Goal: Use online tool/utility: Utilize a website feature to perform a specific function

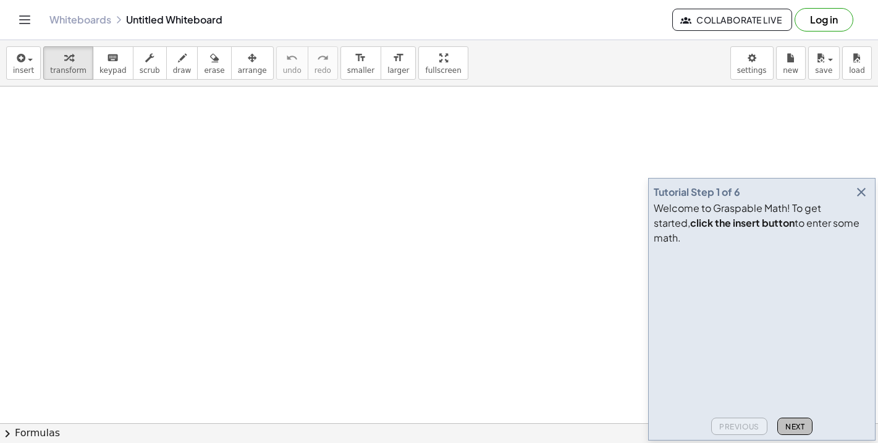
click at [798, 428] on span "Next" at bounding box center [794, 426] width 19 height 9
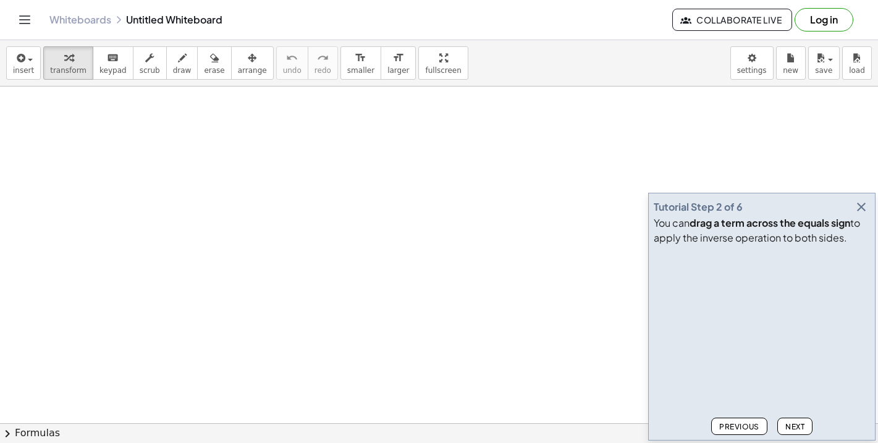
click at [797, 430] on span "Next" at bounding box center [794, 426] width 19 height 9
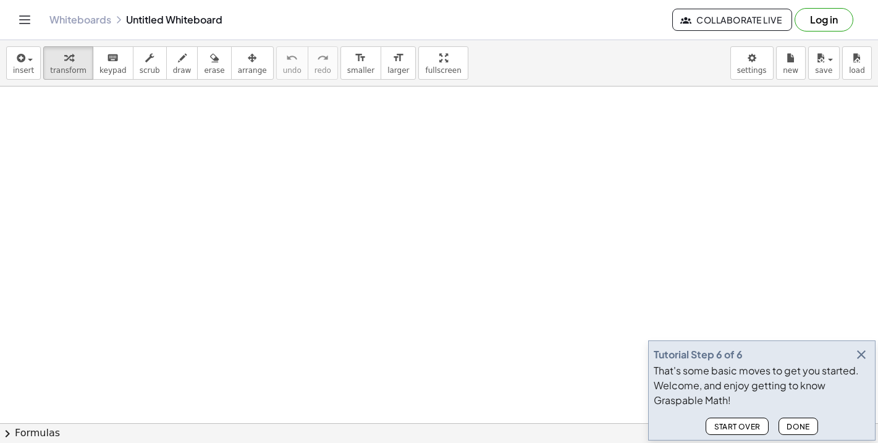
click at [797, 430] on span "Done" at bounding box center [798, 426] width 23 height 9
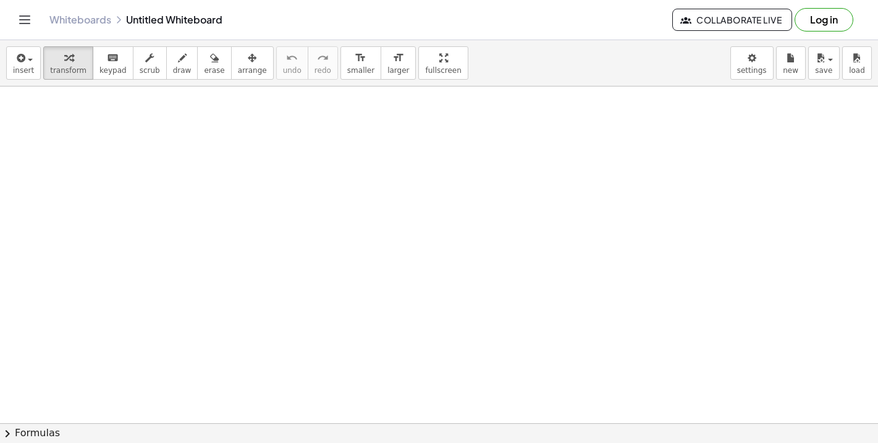
scroll to position [343, 0]
click at [26, 435] on button "chevron_right Formulas" at bounding box center [439, 433] width 878 height 20
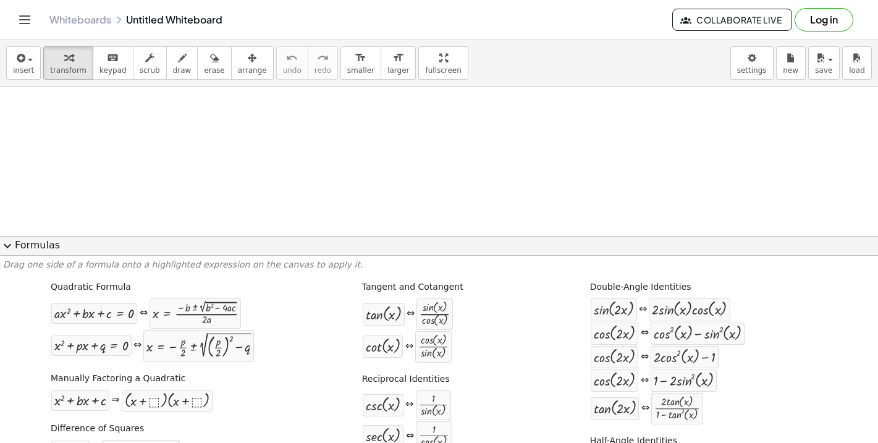
scroll to position [0, 0]
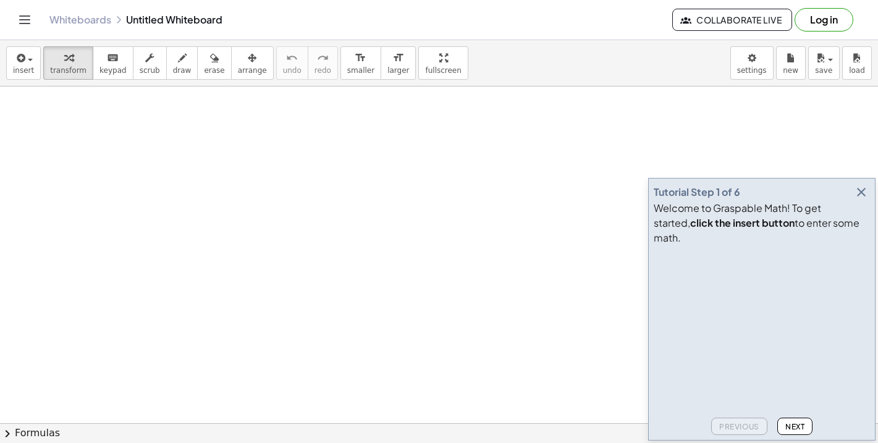
click at [858, 200] on icon "button" at bounding box center [861, 192] width 15 height 15
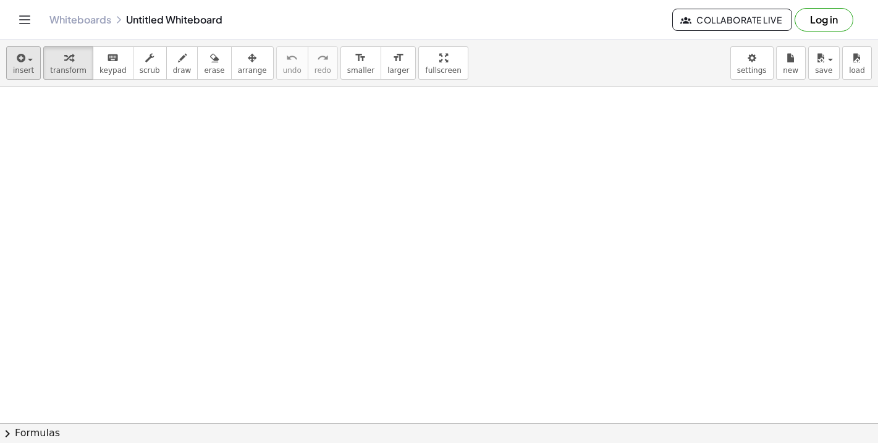
click at [25, 58] on icon "button" at bounding box center [19, 58] width 11 height 15
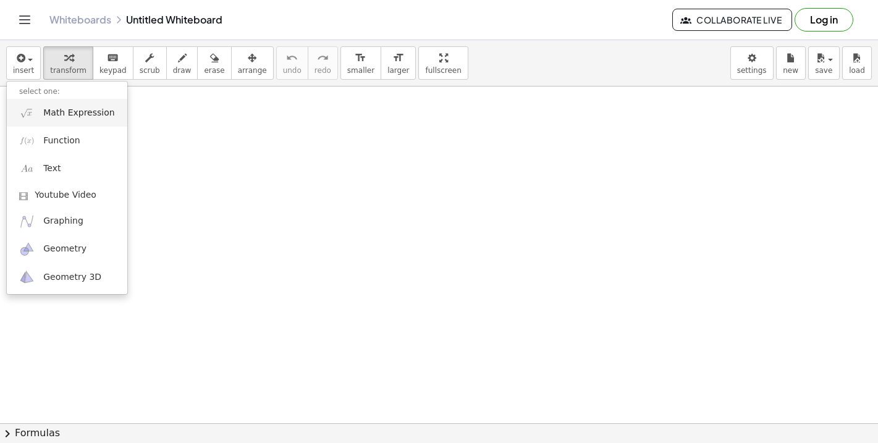
click at [74, 118] on span "Math Expression" at bounding box center [78, 113] width 71 height 12
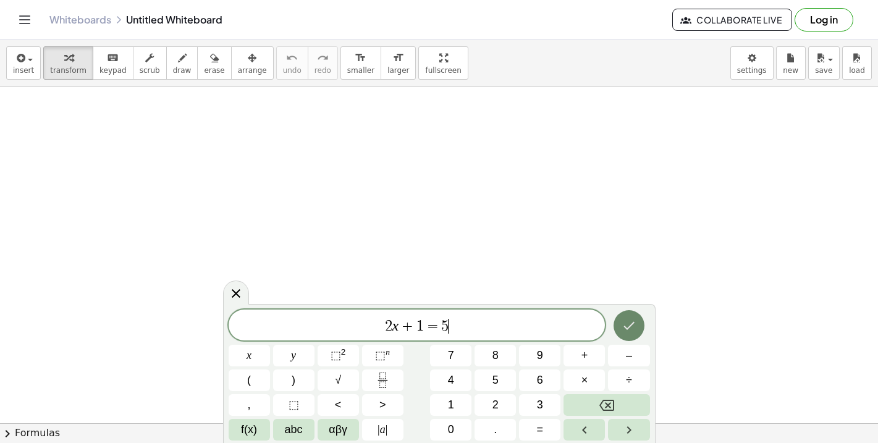
click at [635, 329] on icon "Done" at bounding box center [629, 325] width 15 height 15
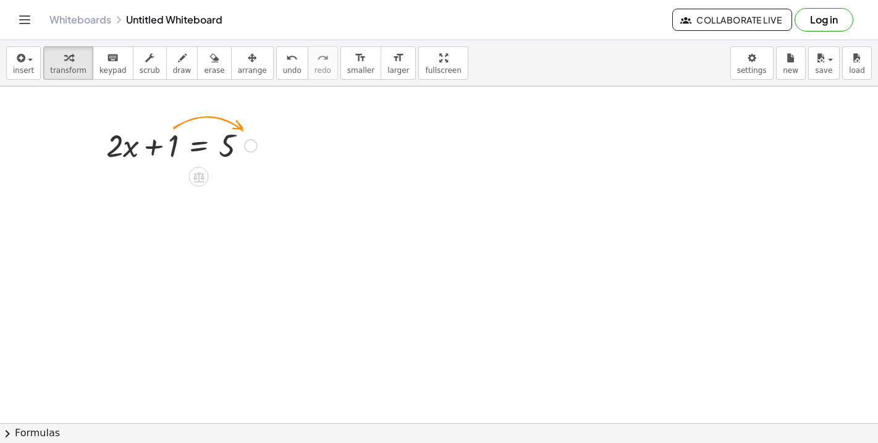
click at [256, 139] on div at bounding box center [181, 145] width 163 height 42
click at [256, 142] on div at bounding box center [251, 146] width 14 height 14
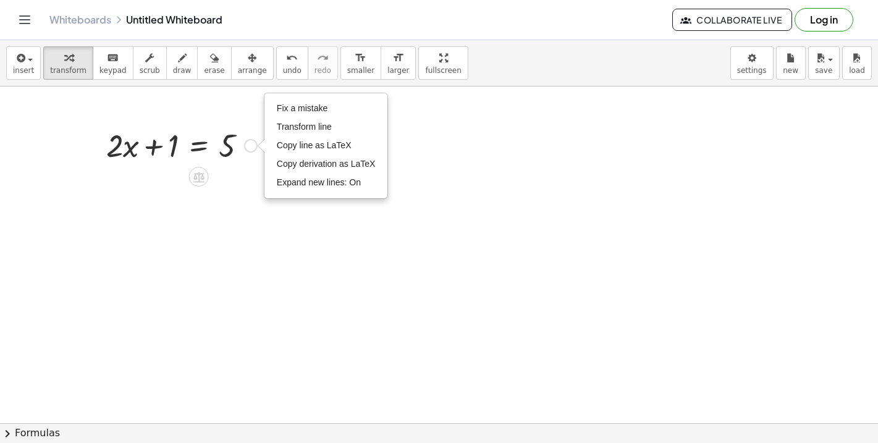
click at [175, 144] on div at bounding box center [181, 145] width 163 height 42
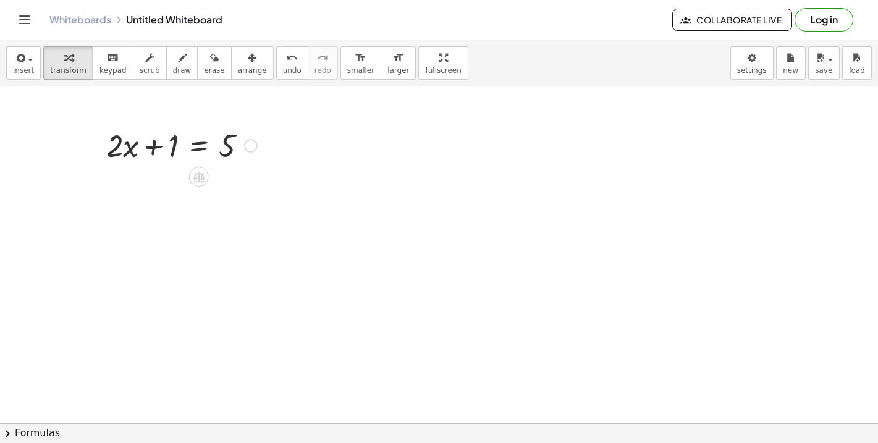
click at [175, 144] on div at bounding box center [181, 145] width 163 height 42
click at [256, 143] on div "Fix a mistake Transform line Copy line as LaTeX Copy derivation as LaTeX Expand…" at bounding box center [251, 146] width 14 height 14
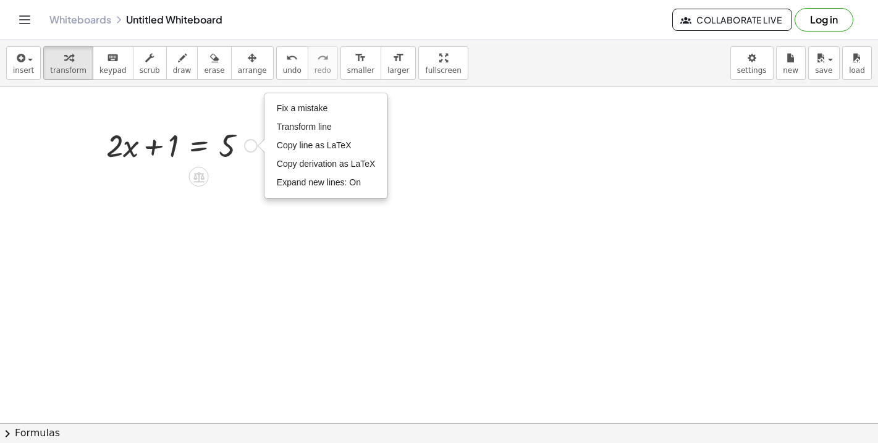
click at [201, 140] on div at bounding box center [181, 145] width 163 height 42
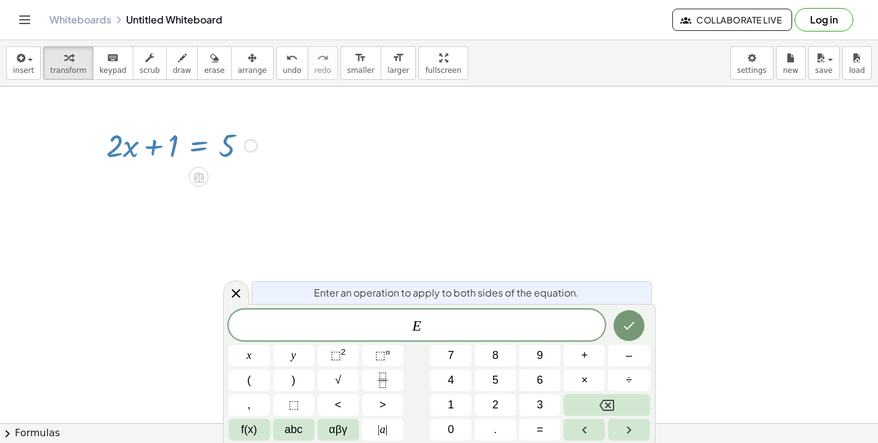
click at [172, 143] on div at bounding box center [181, 145] width 163 height 42
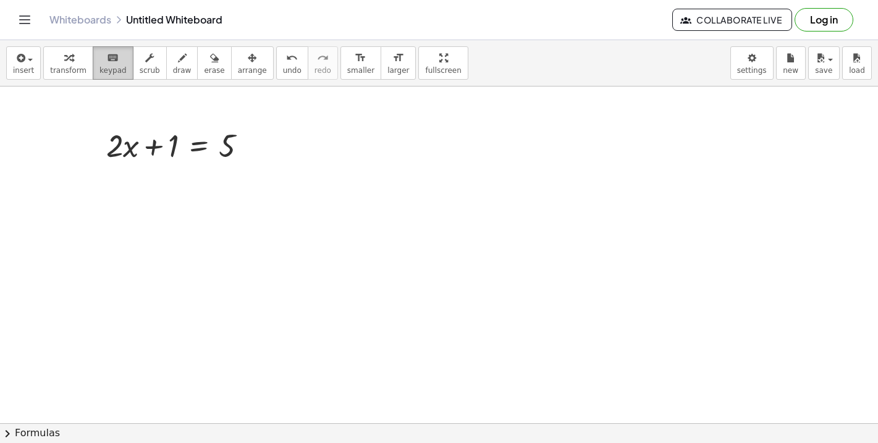
click at [107, 57] on icon "keyboard" at bounding box center [113, 58] width 12 height 15
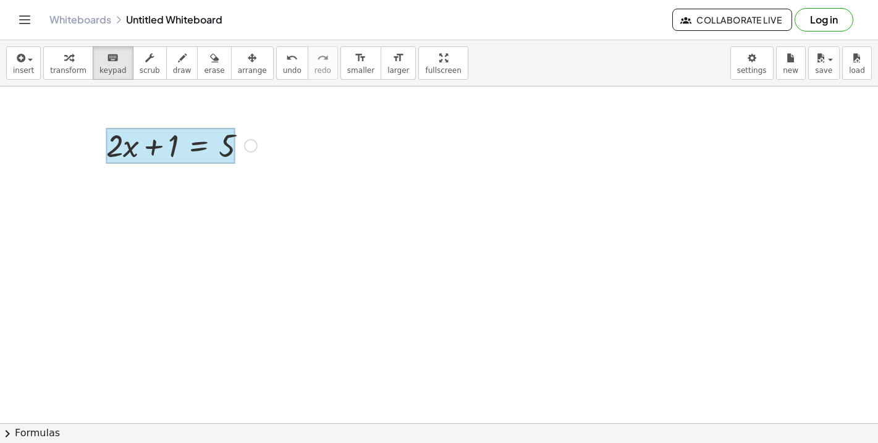
click at [201, 142] on div at bounding box center [170, 146] width 129 height 36
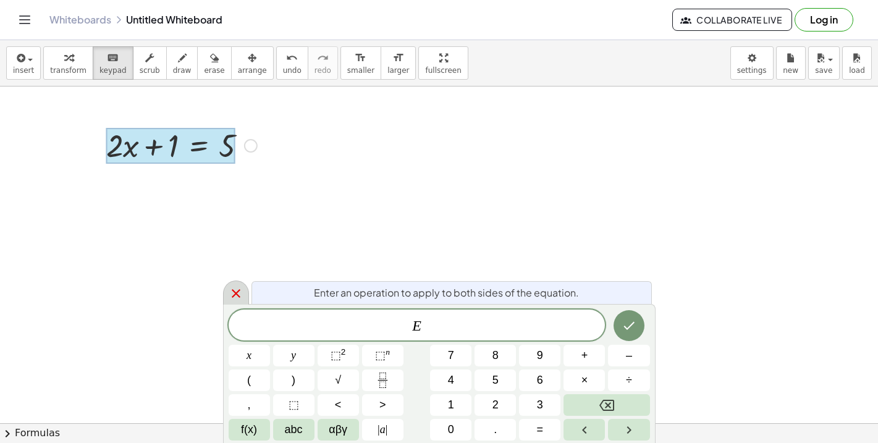
click at [234, 289] on icon at bounding box center [236, 293] width 15 height 15
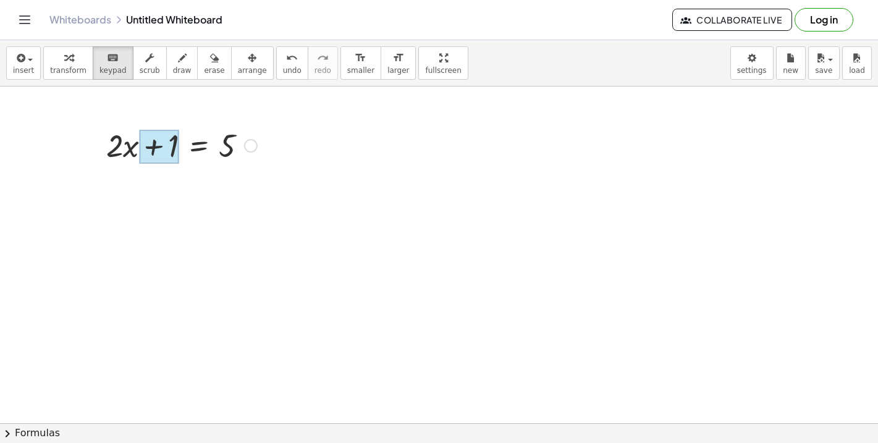
click at [175, 146] on div at bounding box center [159, 147] width 40 height 35
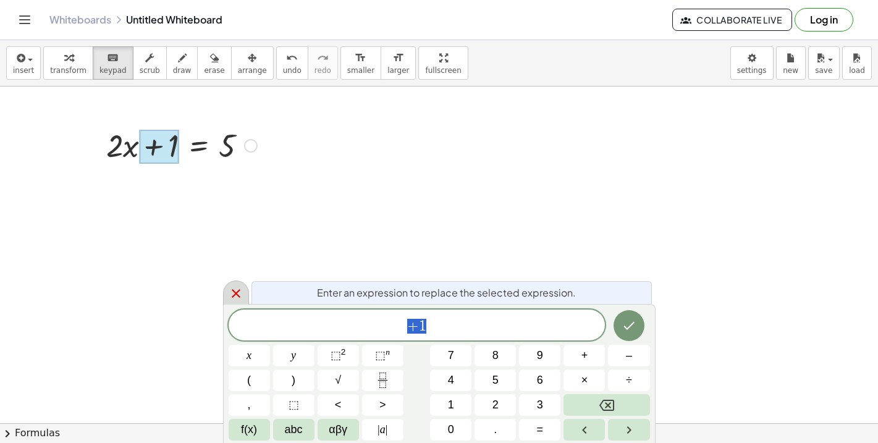
click at [242, 295] on icon at bounding box center [236, 293] width 15 height 15
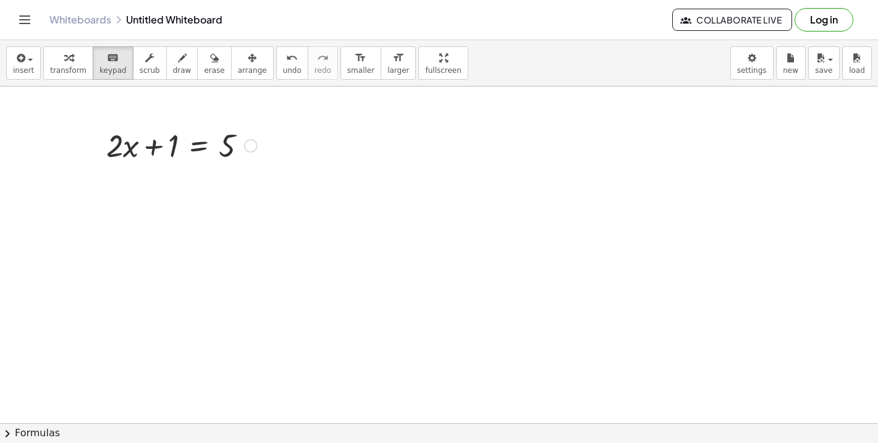
click at [248, 142] on div "Fix a mistake Transform line Copy line as LaTeX Copy derivation as LaTeX Expand…" at bounding box center [251, 146] width 14 height 14
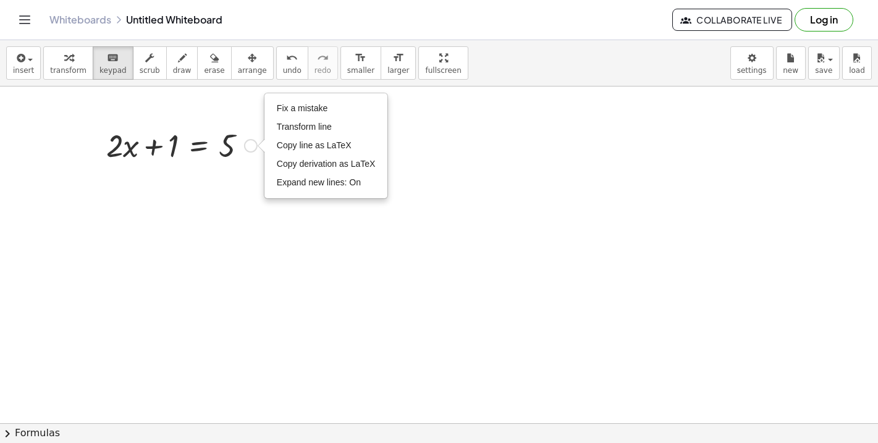
click at [224, 164] on div at bounding box center [181, 145] width 163 height 42
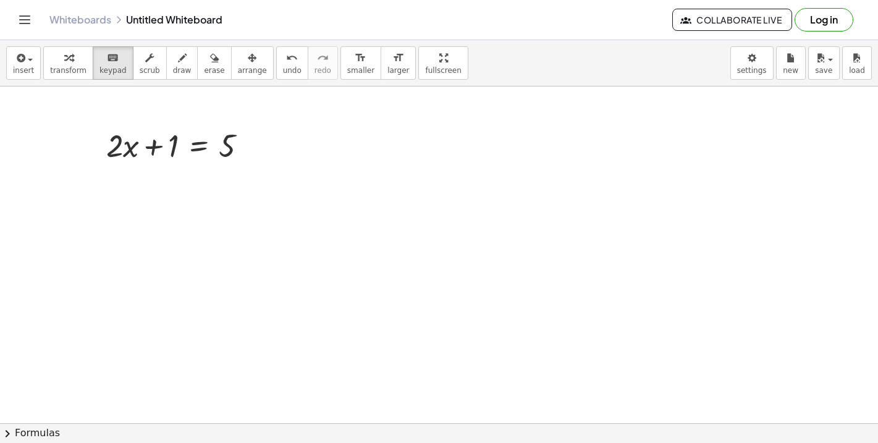
click at [227, 135] on div at bounding box center [227, 147] width 17 height 35
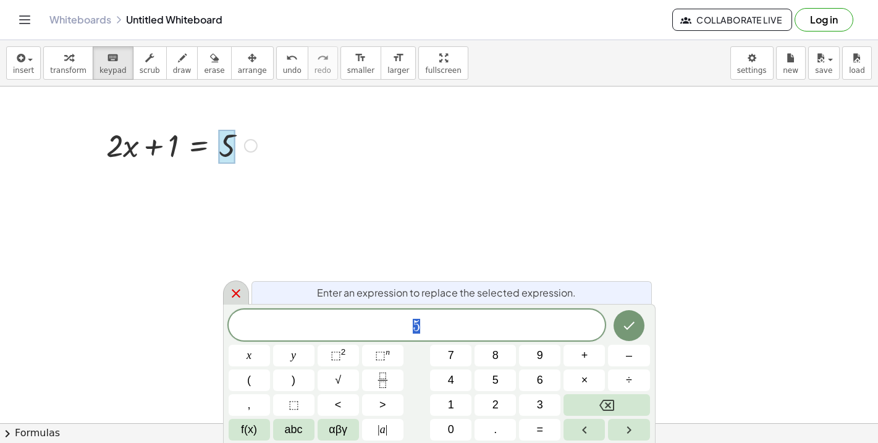
click at [235, 286] on icon at bounding box center [236, 293] width 15 height 15
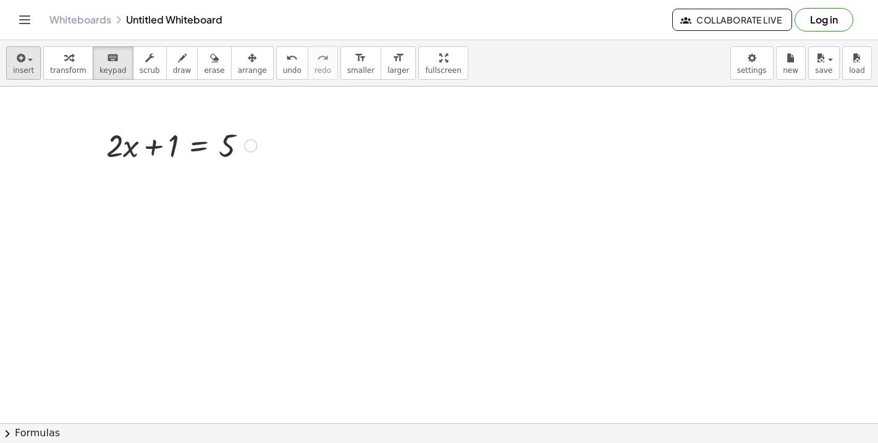
click at [12, 66] on button "insert" at bounding box center [23, 62] width 35 height 33
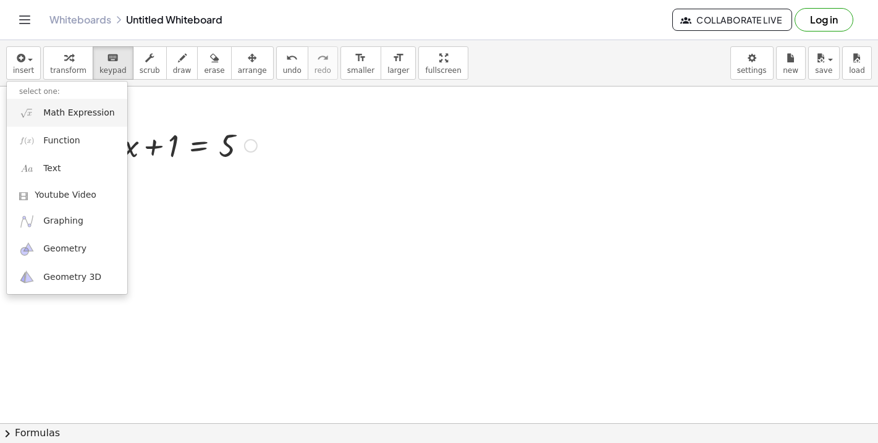
click at [75, 115] on span "Math Expression" at bounding box center [78, 113] width 71 height 12
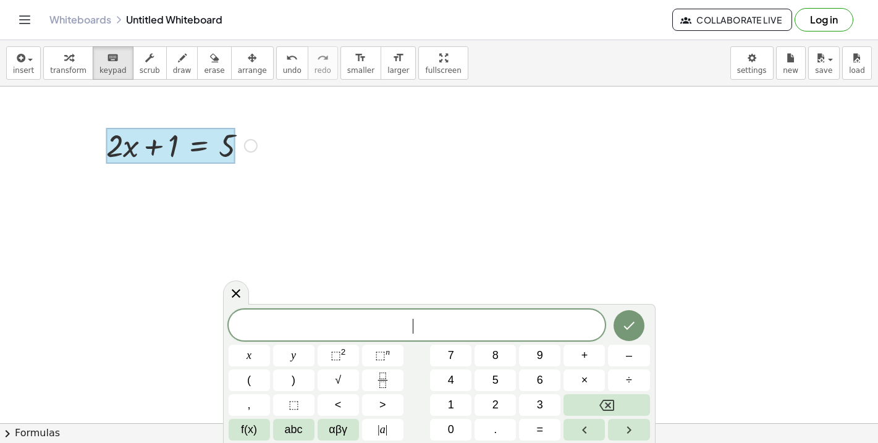
click at [196, 145] on div at bounding box center [170, 146] width 129 height 36
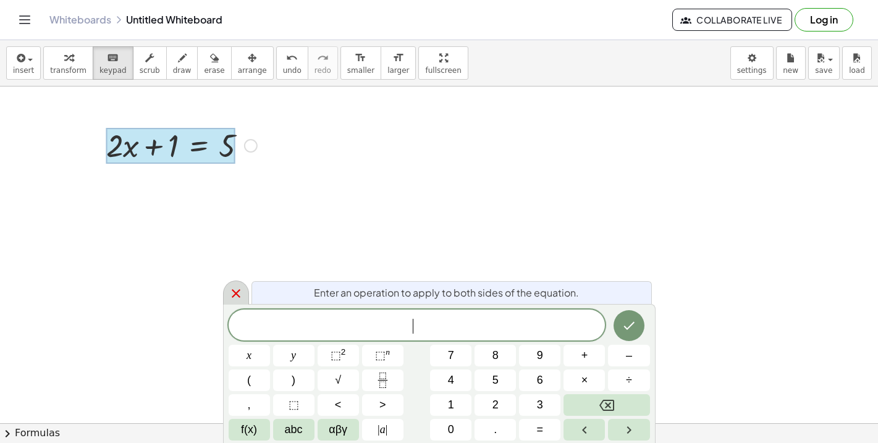
click at [231, 298] on icon at bounding box center [236, 293] width 15 height 15
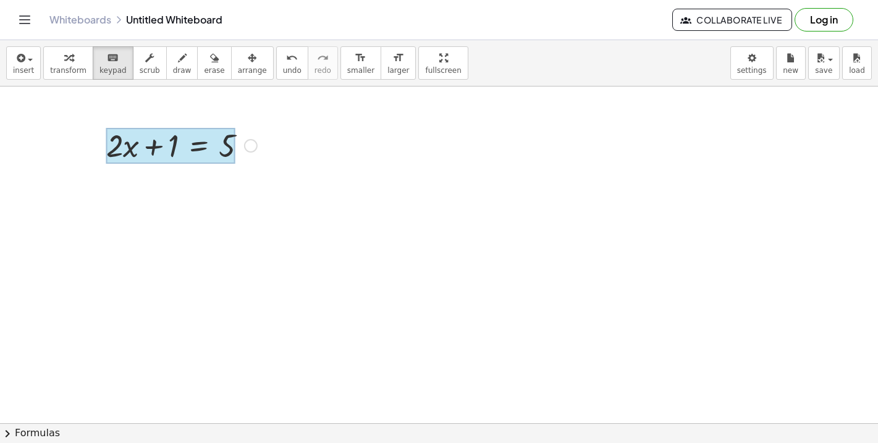
click at [192, 144] on div at bounding box center [170, 146] width 129 height 36
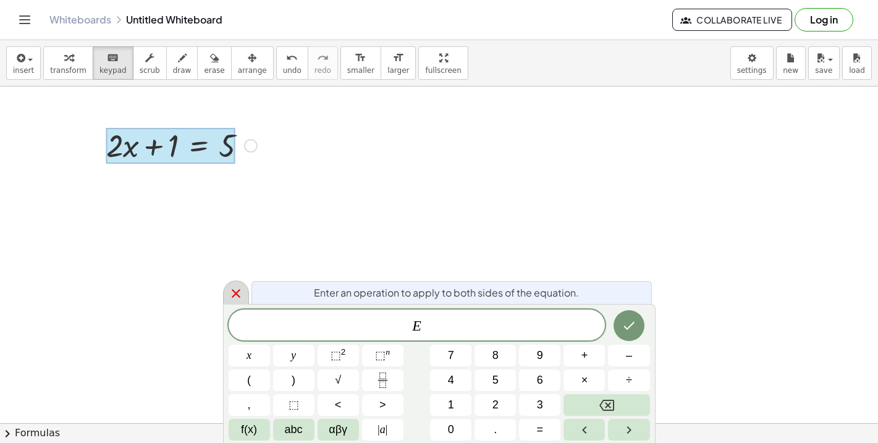
click at [243, 302] on div at bounding box center [236, 293] width 26 height 24
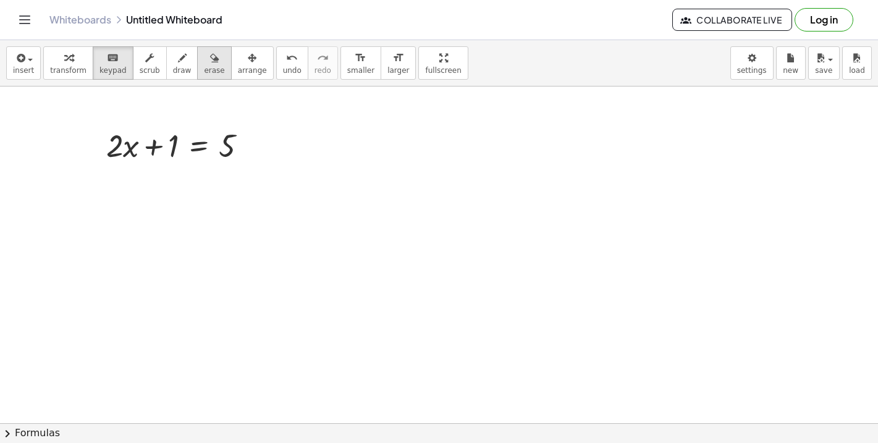
click at [197, 70] on button "erase" at bounding box center [214, 62] width 34 height 33
drag, startPoint x: 161, startPoint y: 148, endPoint x: 250, endPoint y: 143, distance: 89.7
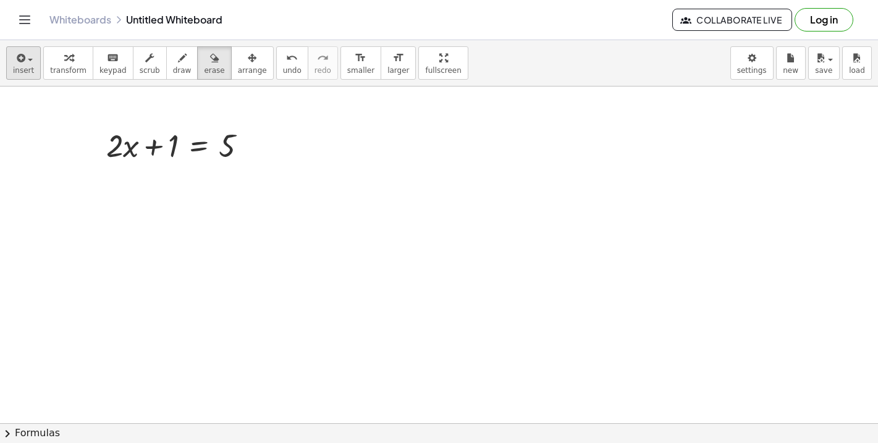
click at [35, 53] on button "insert" at bounding box center [23, 62] width 35 height 33
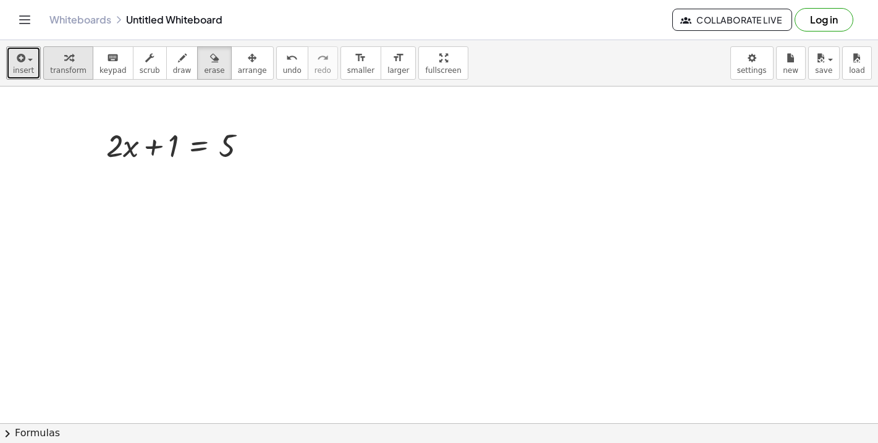
click at [72, 62] on div "button" at bounding box center [68, 57] width 36 height 15
click at [180, 145] on div at bounding box center [181, 145] width 163 height 42
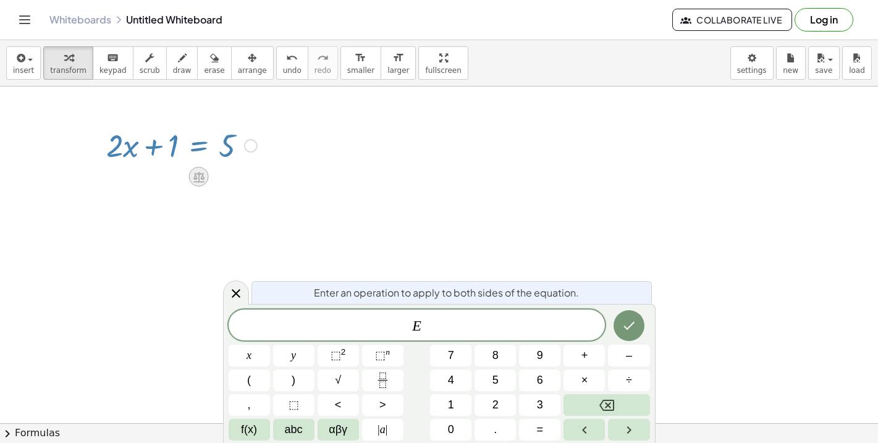
click at [205, 176] on icon at bounding box center [198, 177] width 13 height 13
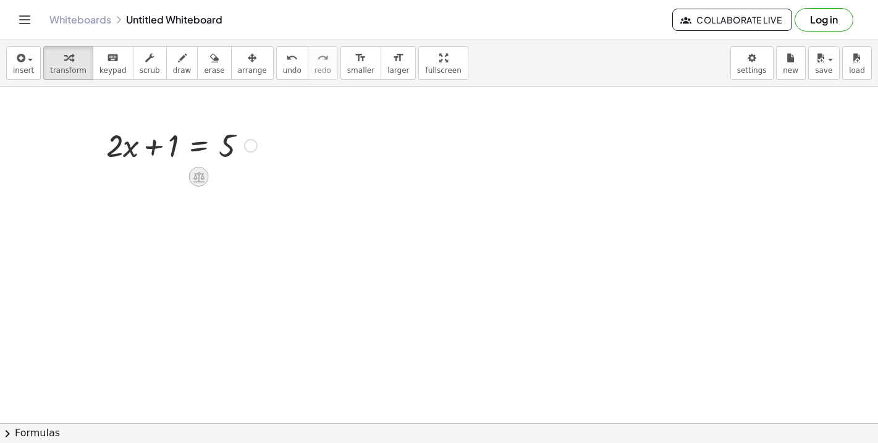
click at [193, 177] on icon at bounding box center [198, 177] width 13 height 13
click at [218, 179] on div "÷" at bounding box center [224, 177] width 20 height 20
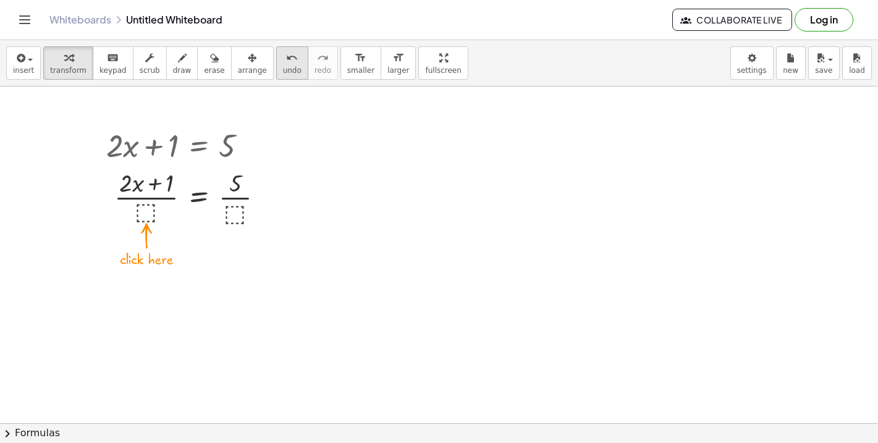
click at [290, 71] on button "undo undo" at bounding box center [292, 62] width 32 height 33
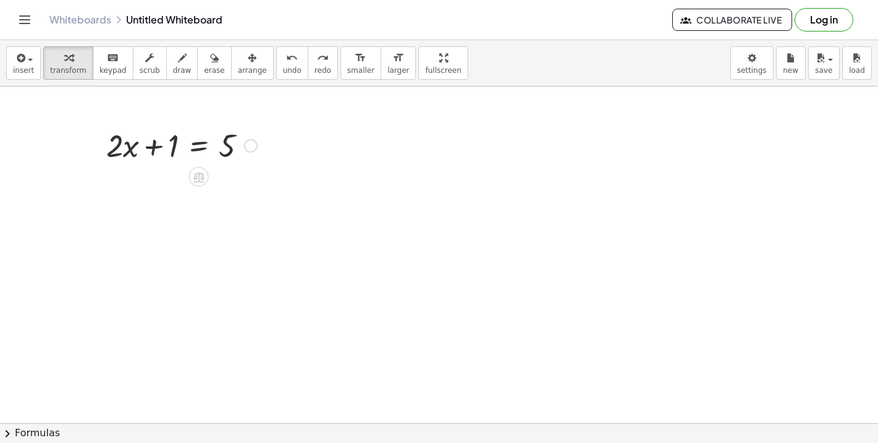
click at [200, 179] on icon at bounding box center [198, 177] width 13 height 13
click at [149, 178] on span "+" at bounding box center [149, 177] width 7 height 18
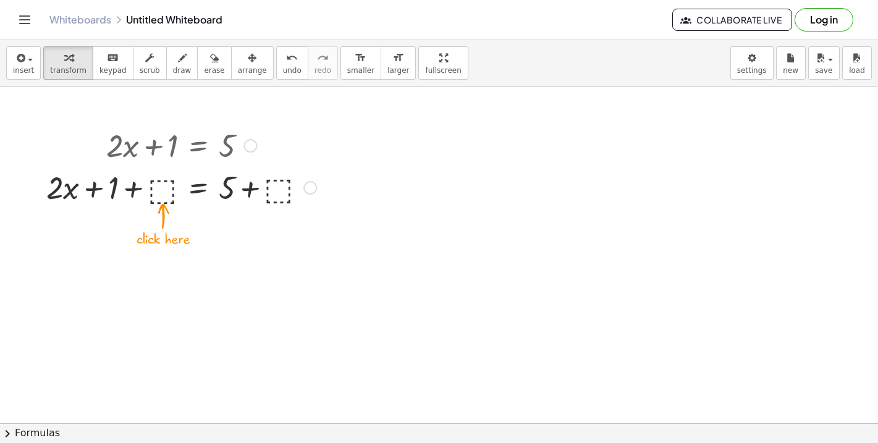
click at [88, 194] on div at bounding box center [181, 187] width 282 height 42
click at [133, 192] on div at bounding box center [181, 187] width 282 height 42
click at [154, 146] on div at bounding box center [181, 145] width 282 height 42
click at [283, 67] on span "undo" at bounding box center [292, 70] width 19 height 9
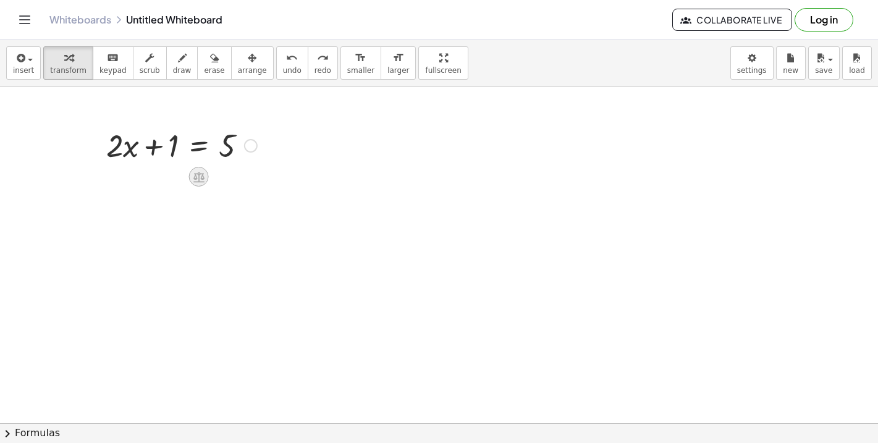
click at [198, 174] on icon at bounding box center [198, 177] width 11 height 11
click at [203, 182] on div "×" at bounding box center [199, 177] width 20 height 20
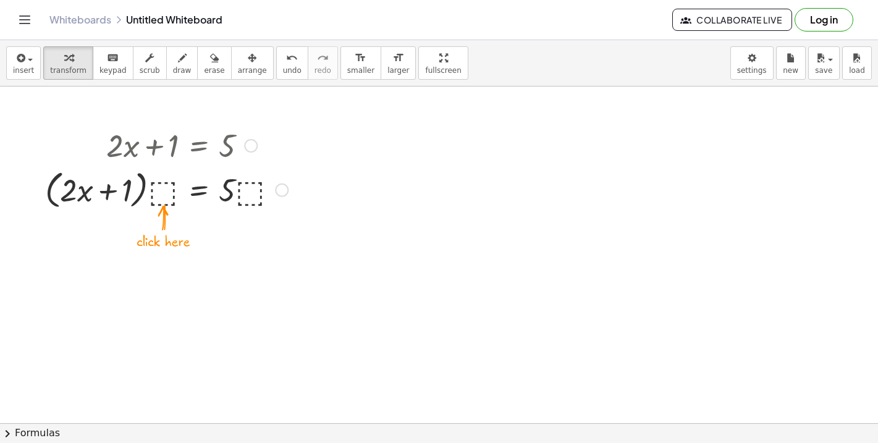
click at [164, 198] on div at bounding box center [166, 189] width 255 height 47
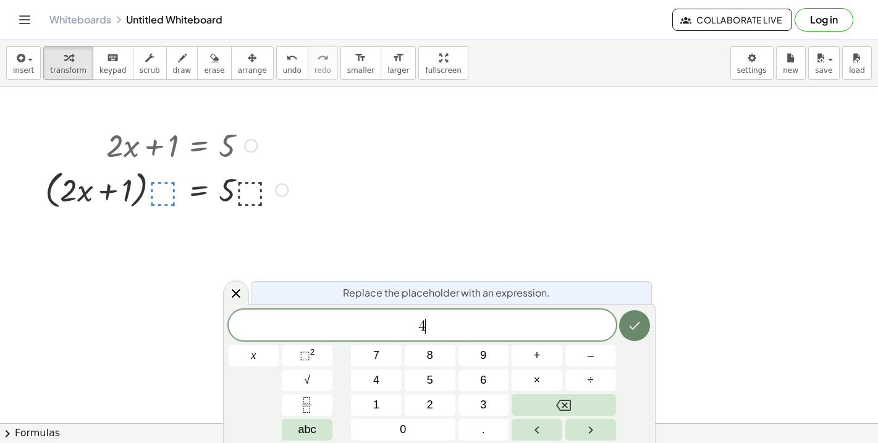
click at [640, 316] on button "Done" at bounding box center [634, 325] width 31 height 31
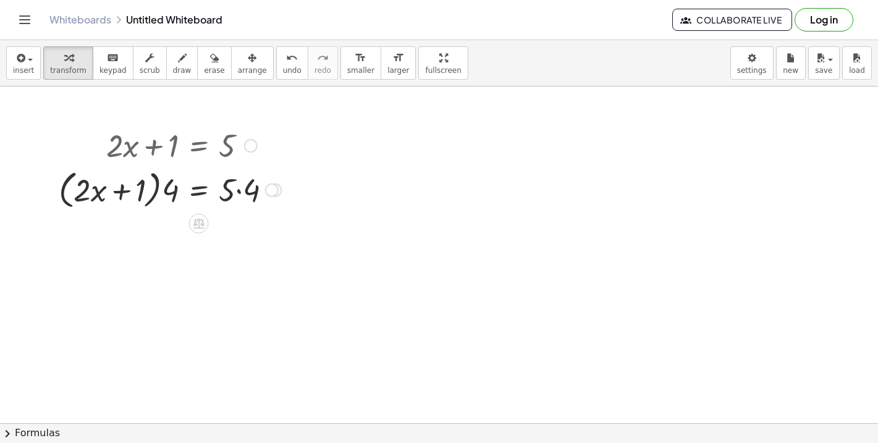
click at [199, 224] on icon at bounding box center [198, 224] width 11 height 11
click at [239, 225] on div at bounding box center [249, 224] width 20 height 20
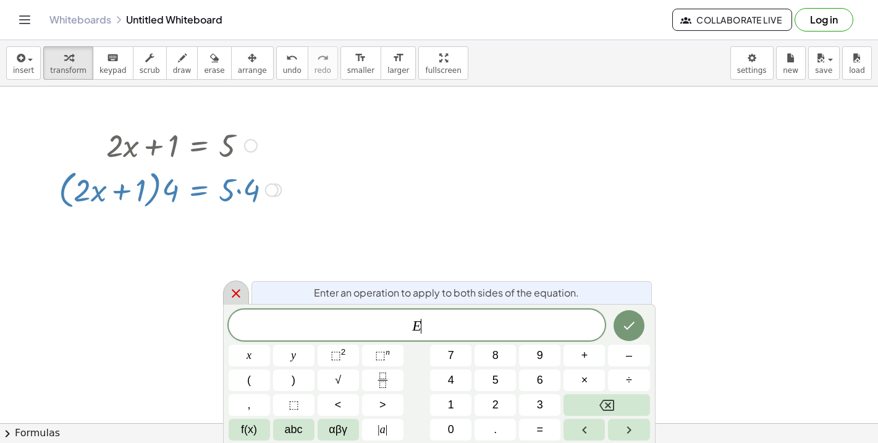
click at [239, 293] on icon at bounding box center [236, 293] width 15 height 15
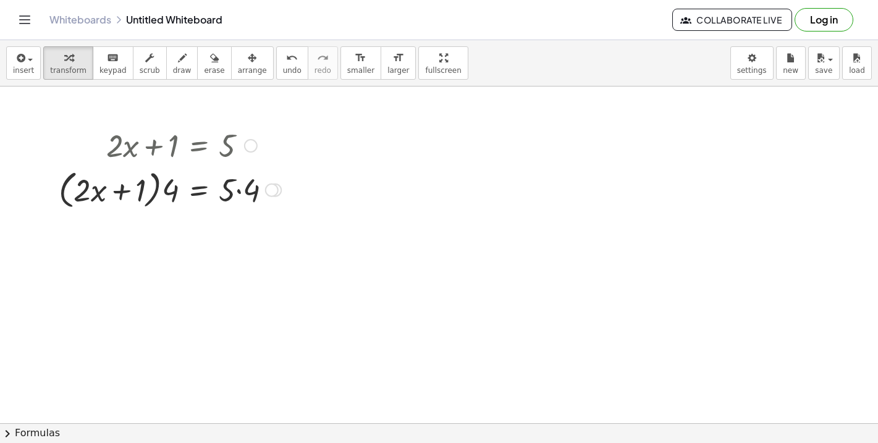
click at [222, 192] on div at bounding box center [170, 189] width 235 height 47
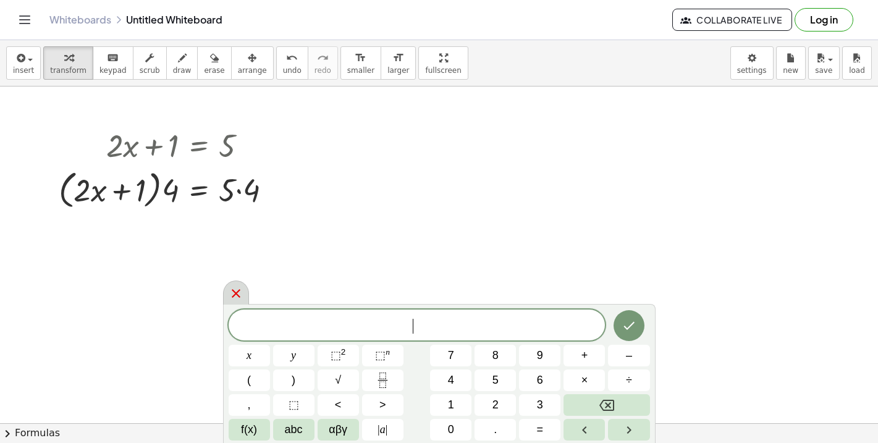
click at [232, 292] on icon at bounding box center [236, 293] width 15 height 15
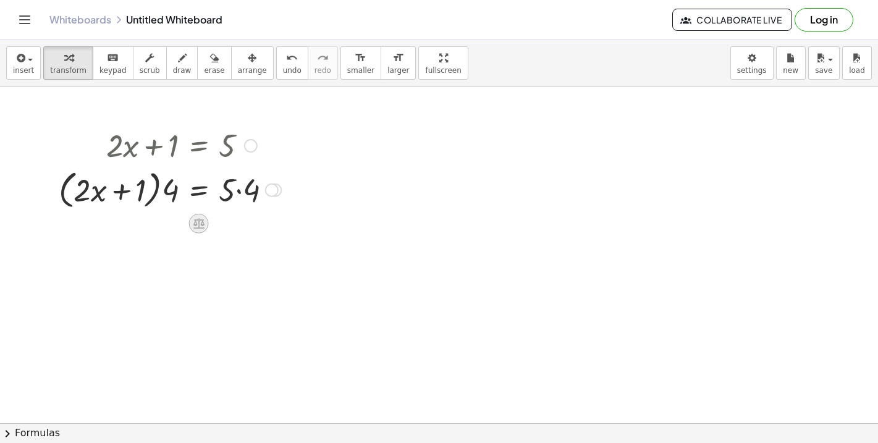
click at [202, 216] on div at bounding box center [199, 224] width 20 height 20
click at [153, 229] on span "+" at bounding box center [149, 224] width 7 height 18
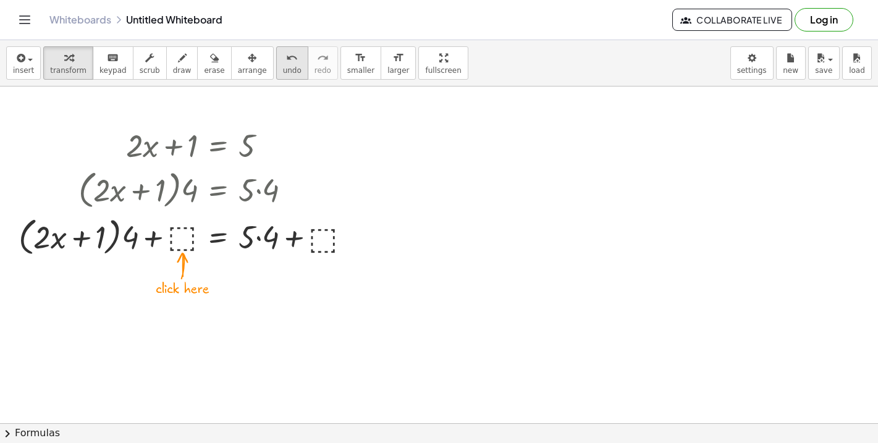
click at [287, 69] on span "undo" at bounding box center [292, 70] width 19 height 9
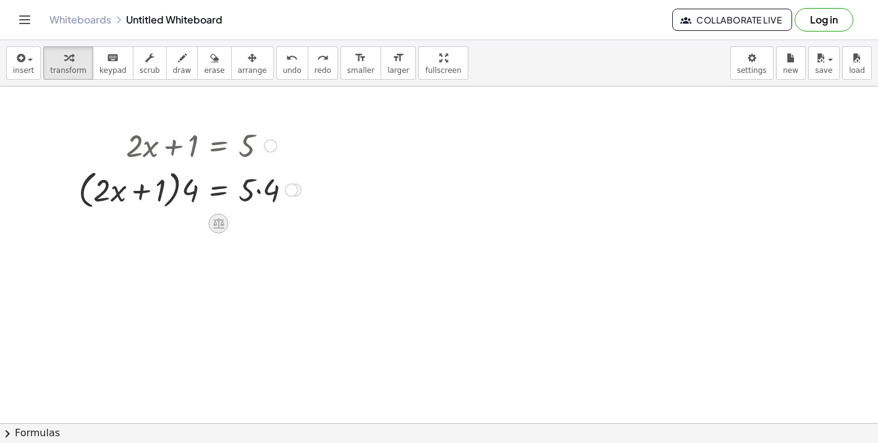
click at [224, 216] on div at bounding box center [219, 224] width 20 height 20
click at [271, 219] on icon at bounding box center [268, 223] width 11 height 11
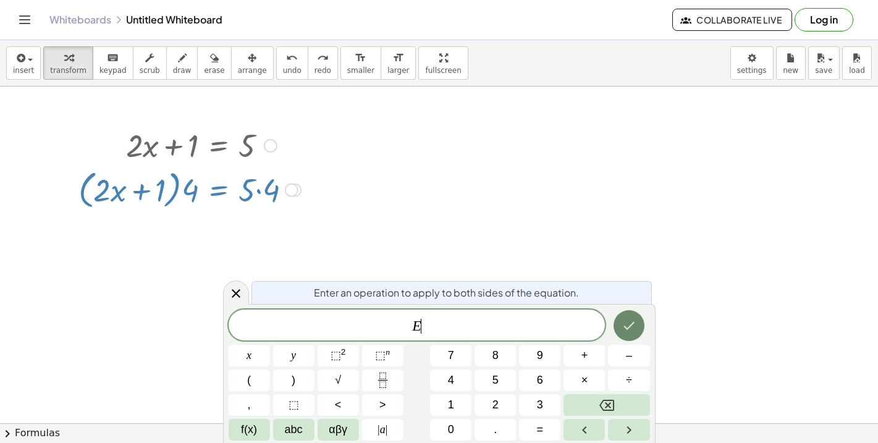
click at [625, 331] on icon "Done" at bounding box center [629, 325] width 15 height 15
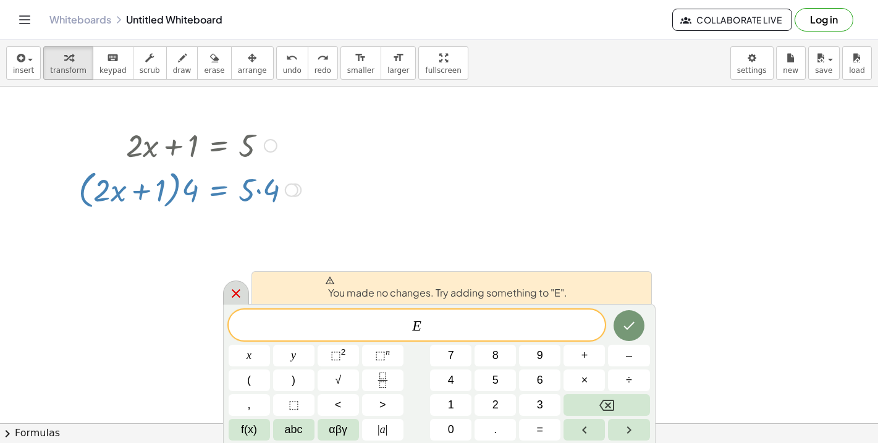
click at [242, 290] on icon at bounding box center [236, 293] width 15 height 15
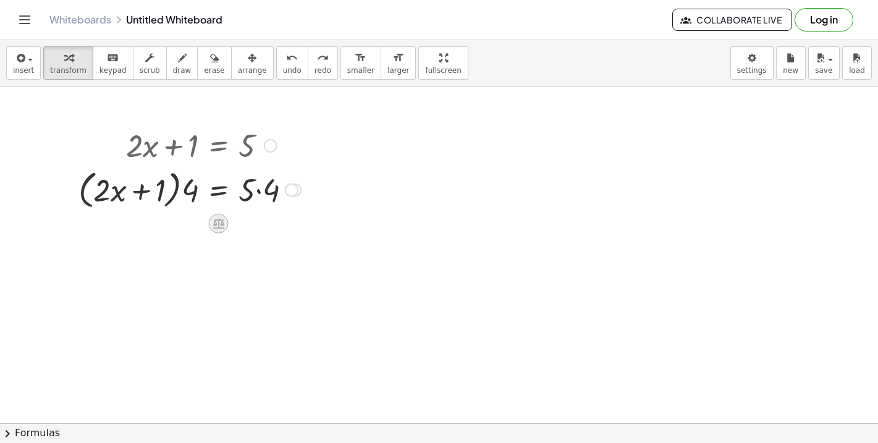
click at [209, 226] on div at bounding box center [219, 224] width 20 height 20
click at [107, 73] on span "keypad" at bounding box center [112, 70] width 27 height 9
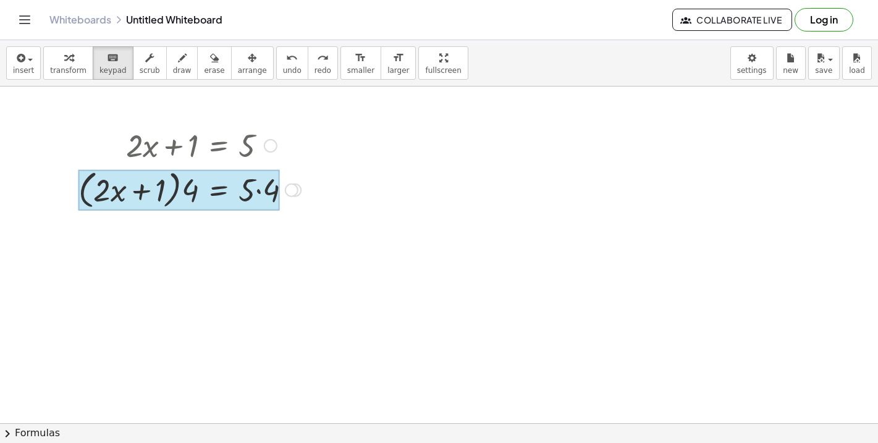
click at [210, 188] on div at bounding box center [178, 190] width 201 height 41
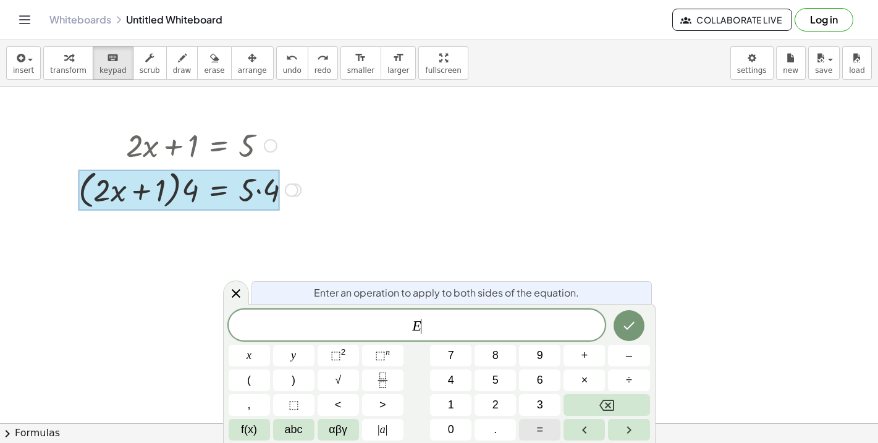
click at [537, 431] on span "=" at bounding box center [540, 429] width 7 height 17
click at [624, 333] on button "Done" at bounding box center [629, 325] width 31 height 31
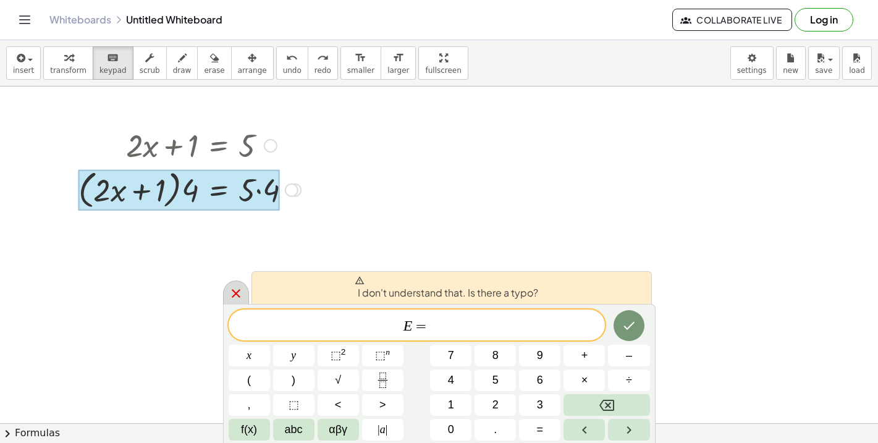
click at [238, 300] on icon at bounding box center [236, 293] width 15 height 15
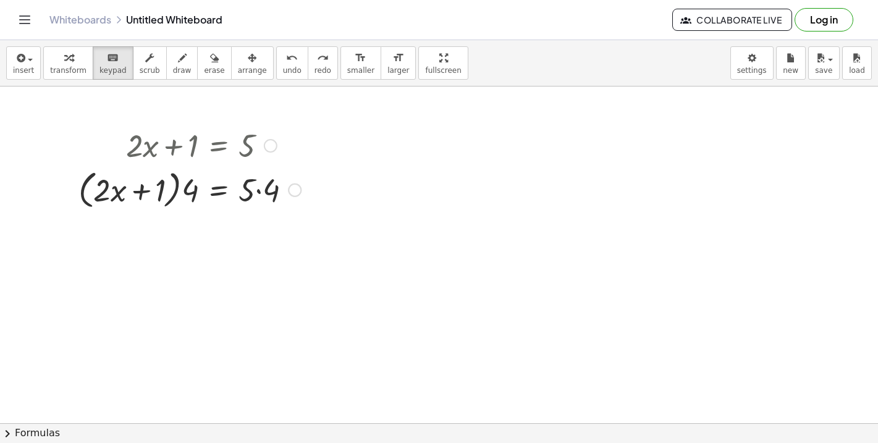
click at [75, 69] on span "transform" at bounding box center [68, 70] width 36 height 9
click at [221, 226] on icon at bounding box center [218, 224] width 11 height 11
click at [261, 227] on div at bounding box center [268, 224] width 20 height 20
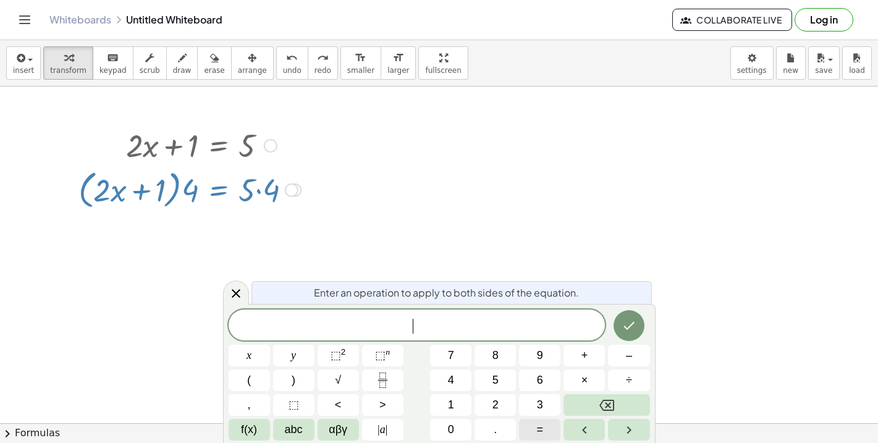
click at [541, 423] on span "=" at bounding box center [540, 429] width 7 height 17
click at [630, 321] on icon "Done" at bounding box center [629, 325] width 15 height 15
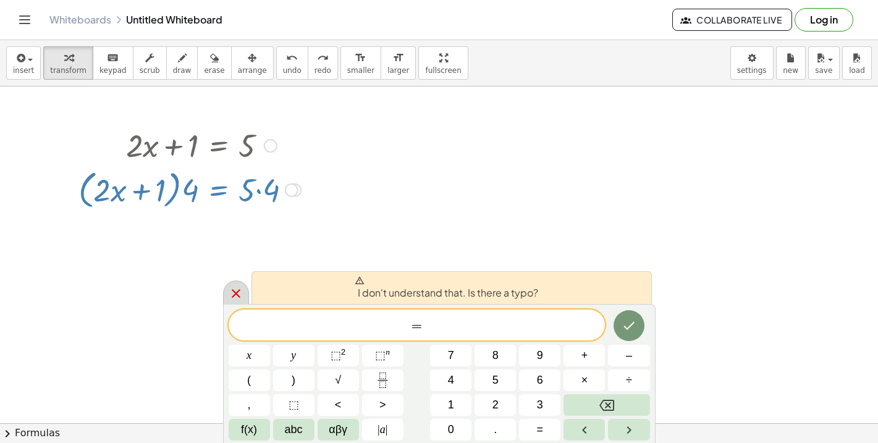
click at [236, 292] on icon at bounding box center [236, 293] width 15 height 15
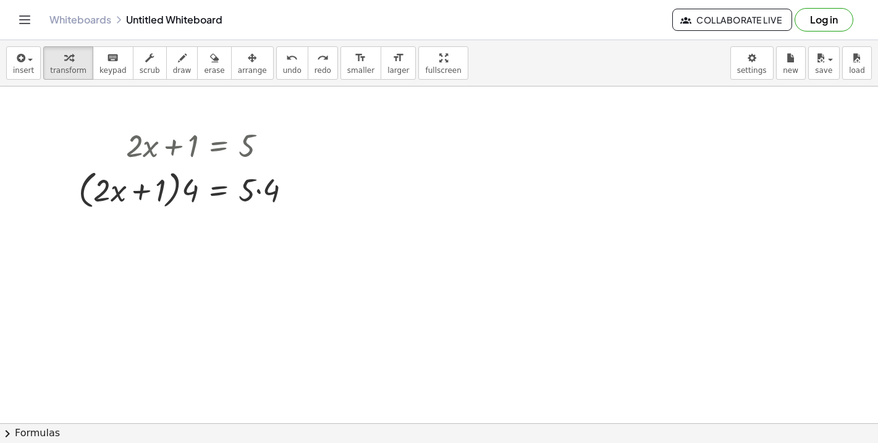
scroll to position [2, 0]
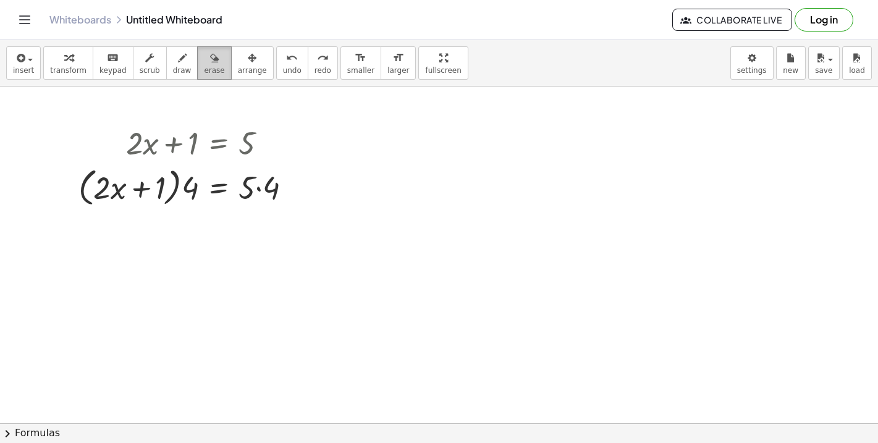
click at [206, 66] on span "erase" at bounding box center [214, 70] width 20 height 9
click at [290, 65] on button "undo undo" at bounding box center [292, 62] width 32 height 33
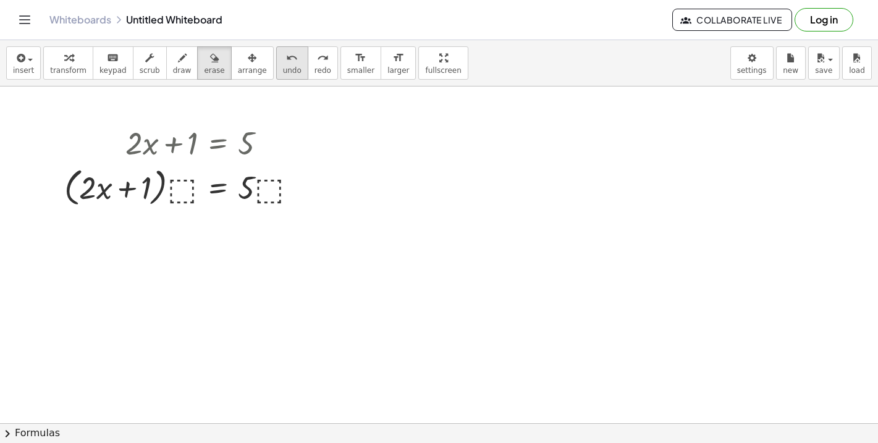
click at [283, 72] on span "undo" at bounding box center [292, 70] width 19 height 9
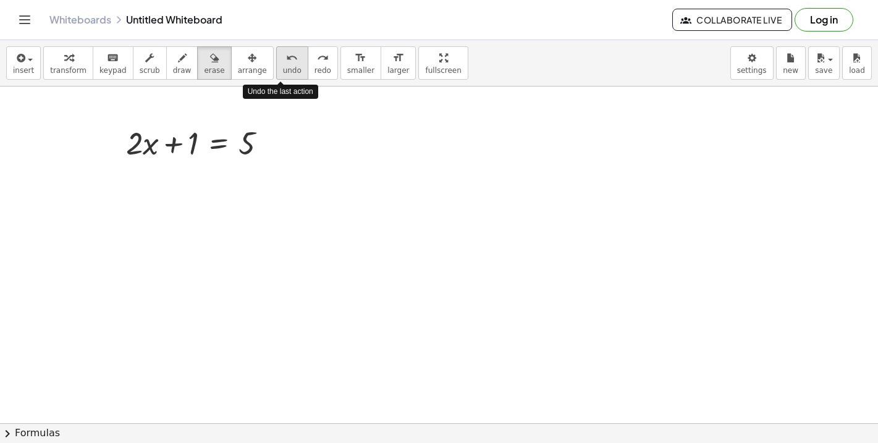
click at [283, 72] on span "undo" at bounding box center [292, 70] width 19 height 9
drag, startPoint x: 203, startPoint y: 143, endPoint x: 277, endPoint y: 141, distance: 74.2
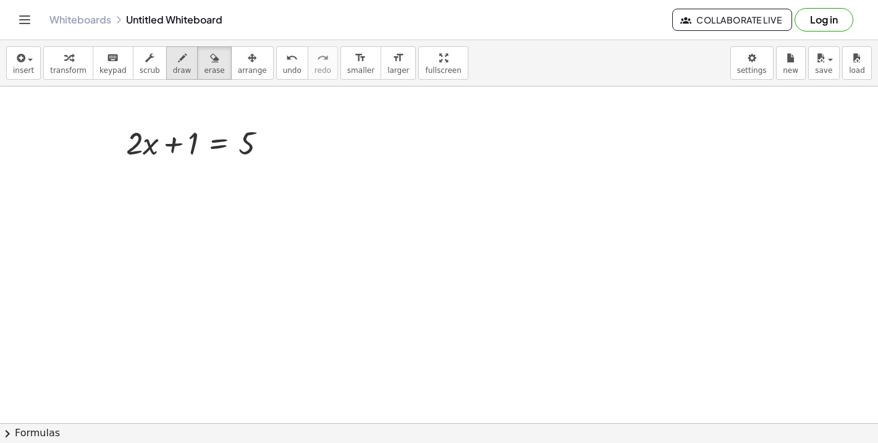
click at [179, 72] on span "draw" at bounding box center [182, 70] width 19 height 9
drag, startPoint x: 334, startPoint y: 258, endPoint x: 399, endPoint y: 247, distance: 65.9
click at [213, 67] on span "erase" at bounding box center [214, 70] width 20 height 9
drag, startPoint x: 337, startPoint y: 260, endPoint x: 427, endPoint y: 247, distance: 90.5
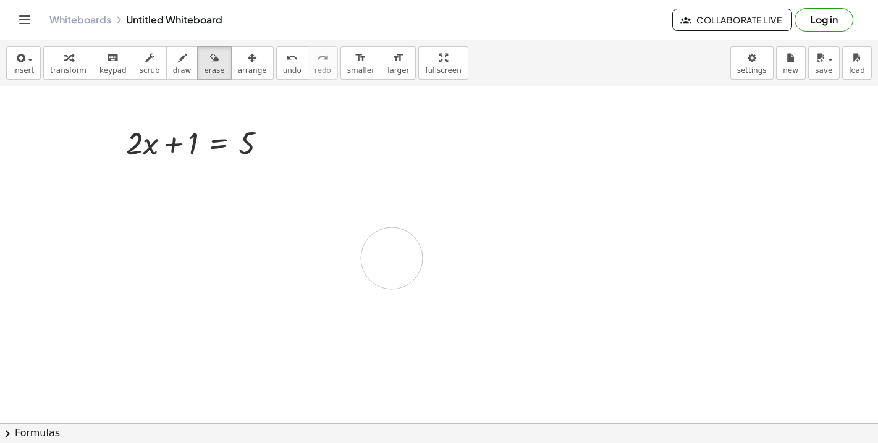
click at [15, 64] on icon "button" at bounding box center [19, 58] width 11 height 15
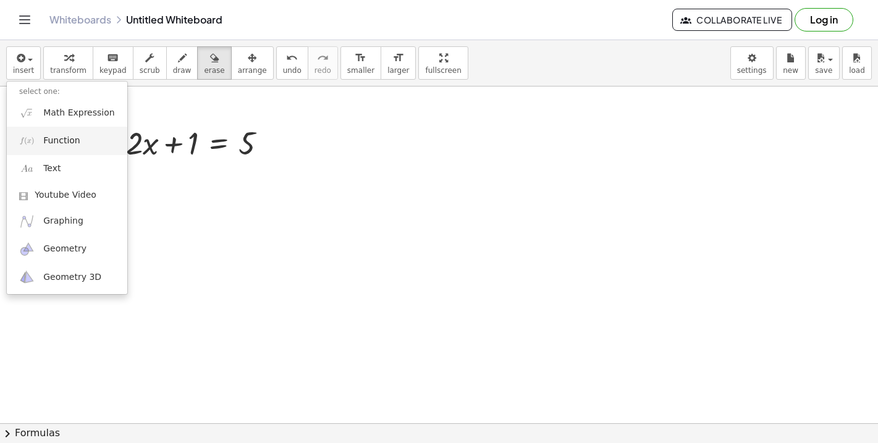
click at [69, 150] on link "Function" at bounding box center [67, 141] width 121 height 28
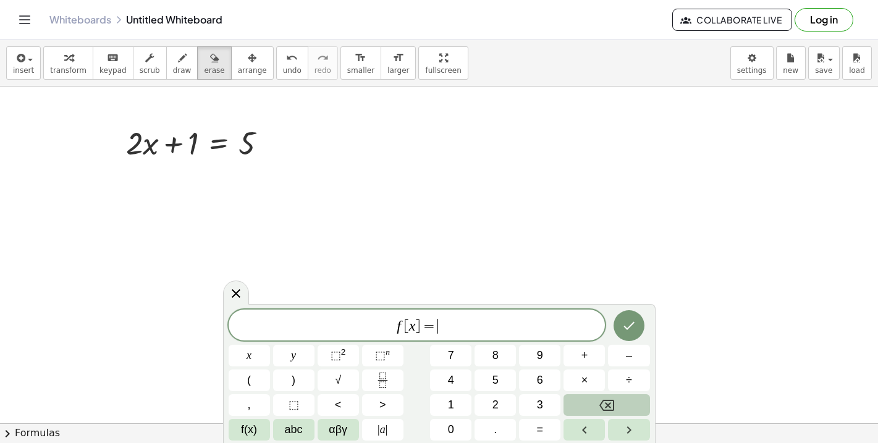
click at [597, 405] on button "Backspace" at bounding box center [607, 405] width 86 height 22
click at [598, 405] on button "Backspace" at bounding box center [607, 405] width 86 height 22
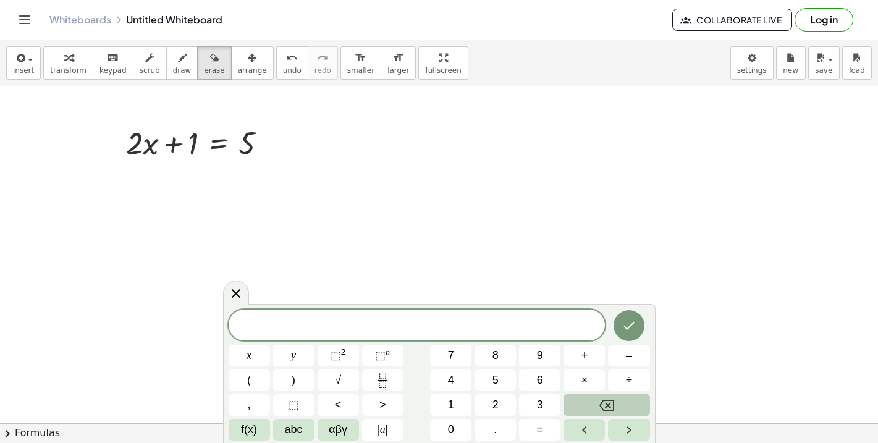
click at [600, 405] on icon "Backspace" at bounding box center [606, 405] width 15 height 11
click at [231, 298] on icon at bounding box center [236, 293] width 15 height 15
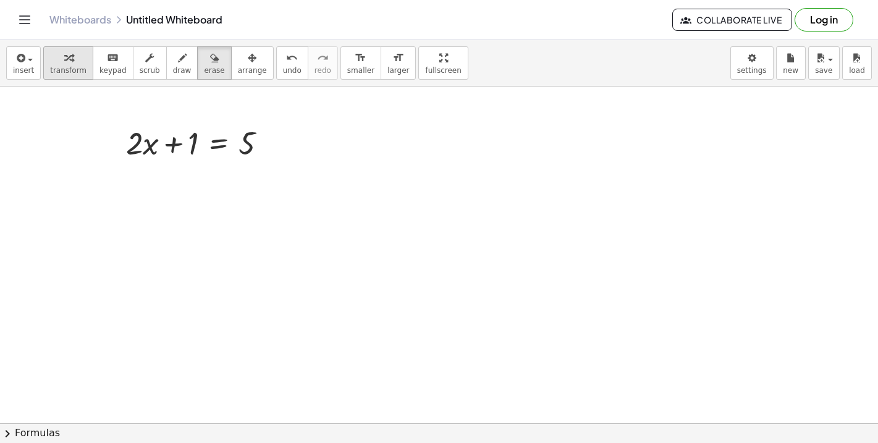
click at [65, 60] on icon "button" at bounding box center [68, 58] width 9 height 15
click at [216, 167] on div at bounding box center [219, 174] width 20 height 20
click at [268, 177] on icon at bounding box center [268, 174] width 11 height 11
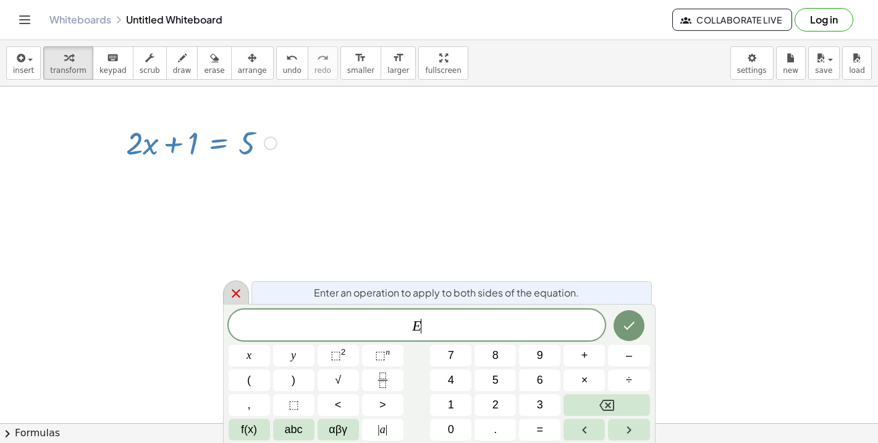
click at [234, 298] on icon at bounding box center [236, 293] width 15 height 15
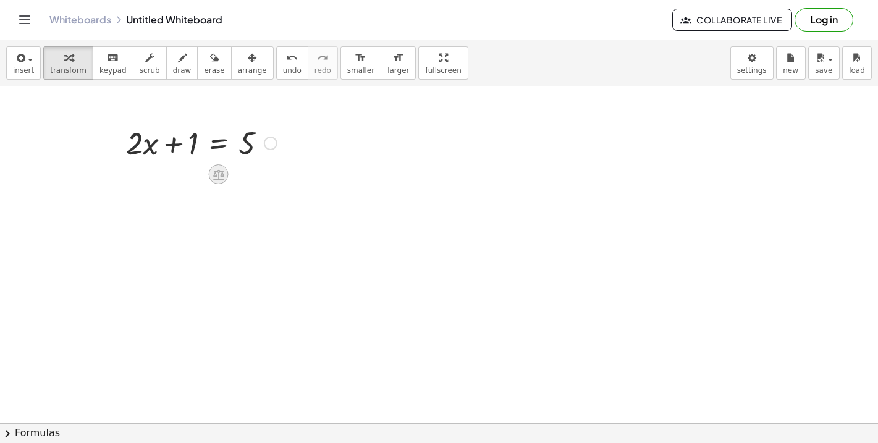
click at [221, 176] on icon at bounding box center [218, 174] width 11 height 11
click at [286, 59] on icon "undo" at bounding box center [292, 58] width 12 height 15
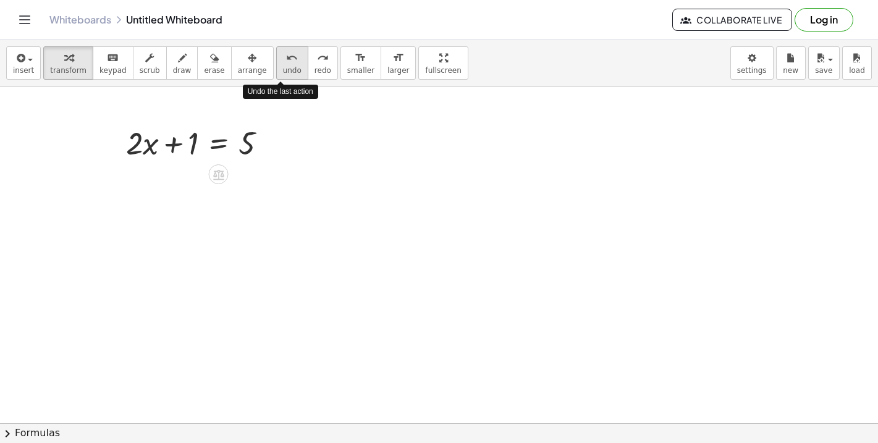
click at [286, 59] on icon "undo" at bounding box center [292, 58] width 12 height 15
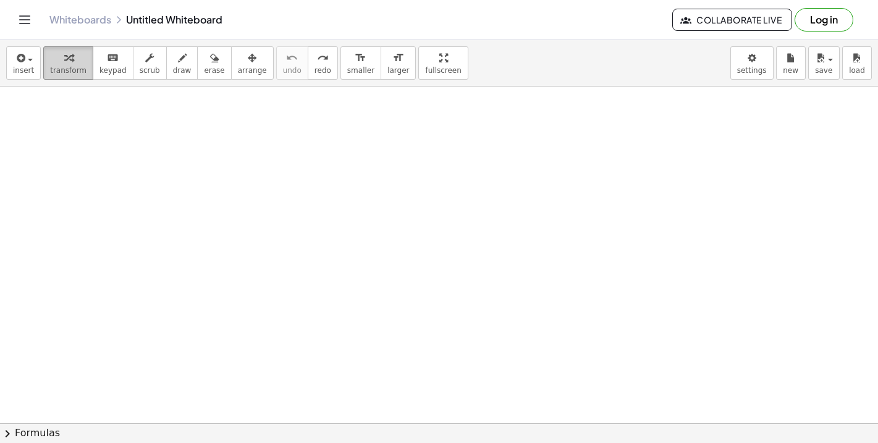
click at [74, 74] on span "transform" at bounding box center [68, 70] width 36 height 9
click at [76, 61] on div "button" at bounding box center [68, 57] width 36 height 15
click at [32, 66] on span "insert" at bounding box center [23, 70] width 21 height 9
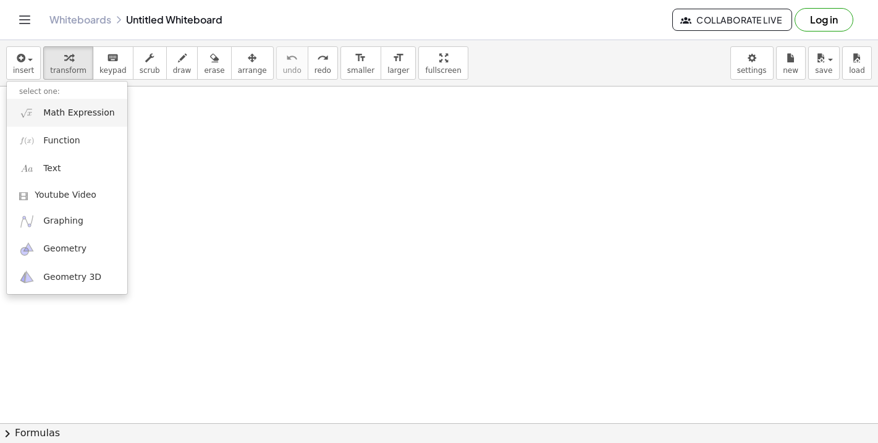
click at [72, 114] on span "Math Expression" at bounding box center [78, 113] width 71 height 12
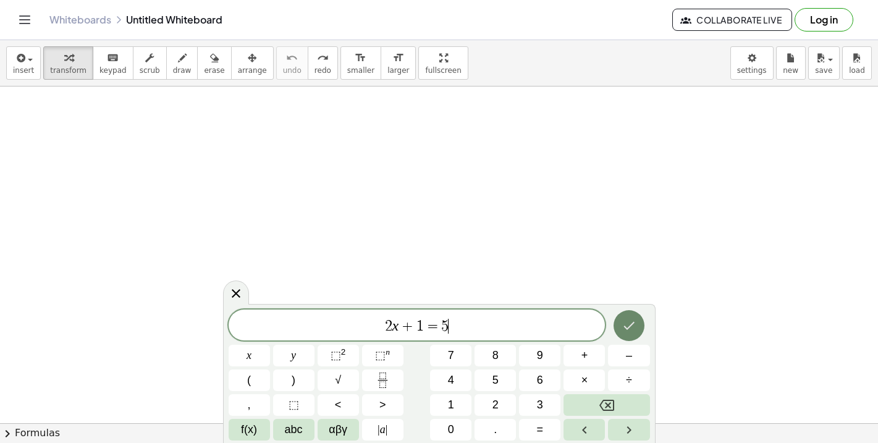
click at [622, 326] on icon "Done" at bounding box center [629, 325] width 15 height 15
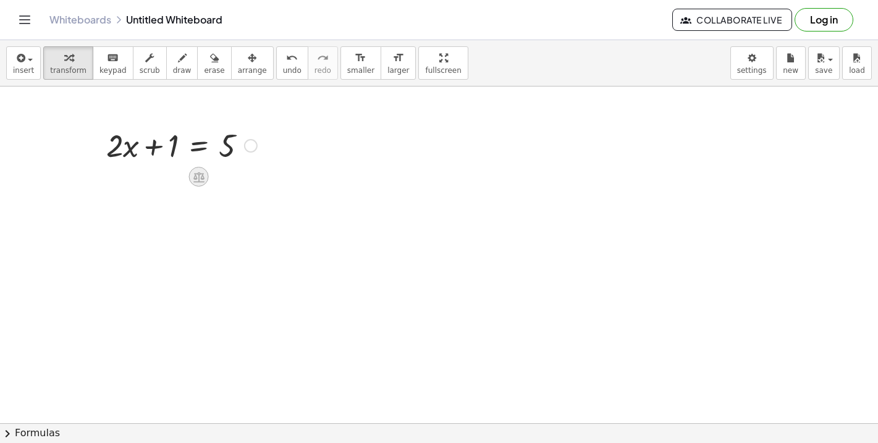
click at [192, 179] on icon at bounding box center [198, 177] width 13 height 13
click at [173, 177] on span "−" at bounding box center [174, 177] width 7 height 18
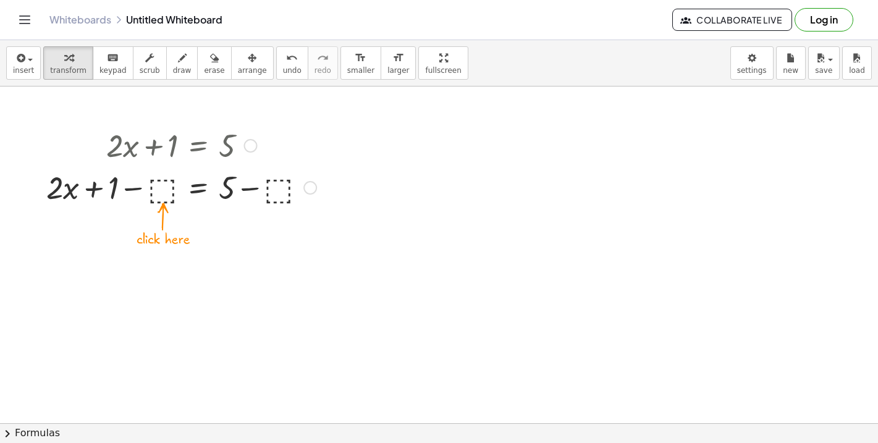
click at [166, 191] on div at bounding box center [181, 187] width 282 height 42
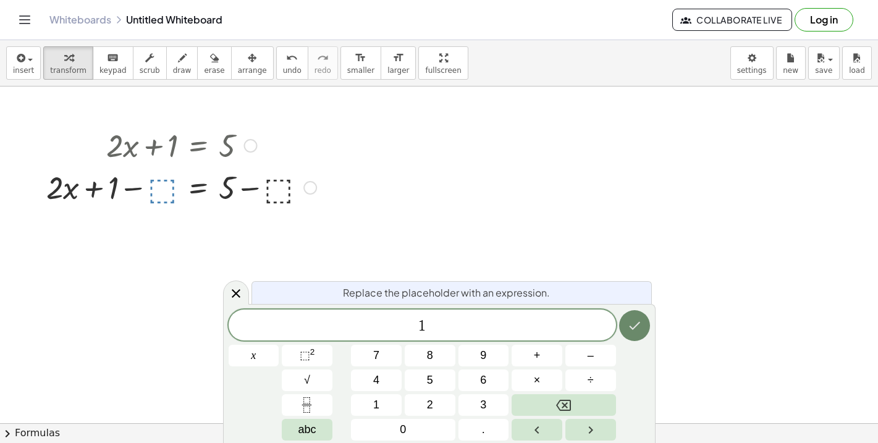
click at [632, 319] on icon "Done" at bounding box center [634, 325] width 15 height 15
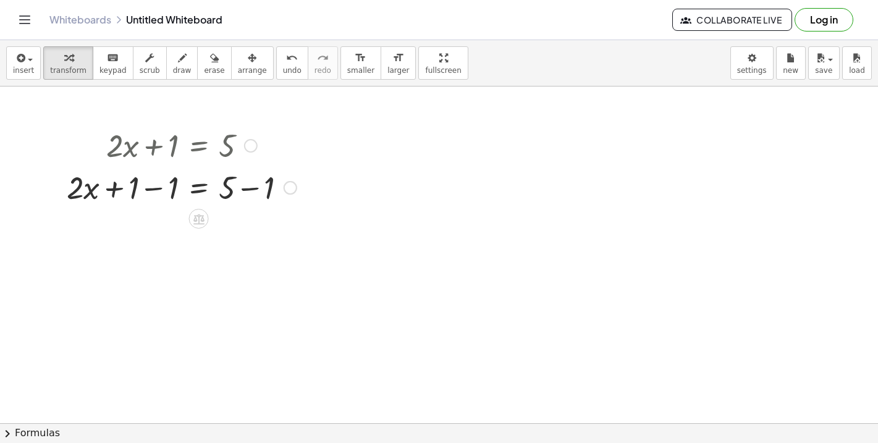
click at [276, 194] on div at bounding box center [182, 187] width 242 height 42
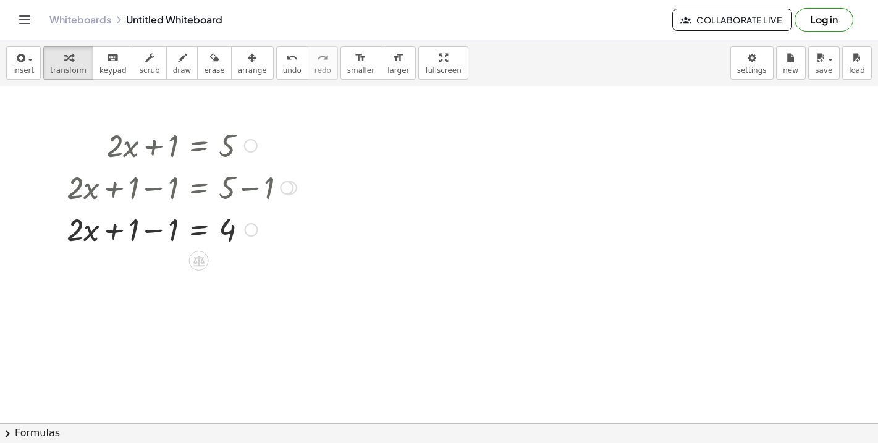
click at [156, 231] on div at bounding box center [182, 229] width 242 height 42
click at [151, 233] on div at bounding box center [182, 229] width 242 height 42
click at [146, 237] on div at bounding box center [182, 229] width 242 height 42
click at [143, 231] on div at bounding box center [182, 229] width 242 height 42
click at [142, 232] on div at bounding box center [182, 229] width 242 height 42
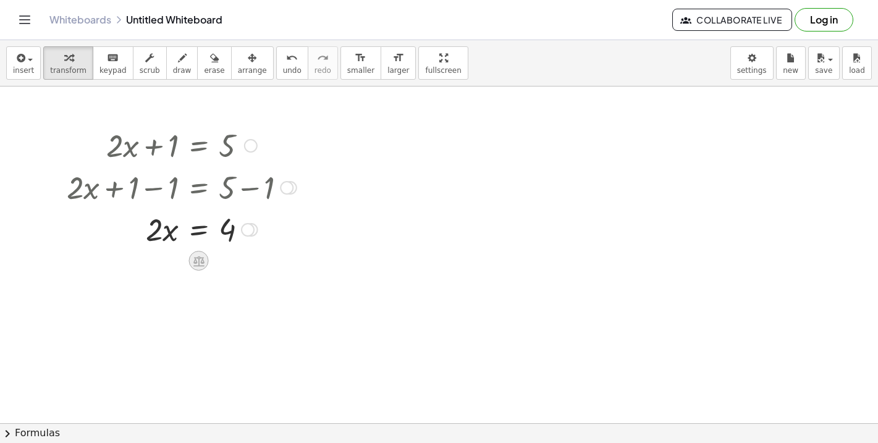
click at [207, 260] on div at bounding box center [199, 261] width 20 height 20
click at [250, 232] on div at bounding box center [248, 230] width 14 height 14
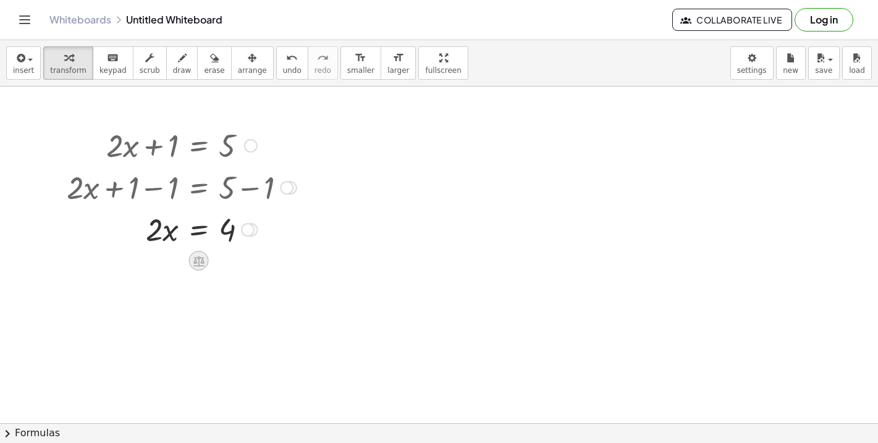
click at [203, 256] on icon at bounding box center [198, 261] width 13 height 13
click at [227, 263] on span "÷" at bounding box center [223, 261] width 7 height 18
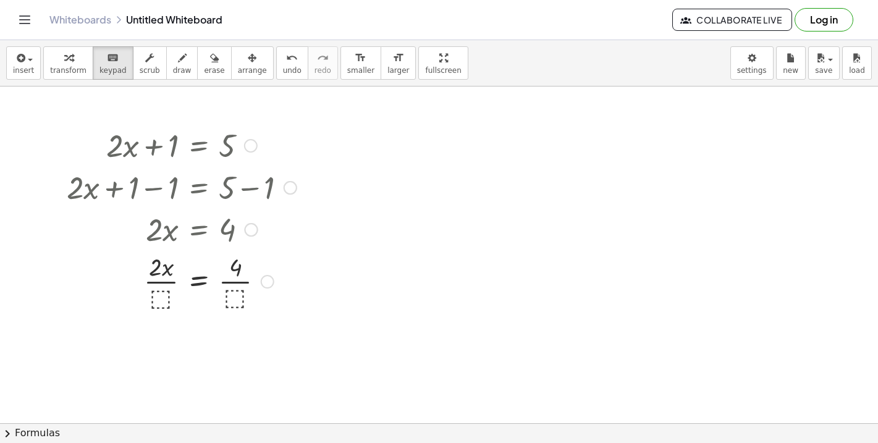
click at [165, 302] on div at bounding box center [182, 281] width 242 height 62
click at [156, 301] on div at bounding box center [182, 281] width 242 height 62
click at [77, 65] on button "transform" at bounding box center [68, 62] width 50 height 33
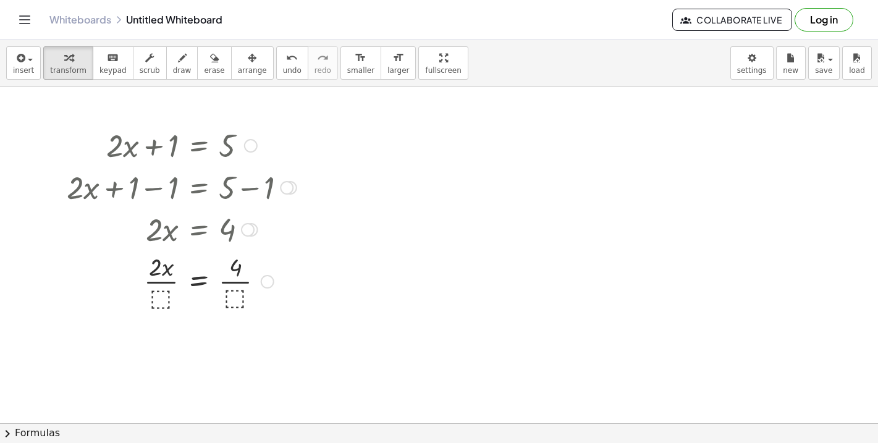
click at [163, 293] on div at bounding box center [182, 281] width 242 height 62
click at [167, 282] on div at bounding box center [182, 281] width 242 height 62
click at [232, 344] on div at bounding box center [182, 342] width 242 height 62
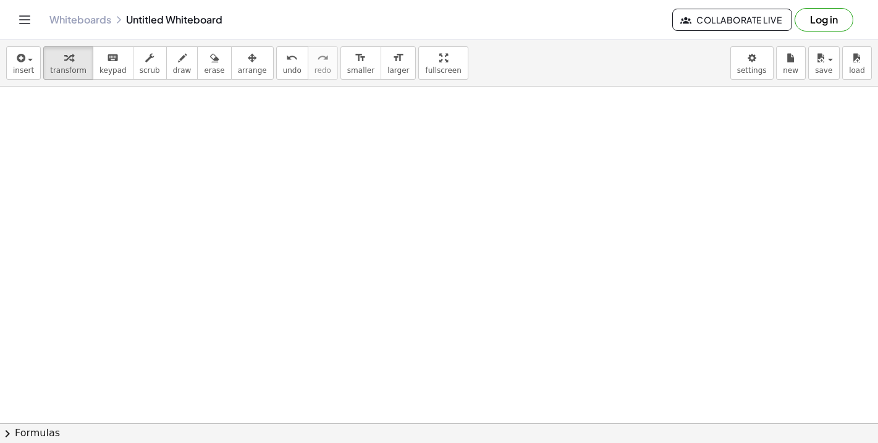
scroll to position [294, 0]
click at [12, 59] on button "insert" at bounding box center [23, 62] width 35 height 33
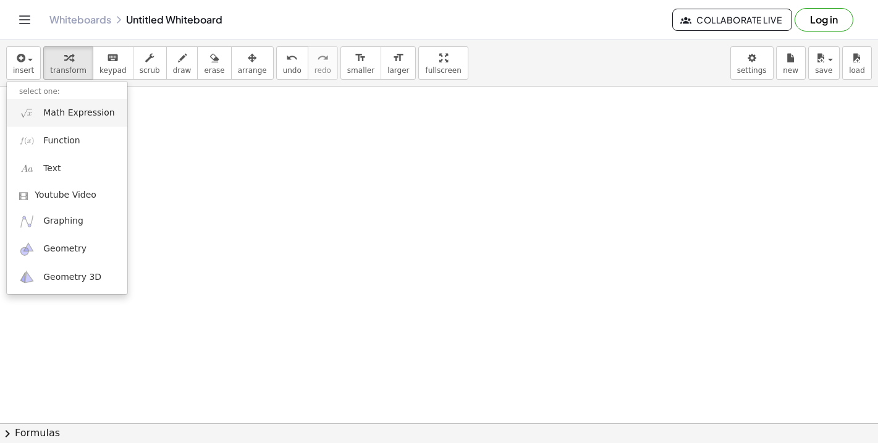
click at [66, 111] on span "Math Expression" at bounding box center [78, 113] width 71 height 12
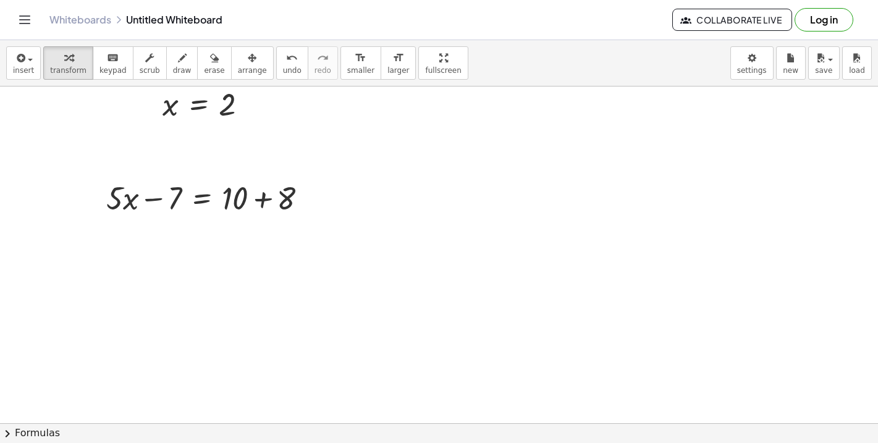
scroll to position [219, 0]
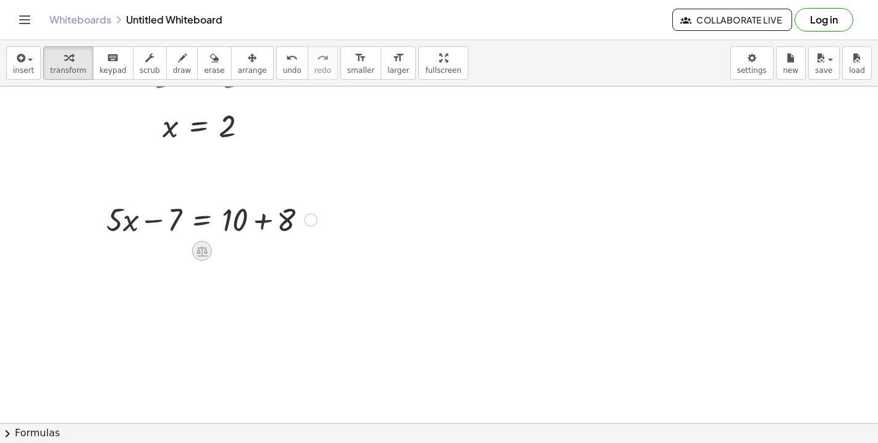
click at [201, 247] on icon at bounding box center [202, 251] width 11 height 11
click at [151, 252] on span "+" at bounding box center [152, 251] width 7 height 18
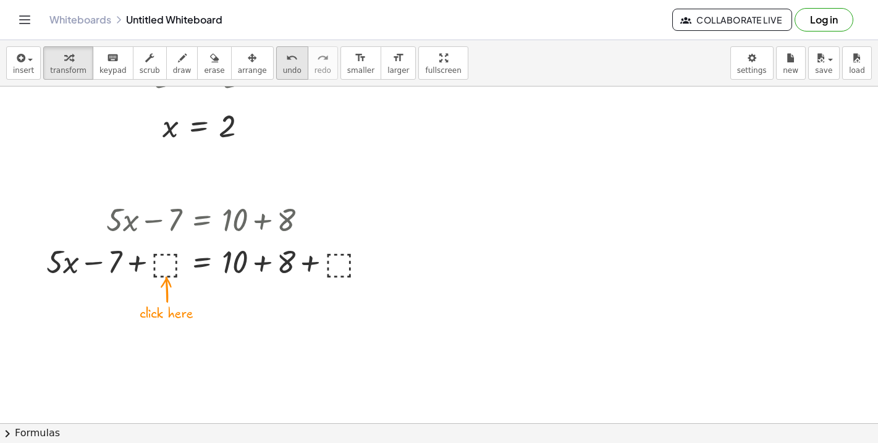
click at [283, 66] on span "undo" at bounding box center [292, 70] width 19 height 9
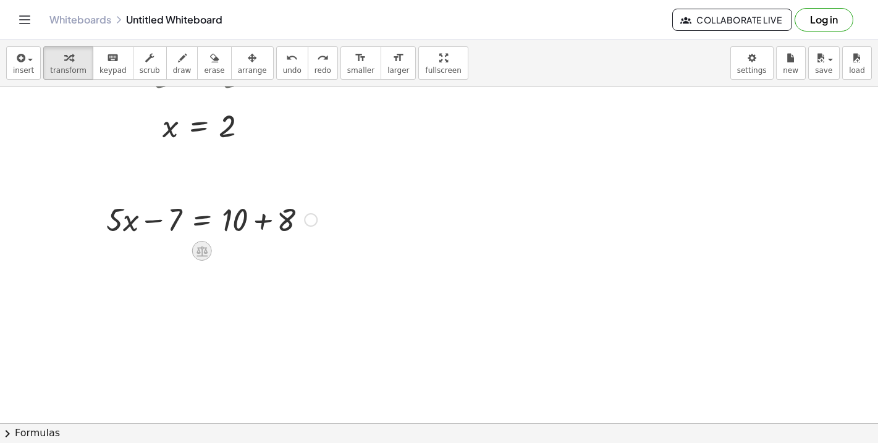
click at [200, 245] on icon at bounding box center [201, 251] width 13 height 13
click at [156, 253] on span "+" at bounding box center [152, 251] width 7 height 18
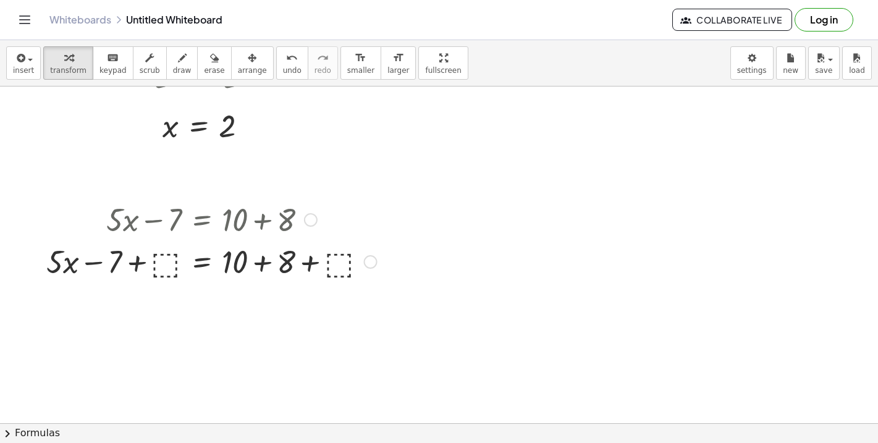
click at [166, 251] on div at bounding box center [211, 261] width 343 height 42
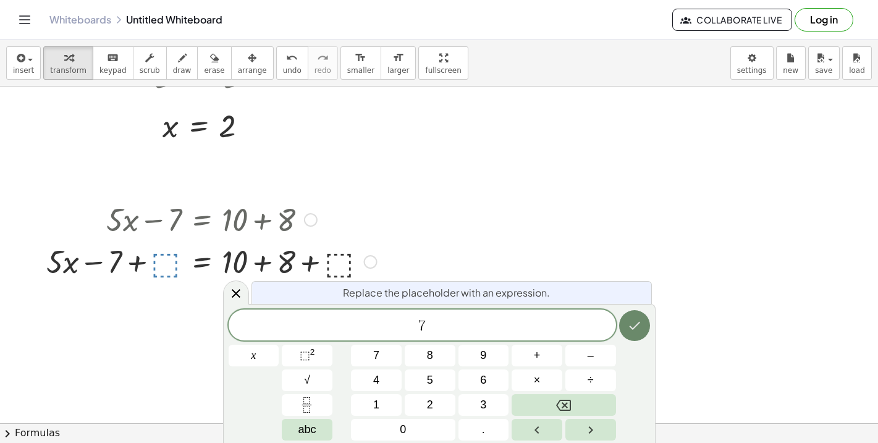
click at [629, 321] on icon "Done" at bounding box center [634, 325] width 15 height 15
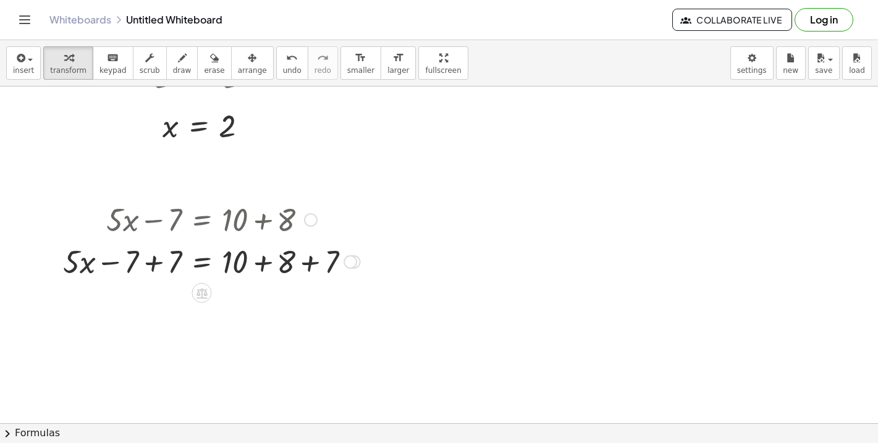
click at [154, 262] on div at bounding box center [212, 261] width 310 height 42
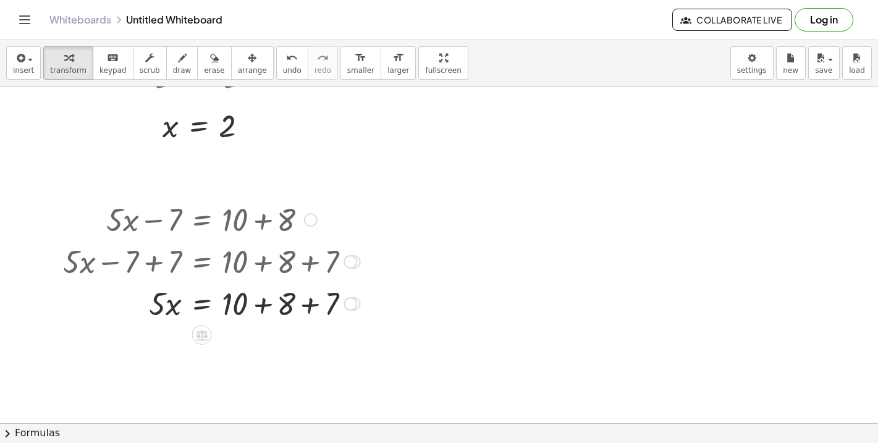
click at [313, 304] on div at bounding box center [212, 303] width 310 height 42
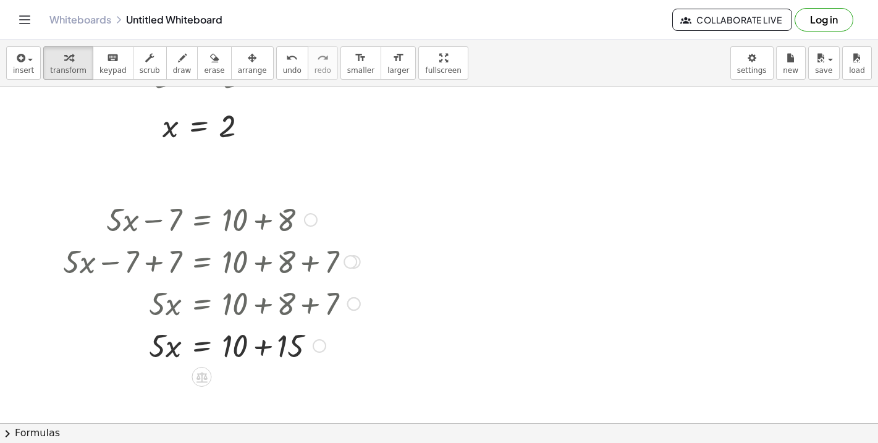
click at [264, 349] on div at bounding box center [212, 345] width 310 height 42
click at [172, 355] on div at bounding box center [212, 345] width 310 height 42
click at [181, 347] on div at bounding box center [212, 345] width 310 height 42
click at [200, 350] on div at bounding box center [212, 345] width 310 height 42
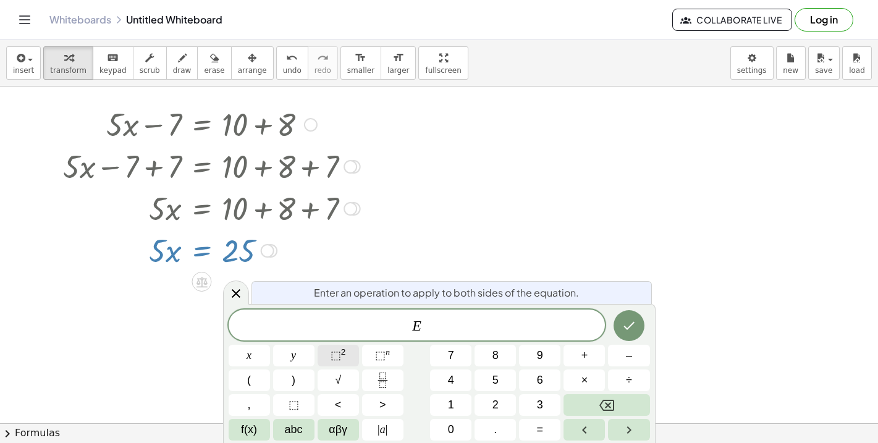
scroll to position [315, 0]
click at [235, 290] on icon at bounding box center [236, 293] width 15 height 15
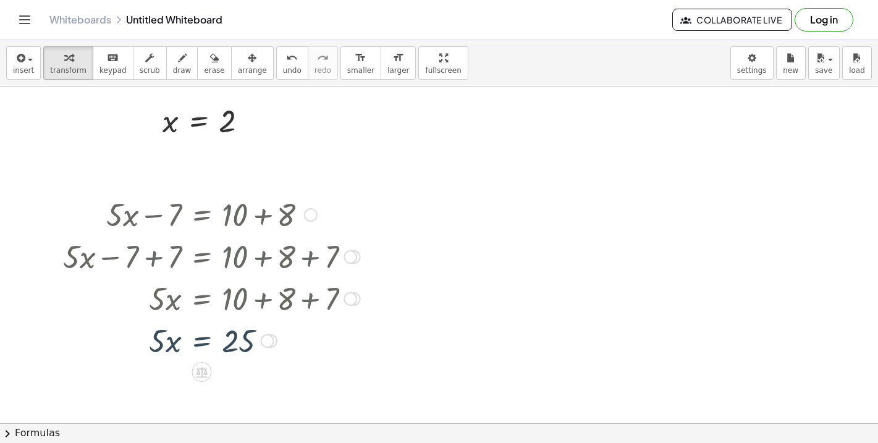
scroll to position [219, 0]
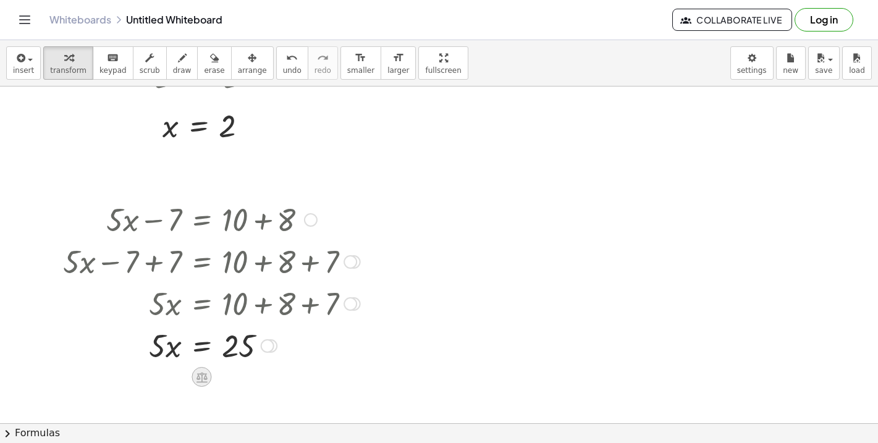
click at [203, 376] on icon at bounding box center [201, 377] width 13 height 13
click at [221, 381] on div "÷" at bounding box center [226, 377] width 20 height 20
click at [170, 365] on div at bounding box center [212, 345] width 310 height 62
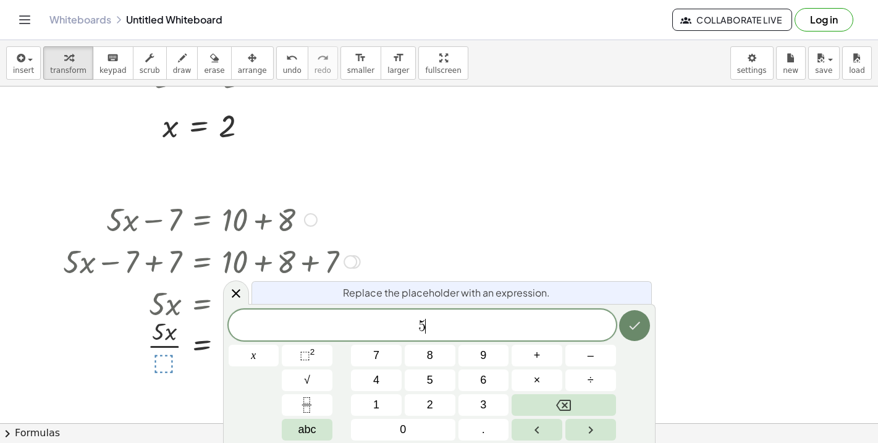
click at [646, 331] on button "Done" at bounding box center [634, 325] width 31 height 31
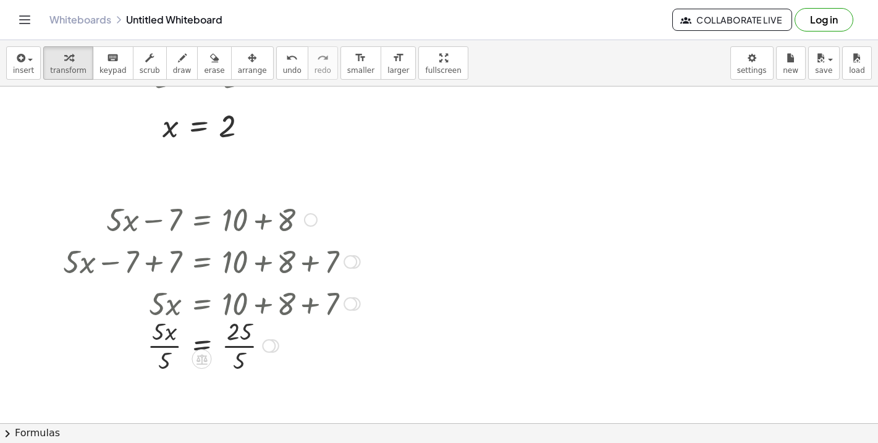
click at [173, 346] on div at bounding box center [212, 345] width 310 height 62
click at [238, 347] on div at bounding box center [212, 345] width 310 height 62
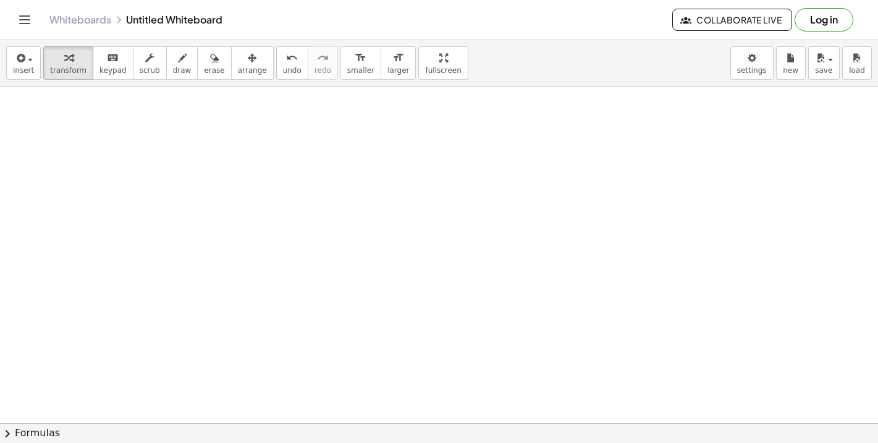
scroll to position [497, 0]
click at [64, 61] on icon "button" at bounding box center [68, 58] width 9 height 15
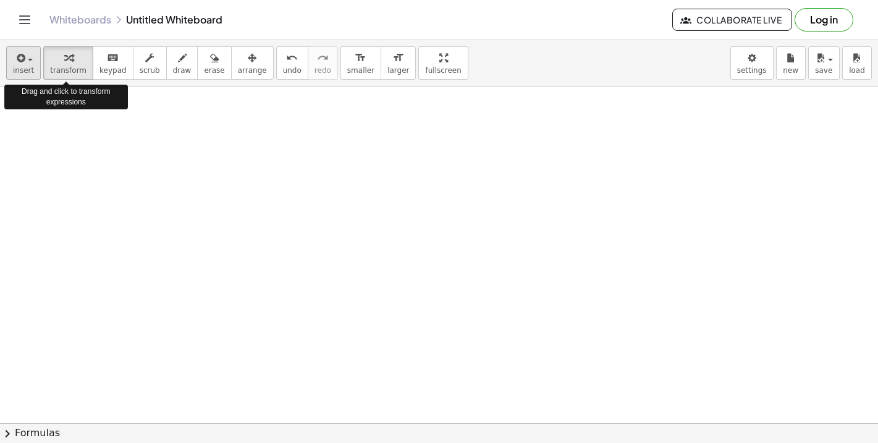
click at [19, 59] on icon "button" at bounding box center [19, 58] width 11 height 15
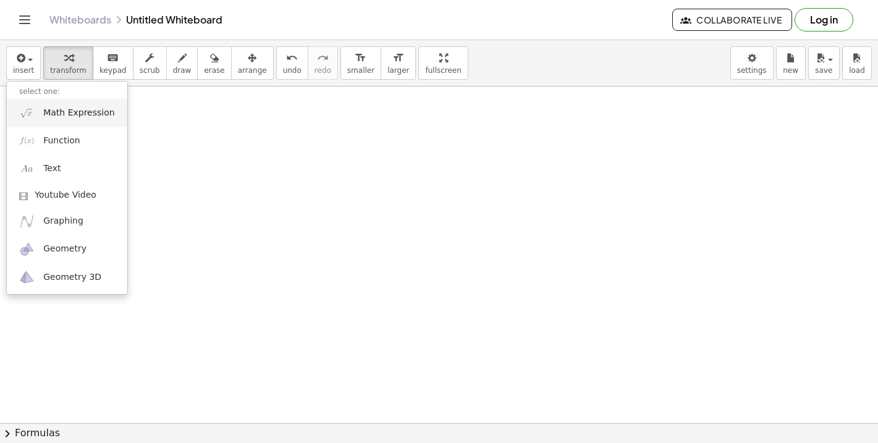
click at [88, 112] on span "Math Expression" at bounding box center [78, 113] width 71 height 12
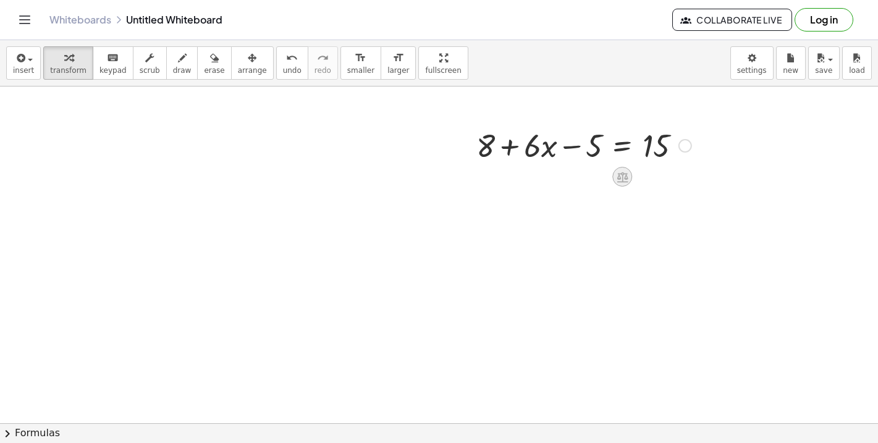
click at [624, 180] on icon at bounding box center [622, 177] width 13 height 13
click at [626, 180] on span "×" at bounding box center [622, 177] width 7 height 18
click at [284, 68] on span "undo" at bounding box center [292, 70] width 19 height 9
click at [618, 177] on icon at bounding box center [622, 177] width 11 height 11
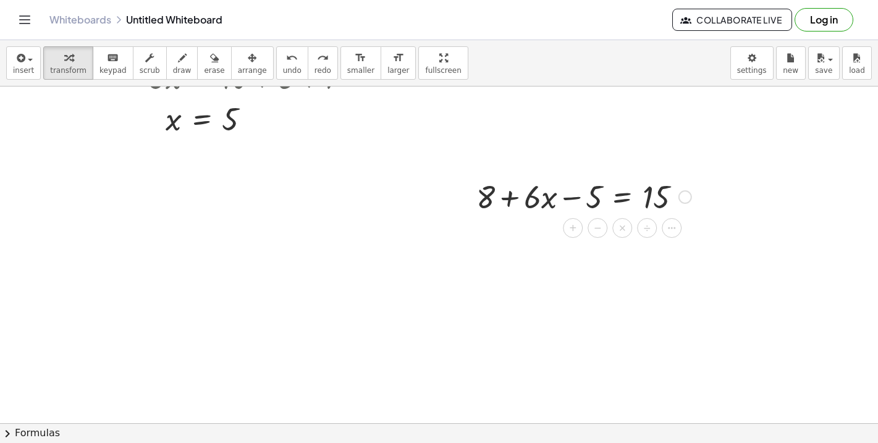
scroll to position [468, 0]
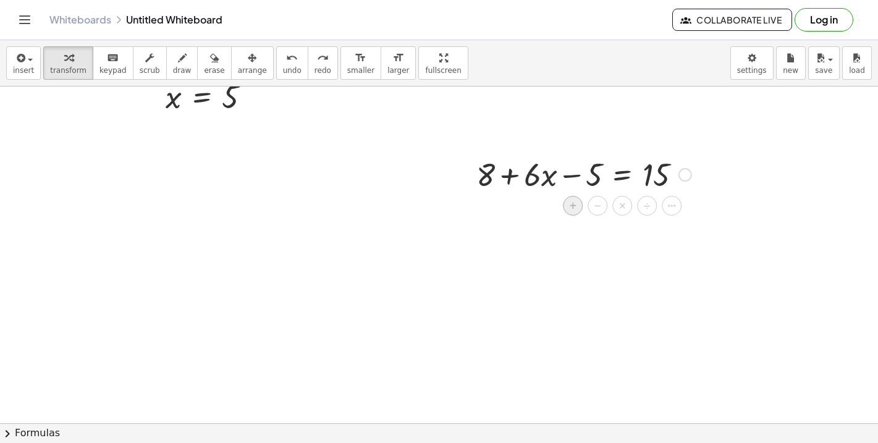
click at [576, 209] on span "+" at bounding box center [572, 206] width 7 height 18
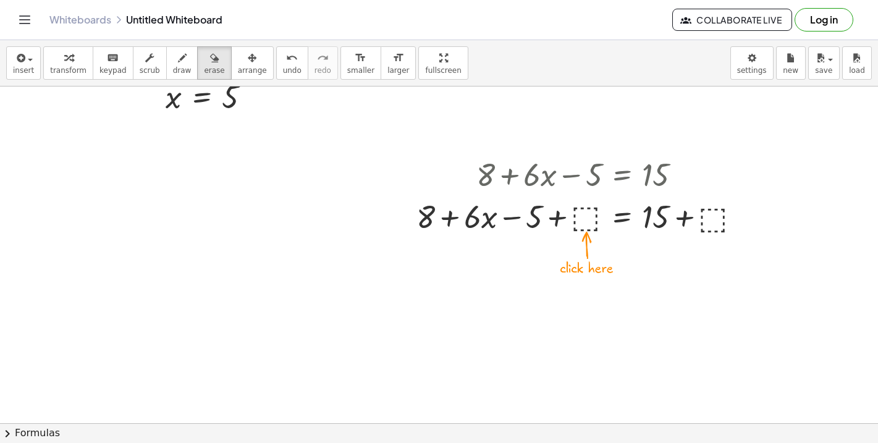
click at [582, 231] on div at bounding box center [439, 124] width 878 height 1010
click at [578, 221] on div at bounding box center [439, 124] width 878 height 1010
click at [586, 214] on div at bounding box center [439, 124] width 878 height 1010
click at [589, 233] on div at bounding box center [439, 124] width 878 height 1010
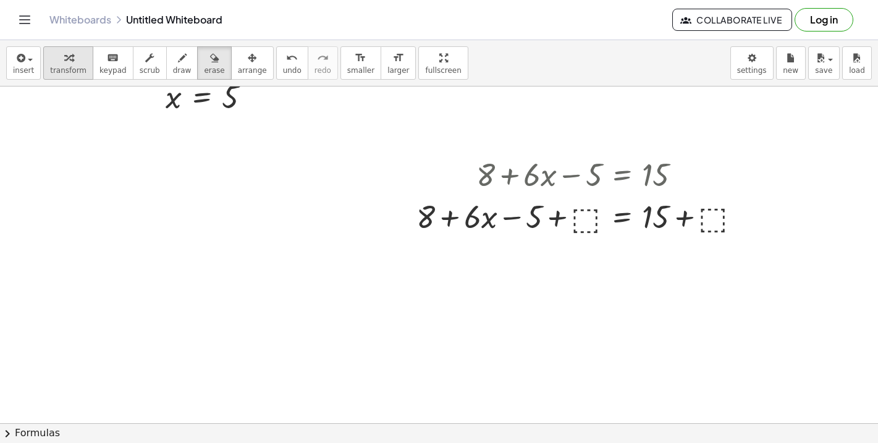
click at [76, 64] on div "button" at bounding box center [68, 57] width 36 height 15
click at [586, 208] on div at bounding box center [583, 216] width 347 height 42
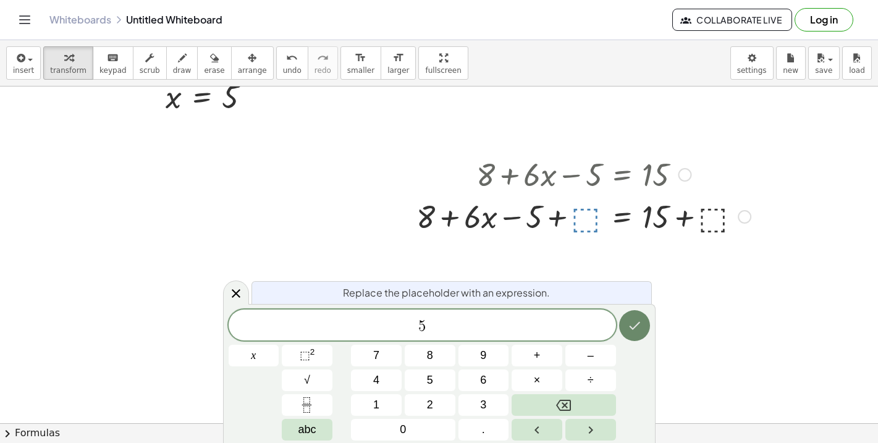
click at [627, 334] on button "Done" at bounding box center [634, 325] width 31 height 31
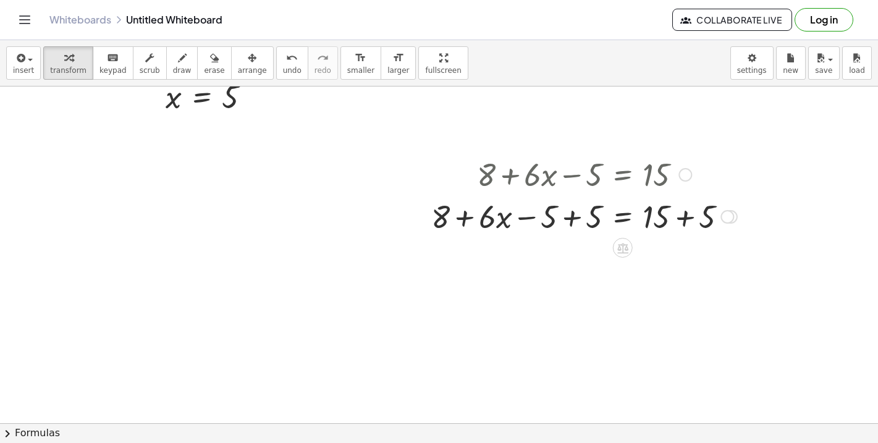
click at [572, 214] on div at bounding box center [584, 216] width 318 height 42
click at [675, 216] on div at bounding box center [606, 216] width 273 height 42
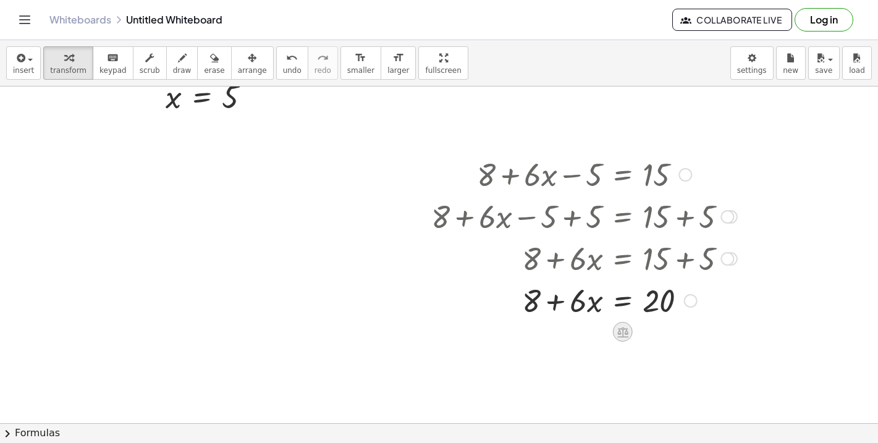
click at [625, 334] on icon at bounding box center [622, 332] width 11 height 11
click at [577, 332] on span "+" at bounding box center [573, 332] width 7 height 18
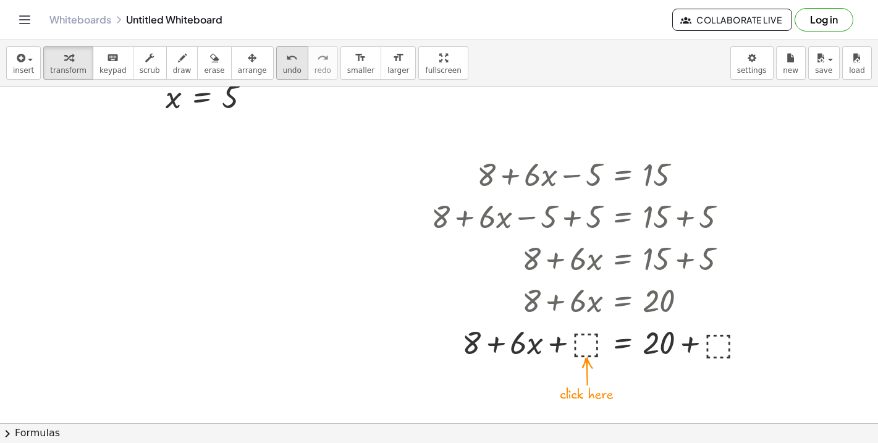
click at [290, 60] on button "undo undo" at bounding box center [292, 62] width 32 height 33
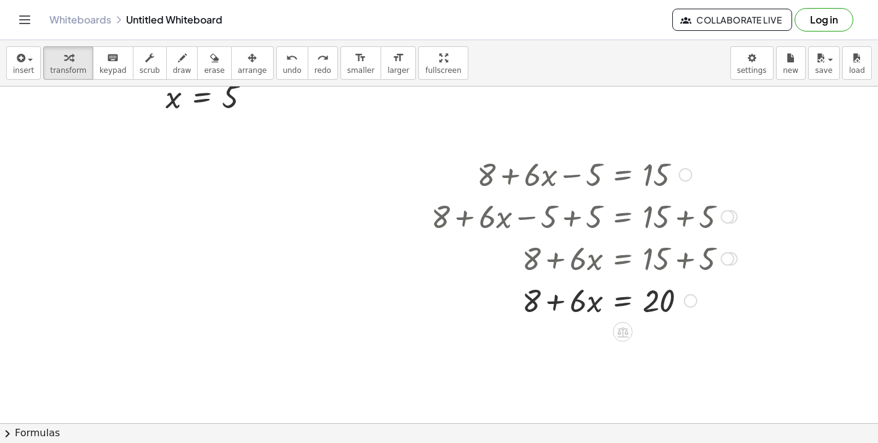
click at [630, 334] on div at bounding box center [623, 332] width 20 height 20
click at [593, 335] on div "−" at bounding box center [598, 332] width 20 height 20
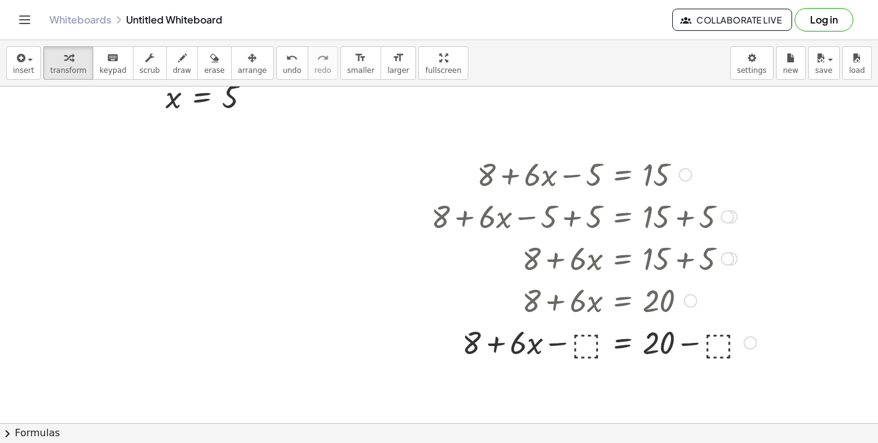
click at [593, 335] on div at bounding box center [593, 342] width 337 height 42
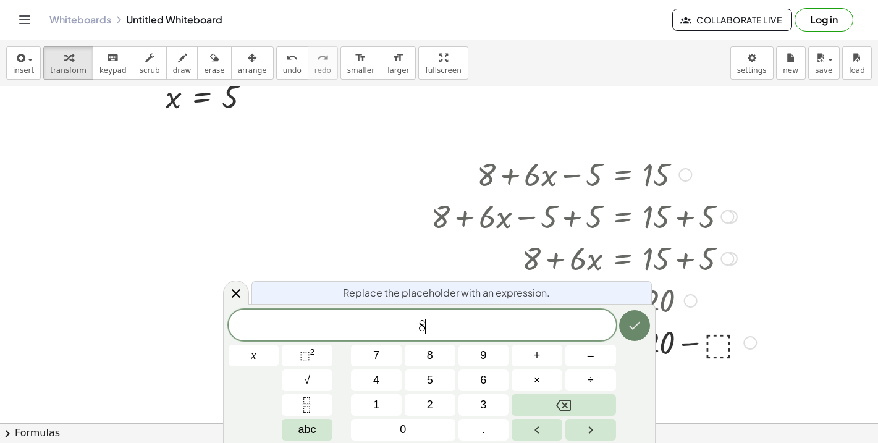
click at [633, 319] on icon "Done" at bounding box center [634, 325] width 15 height 15
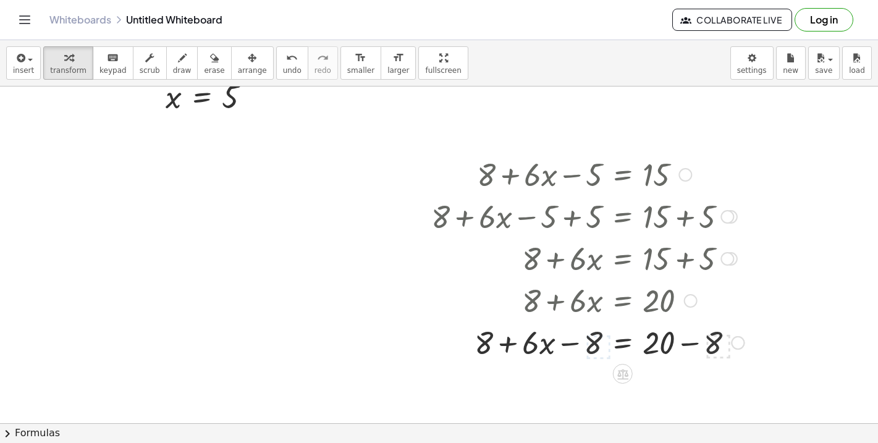
click at [712, 340] on div at bounding box center [587, 342] width 325 height 42
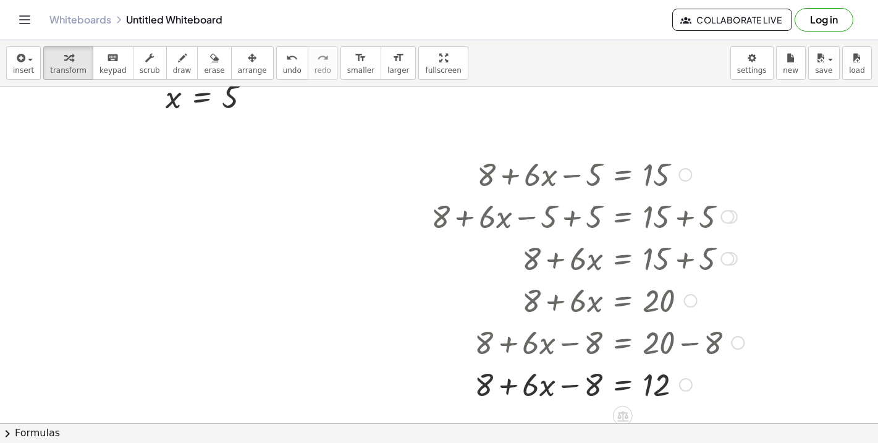
click at [575, 386] on div at bounding box center [587, 384] width 325 height 42
click at [552, 386] on div at bounding box center [587, 384] width 325 height 42
click at [501, 389] on div at bounding box center [587, 384] width 325 height 42
click at [562, 381] on div at bounding box center [587, 384] width 325 height 42
drag, startPoint x: 482, startPoint y: 386, endPoint x: 609, endPoint y: 385, distance: 127.3
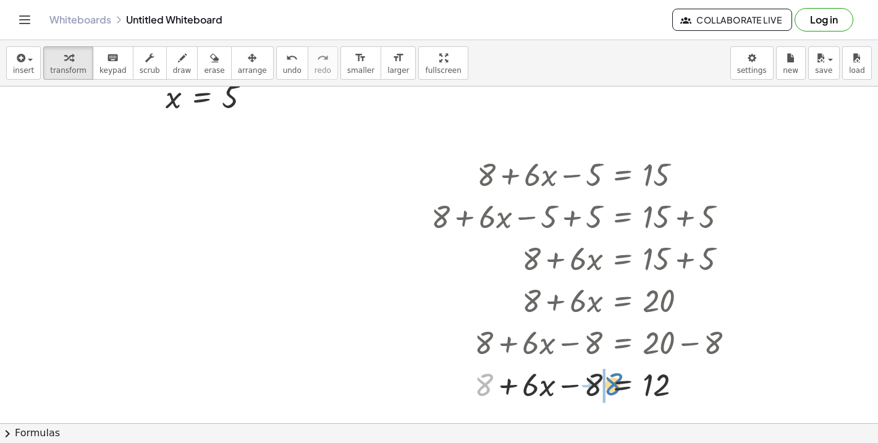
click at [609, 385] on div at bounding box center [587, 384] width 325 height 42
click at [569, 388] on div at bounding box center [587, 384] width 325 height 42
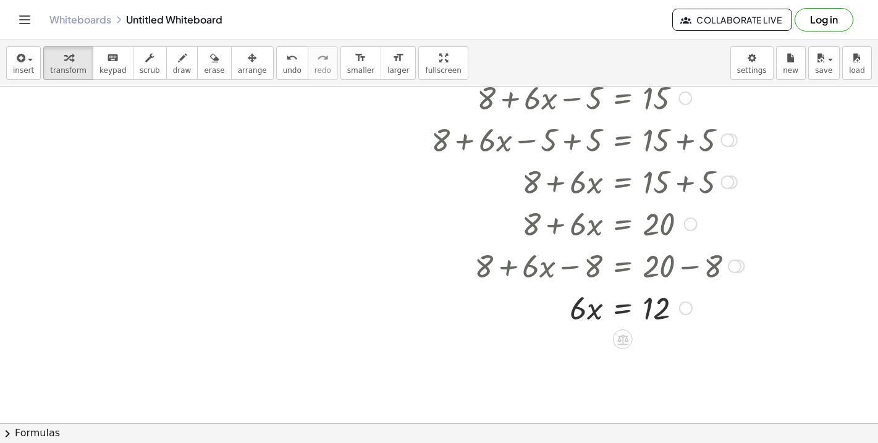
scroll to position [544, 0]
click at [617, 340] on icon at bounding box center [622, 340] width 13 height 13
click at [646, 339] on span "÷" at bounding box center [647, 340] width 7 height 18
click at [580, 381] on div at bounding box center [587, 360] width 325 height 62
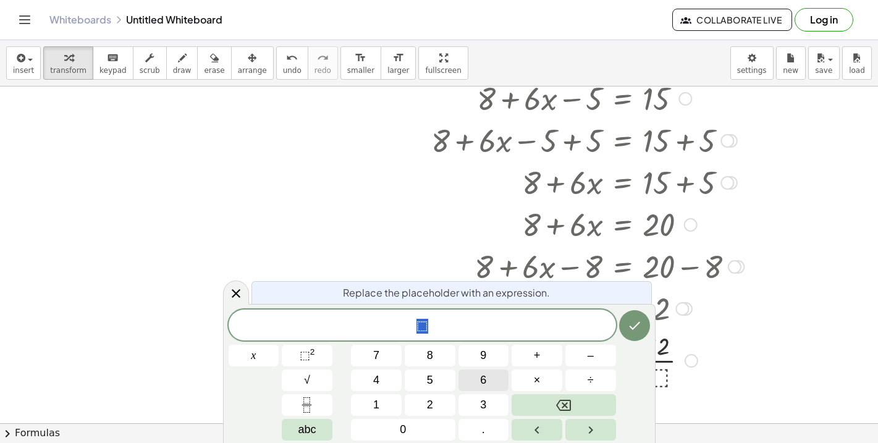
click at [484, 389] on button "6" at bounding box center [484, 381] width 51 height 22
click at [632, 327] on icon "Done" at bounding box center [634, 325] width 15 height 15
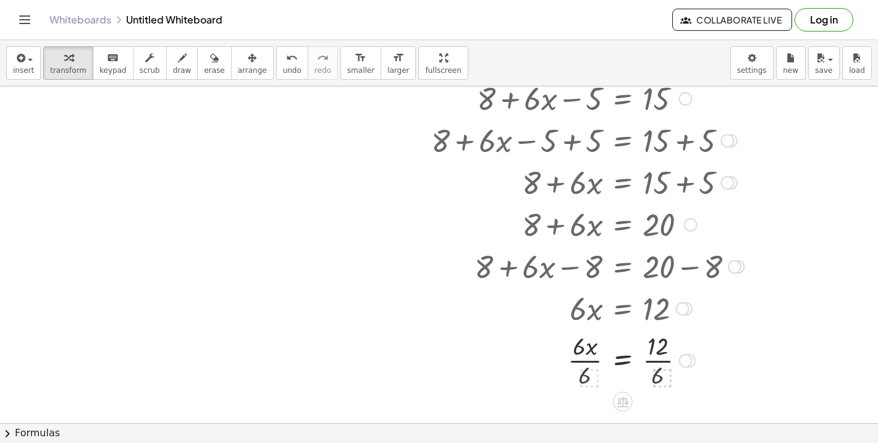
click at [653, 366] on div at bounding box center [587, 360] width 325 height 62
click at [596, 360] on div at bounding box center [587, 360] width 325 height 62
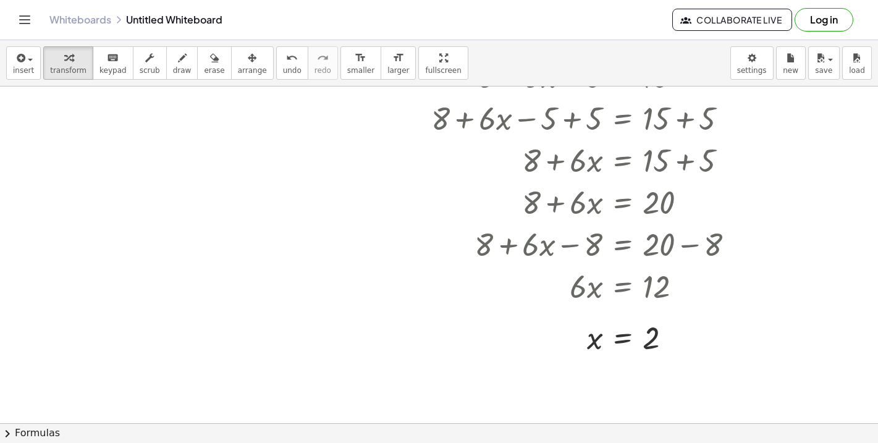
scroll to position [581, 0]
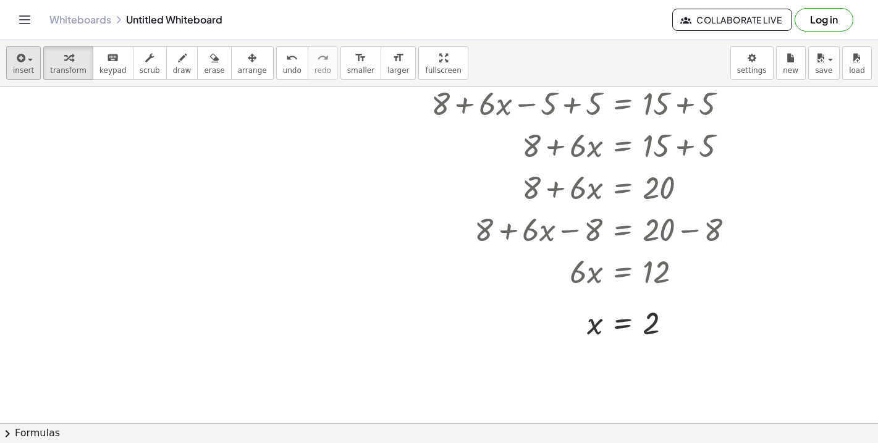
click at [23, 66] on span "insert" at bounding box center [23, 70] width 21 height 9
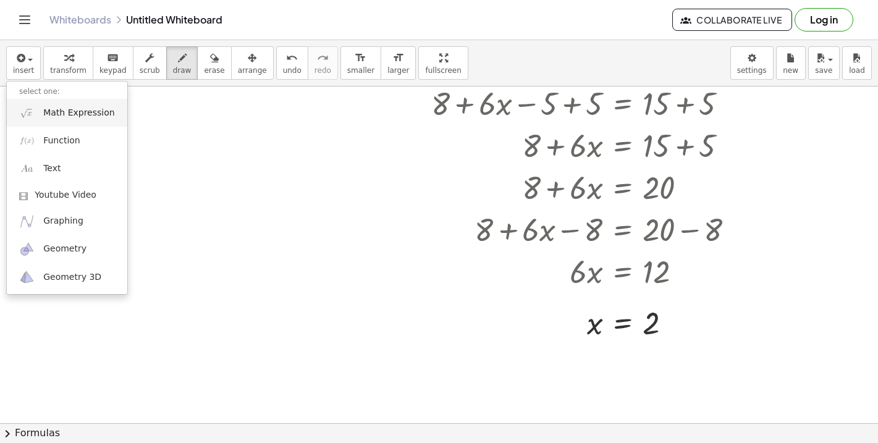
click at [110, 111] on link "Math Expression" at bounding box center [67, 113] width 121 height 28
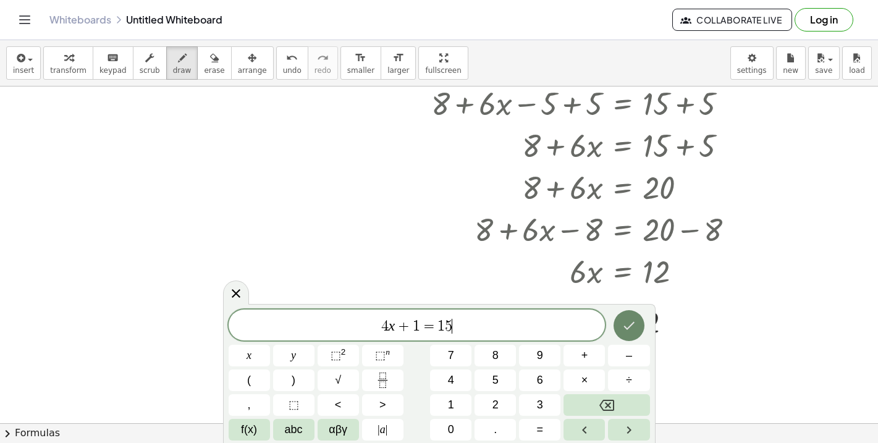
click at [625, 326] on icon "Done" at bounding box center [629, 325] width 15 height 15
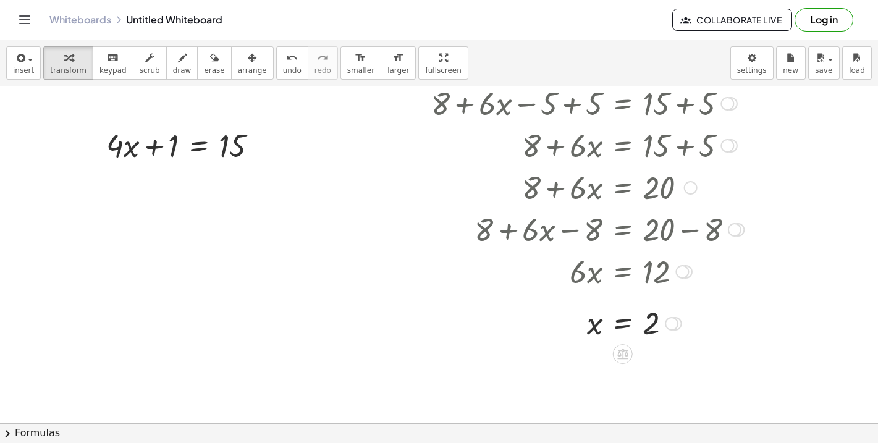
scroll to position [593, 0]
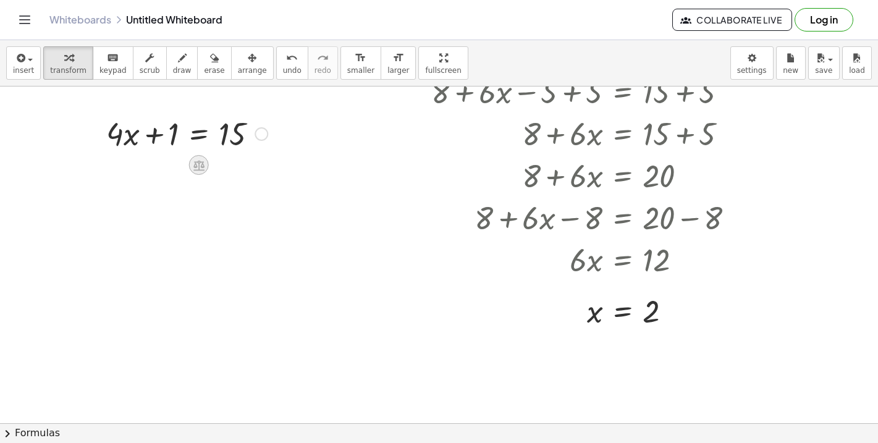
click at [195, 164] on icon at bounding box center [198, 165] width 11 height 11
click at [176, 173] on span "−" at bounding box center [174, 165] width 7 height 18
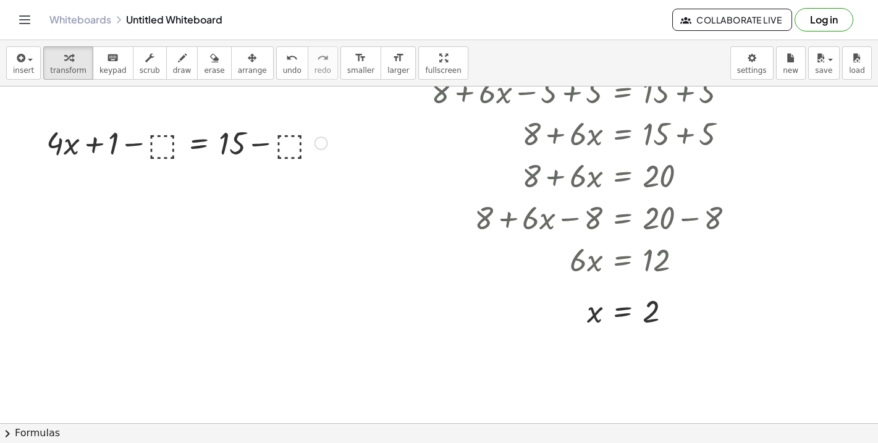
click at [198, 134] on div "+ · 4 · x + 1 = 15 + · 4 · x + 1 = 15 − ⬚ + − ⬚" at bounding box center [198, 134] width 0 height 0
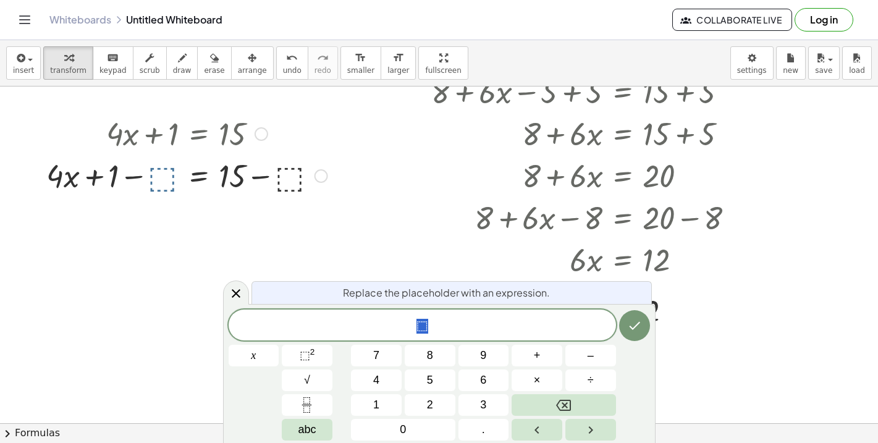
click at [172, 187] on div at bounding box center [187, 175] width 294 height 42
click at [636, 322] on icon "Done" at bounding box center [634, 325] width 15 height 15
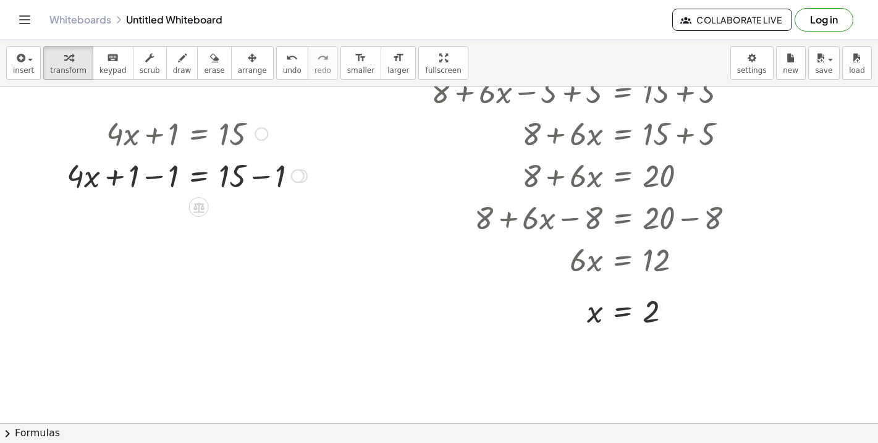
click at [163, 179] on div at bounding box center [187, 175] width 253 height 42
click at [257, 182] on div at bounding box center [187, 175] width 253 height 42
click at [261, 219] on div at bounding box center [187, 217] width 253 height 42
click at [203, 250] on icon at bounding box center [198, 249] width 11 height 11
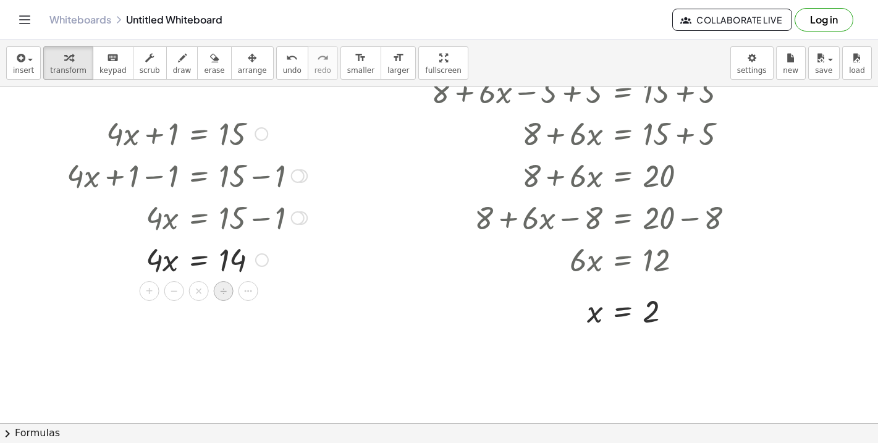
click at [222, 290] on span "÷" at bounding box center [223, 291] width 7 height 18
click at [163, 273] on div at bounding box center [187, 259] width 253 height 62
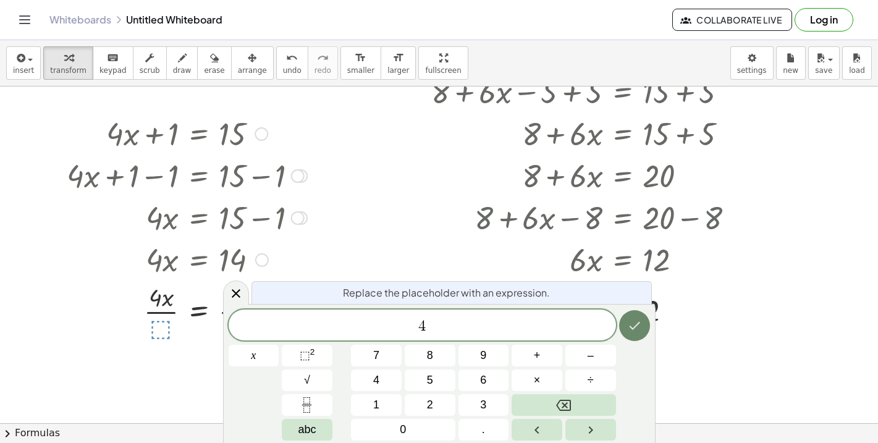
click at [633, 319] on icon "Done" at bounding box center [634, 325] width 15 height 15
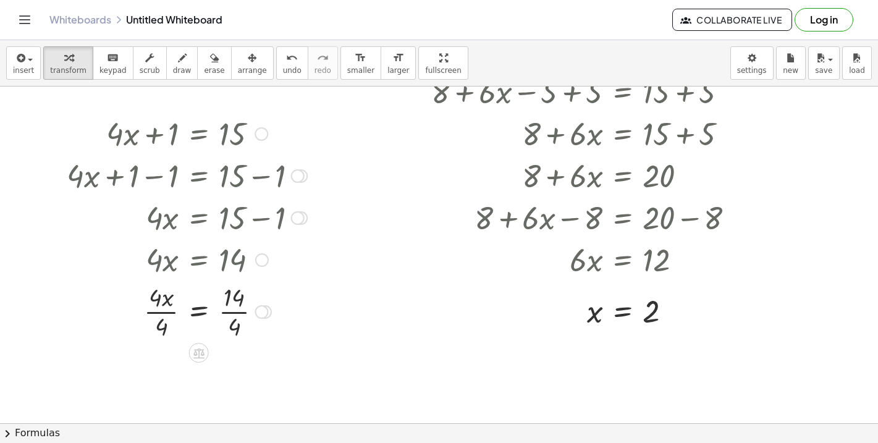
click at [169, 311] on div at bounding box center [187, 311] width 253 height 62
click at [239, 315] on div at bounding box center [187, 311] width 253 height 62
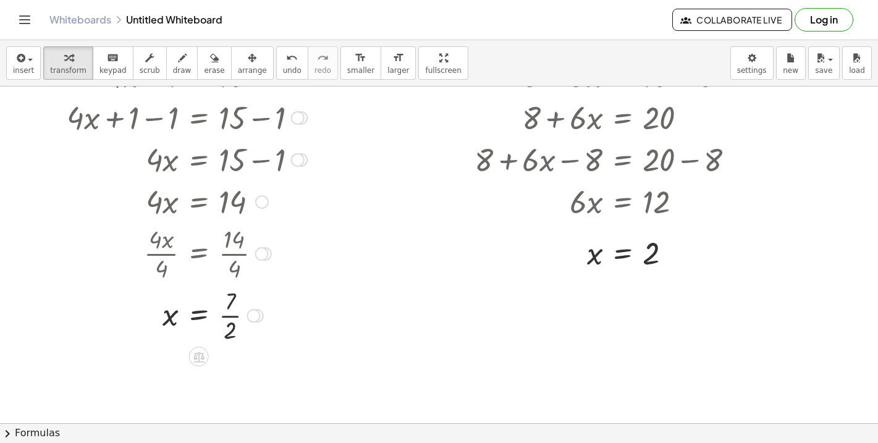
scroll to position [646, 0]
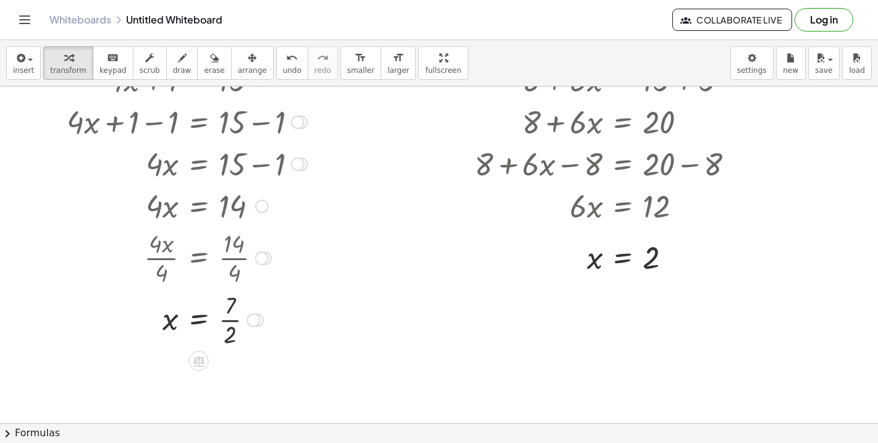
click at [225, 319] on div at bounding box center [187, 319] width 253 height 62
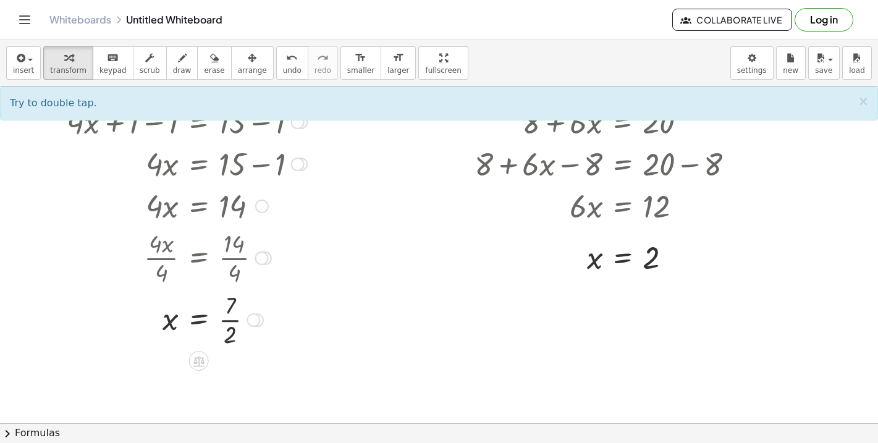
click at [171, 321] on div at bounding box center [187, 319] width 253 height 62
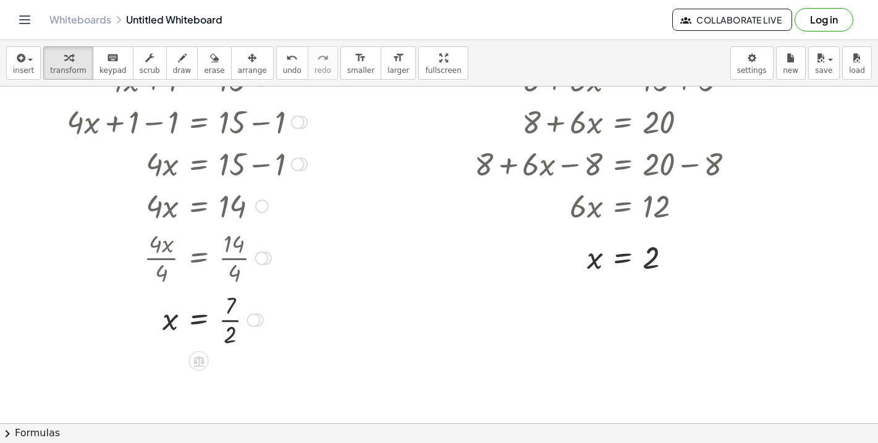
click at [228, 322] on div at bounding box center [187, 319] width 253 height 62
click at [228, 322] on div at bounding box center [187, 318] width 253 height 41
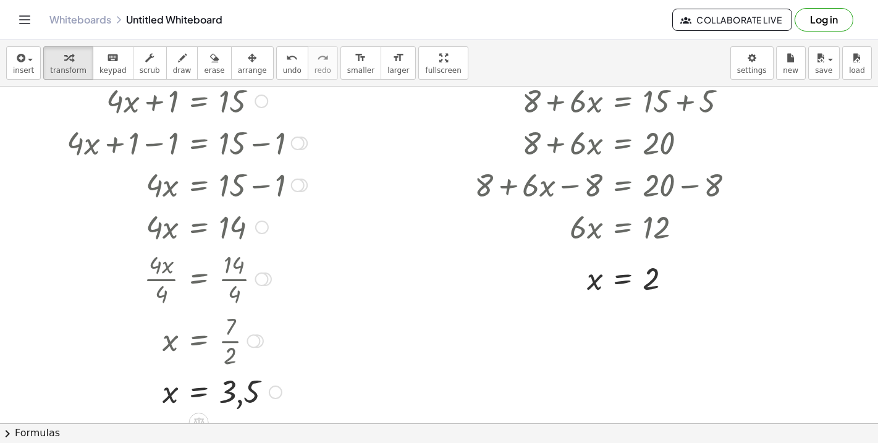
scroll to position [624, 0]
click at [28, 66] on button "insert" at bounding box center [23, 62] width 35 height 33
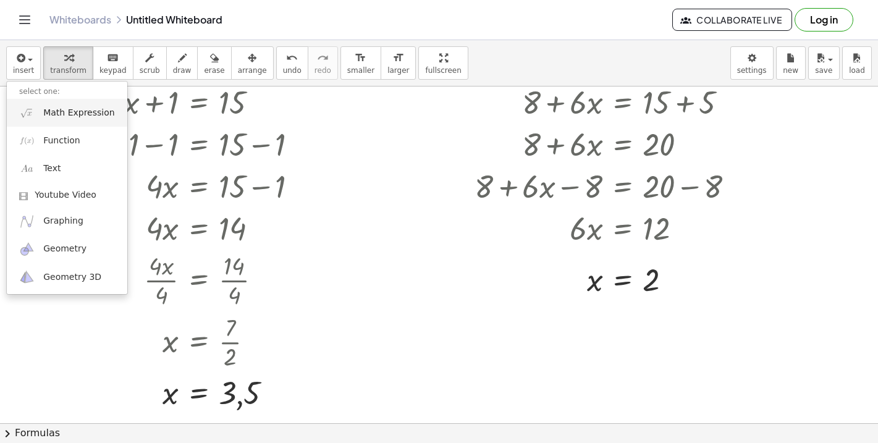
click at [96, 107] on span "Math Expression" at bounding box center [78, 113] width 71 height 12
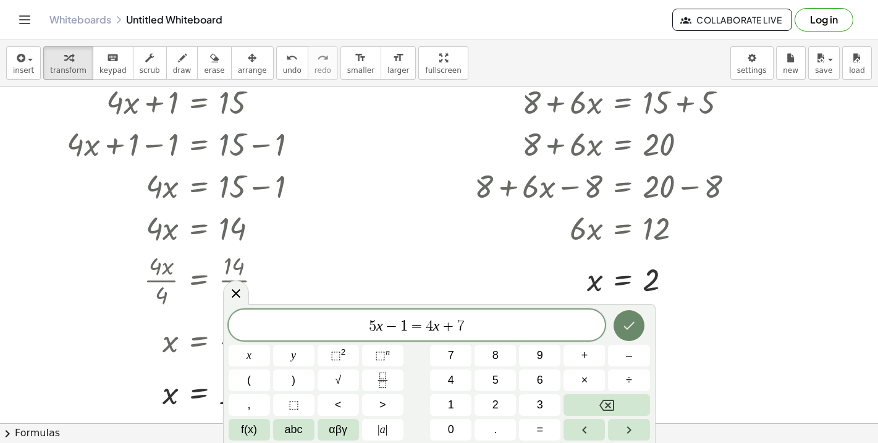
click at [636, 326] on icon "Done" at bounding box center [629, 325] width 15 height 15
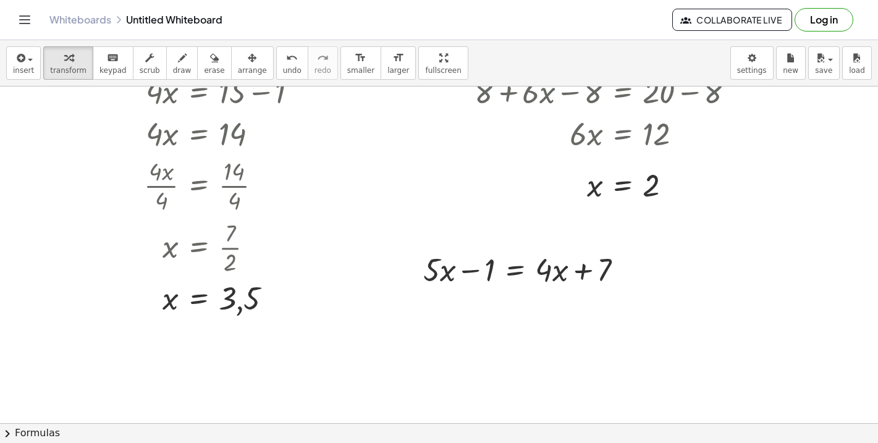
scroll to position [742, 0]
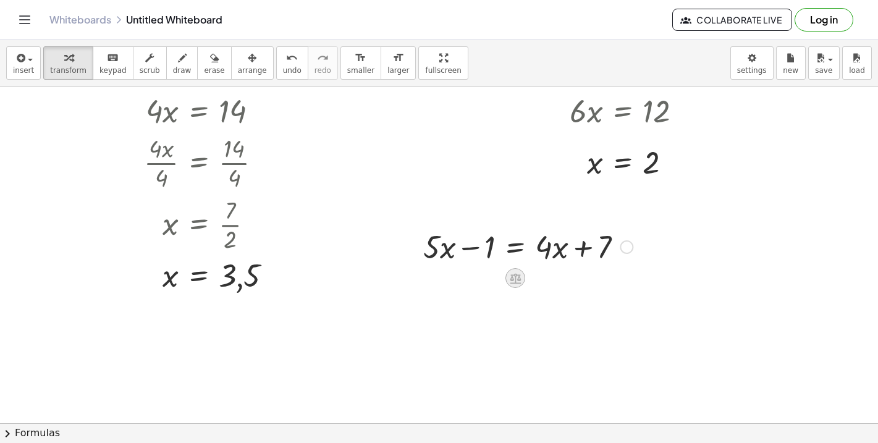
click at [517, 283] on icon at bounding box center [515, 278] width 11 height 11
click at [468, 276] on span "+" at bounding box center [465, 278] width 7 height 18
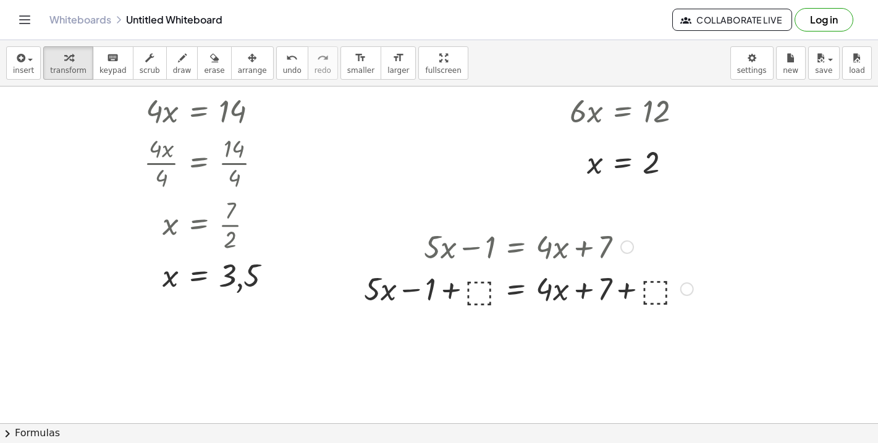
click at [481, 302] on div at bounding box center [529, 288] width 342 height 42
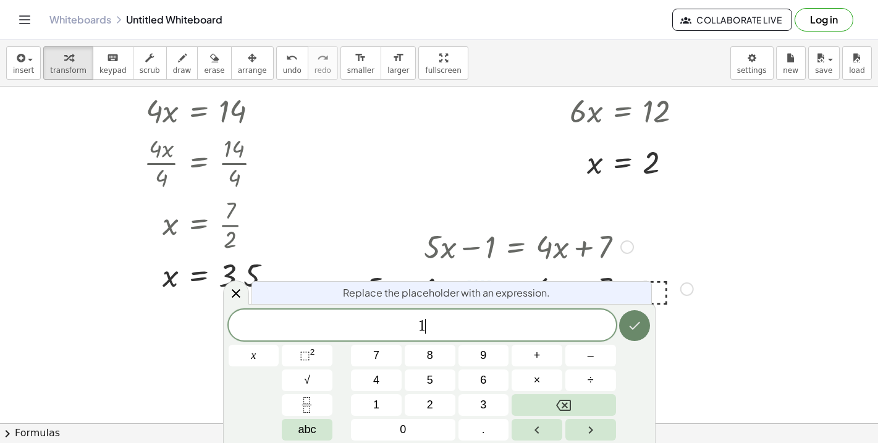
click at [629, 332] on icon "Done" at bounding box center [634, 325] width 15 height 15
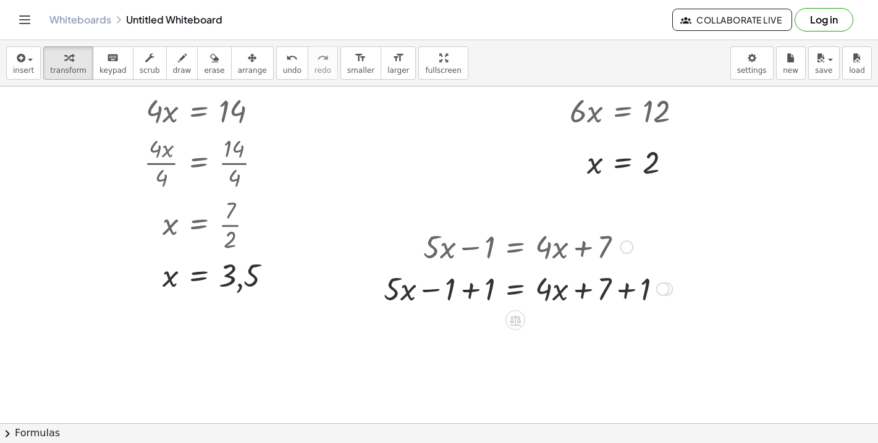
click at [468, 287] on div at bounding box center [528, 288] width 301 height 42
click at [626, 290] on div at bounding box center [547, 288] width 261 height 42
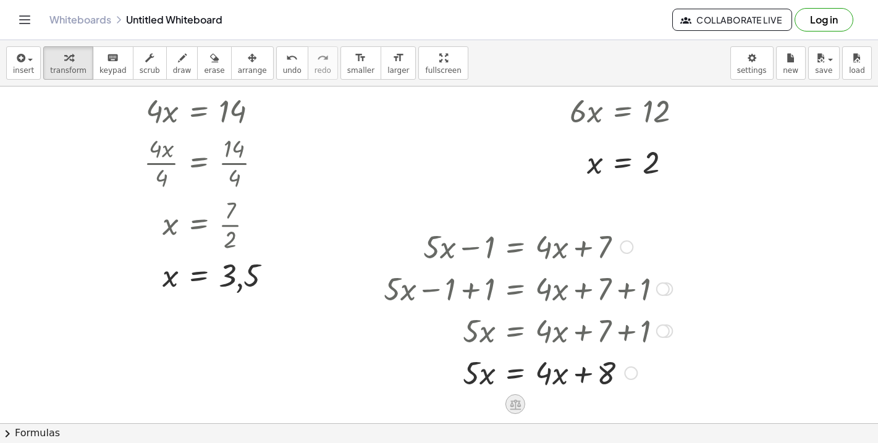
click at [514, 404] on icon at bounding box center [515, 404] width 13 height 13
click at [492, 405] on span "−" at bounding box center [490, 405] width 7 height 18
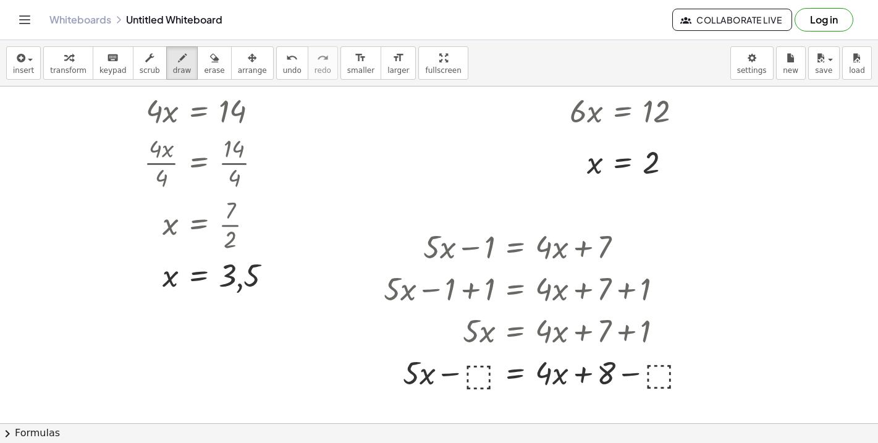
click at [478, 374] on div at bounding box center [439, 18] width 878 height 1347
click at [487, 383] on div at bounding box center [439, 18] width 878 height 1347
click at [283, 66] on span "undo" at bounding box center [292, 70] width 19 height 9
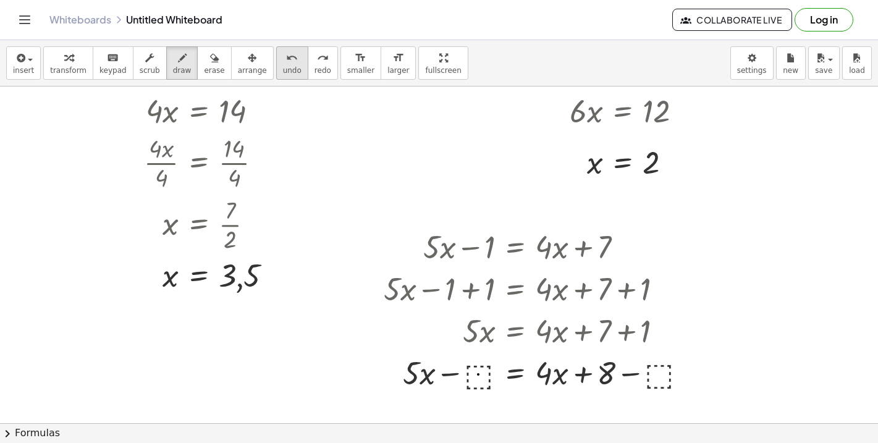
click at [286, 54] on icon "undo" at bounding box center [292, 58] width 12 height 15
click at [74, 62] on div "button" at bounding box center [68, 57] width 36 height 15
click at [478, 380] on div at bounding box center [541, 372] width 326 height 42
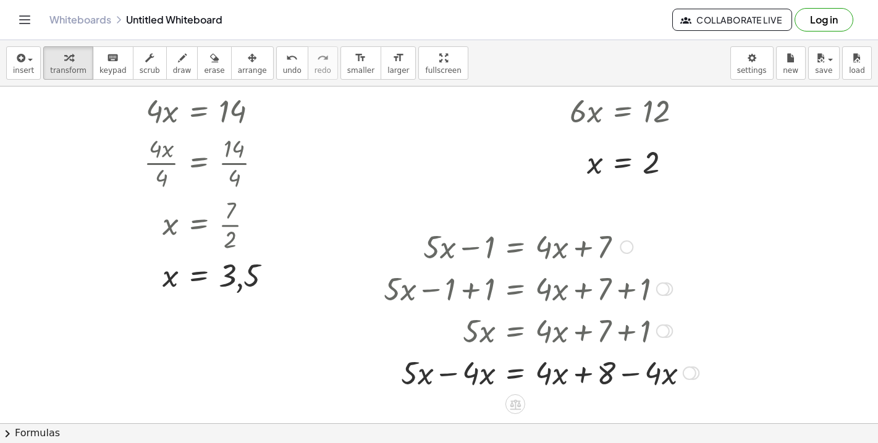
click at [439, 370] on div at bounding box center [542, 372] width 328 height 42
click at [632, 376] on div at bounding box center [542, 372] width 328 height 42
drag, startPoint x: 582, startPoint y: 373, endPoint x: 672, endPoint y: 373, distance: 89.6
click at [672, 373] on div at bounding box center [542, 372] width 328 height 42
click at [597, 373] on div at bounding box center [542, 372] width 328 height 42
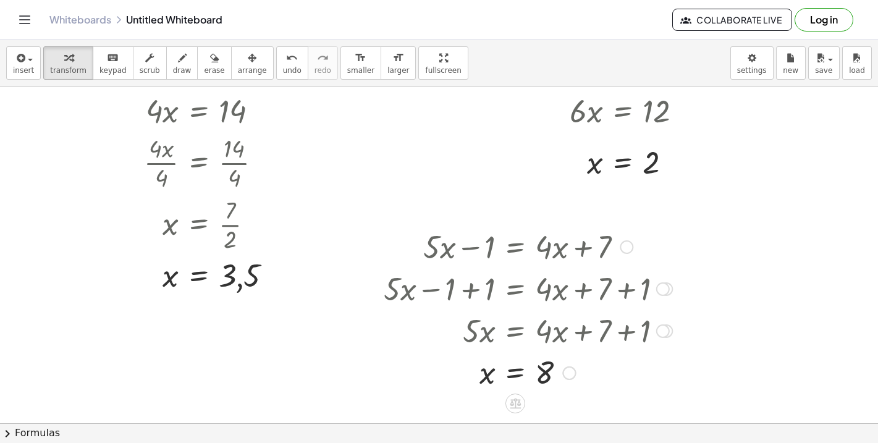
click at [572, 376] on div at bounding box center [569, 373] width 14 height 14
click at [552, 321] on div at bounding box center [528, 330] width 301 height 42
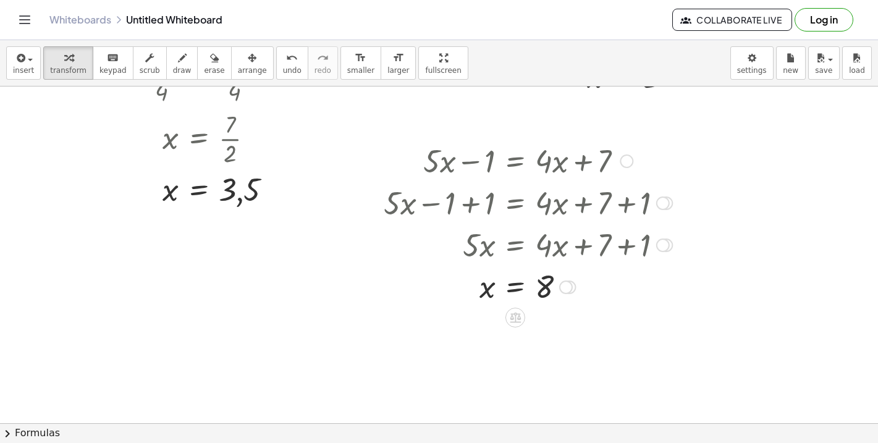
scroll to position [843, 0]
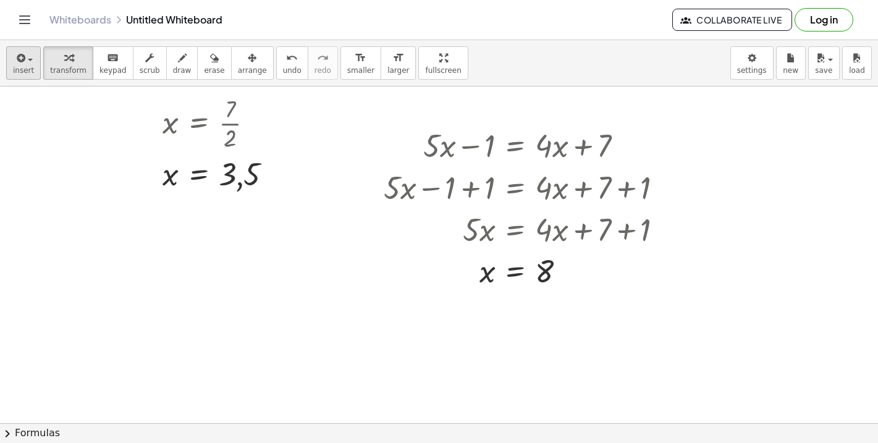
click at [26, 55] on span "button" at bounding box center [26, 59] width 2 height 9
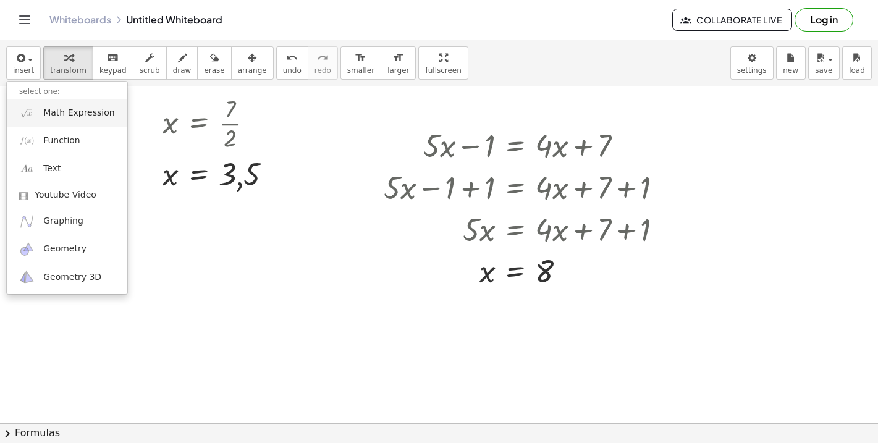
click at [69, 116] on span "Math Expression" at bounding box center [78, 113] width 71 height 12
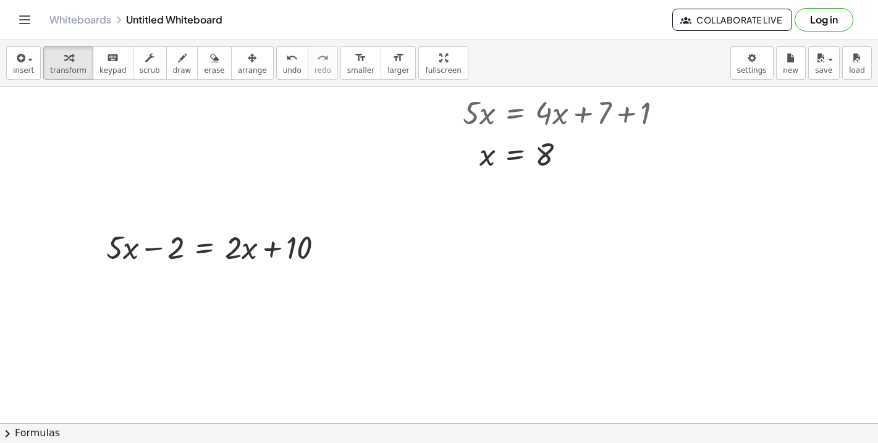
scroll to position [965, 0]
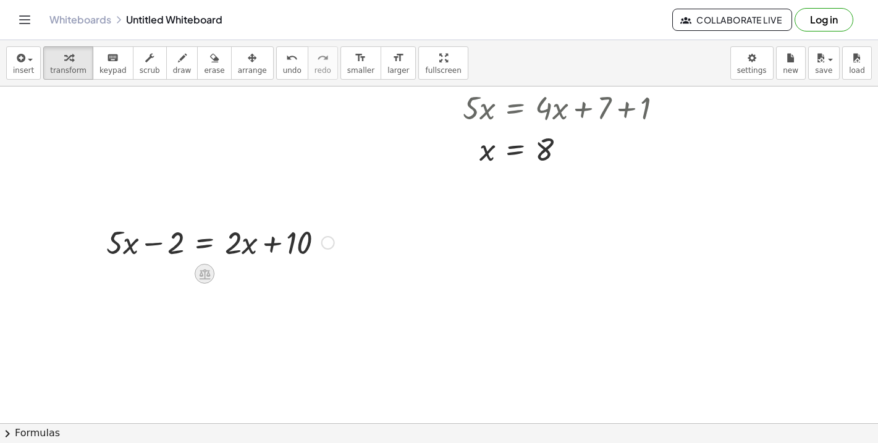
click at [207, 276] on icon at bounding box center [204, 274] width 11 height 11
click at [151, 279] on div "+" at bounding box center [155, 274] width 20 height 20
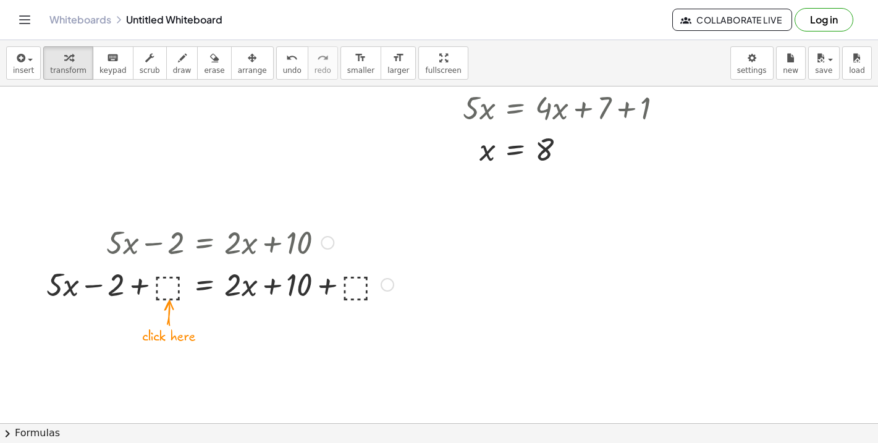
click at [169, 281] on div at bounding box center [220, 284] width 360 height 42
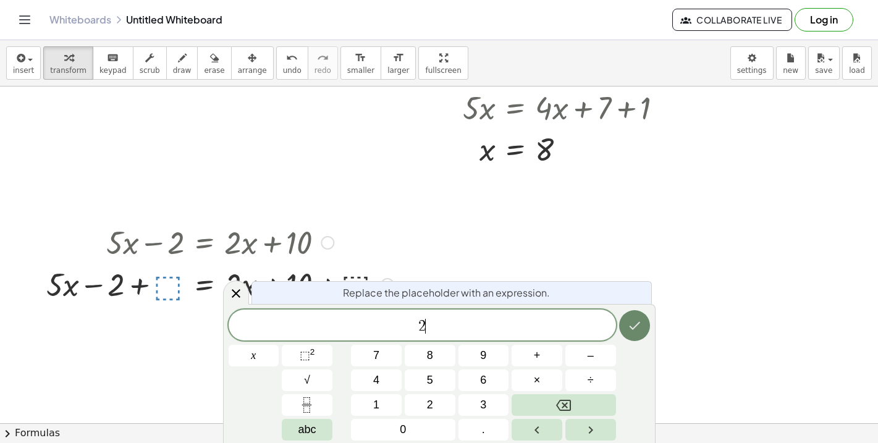
click at [628, 321] on icon "Done" at bounding box center [634, 325] width 15 height 15
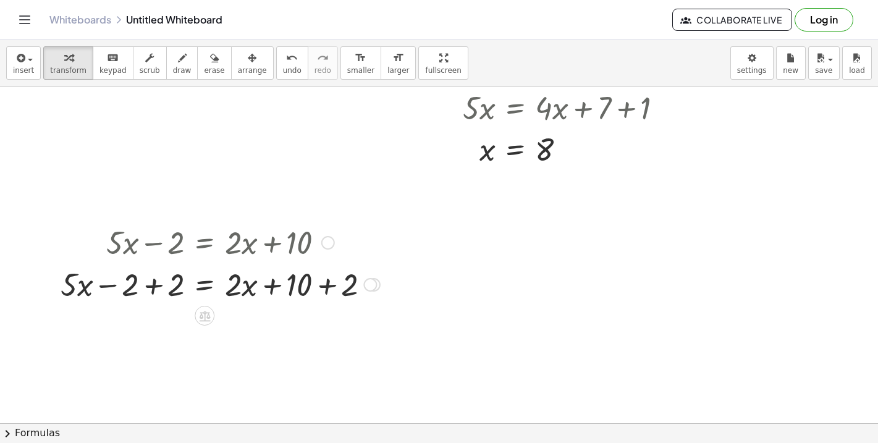
click at [324, 287] on div at bounding box center [220, 284] width 332 height 42
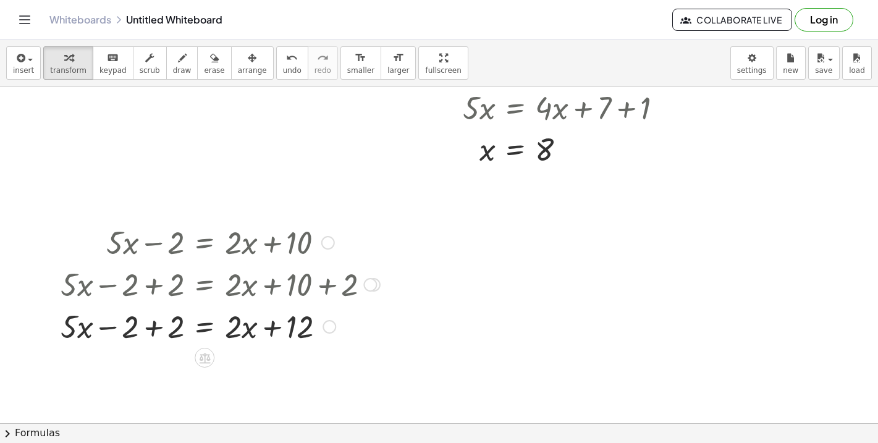
click at [153, 332] on div at bounding box center [220, 326] width 332 height 42
click at [208, 357] on icon at bounding box center [204, 358] width 11 height 11
click at [182, 358] on span "−" at bounding box center [179, 358] width 7 height 18
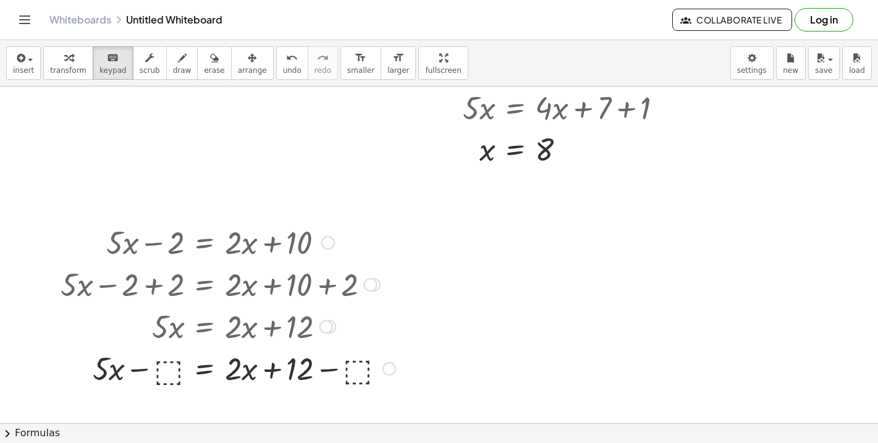
click at [164, 373] on div at bounding box center [227, 368] width 347 height 42
drag, startPoint x: 64, startPoint y: 62, endPoint x: 158, endPoint y: 288, distance: 244.3
click at [64, 62] on icon "button" at bounding box center [68, 58] width 9 height 15
click at [167, 365] on div at bounding box center [227, 368] width 347 height 42
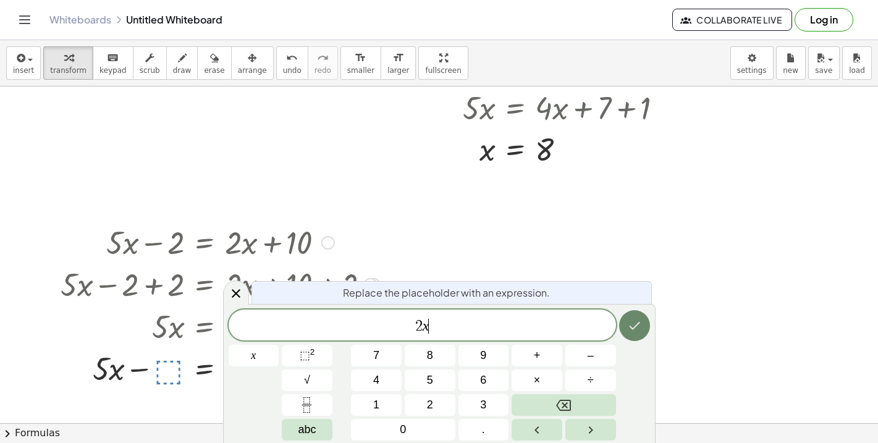
click at [630, 323] on icon "Done" at bounding box center [634, 325] width 15 height 15
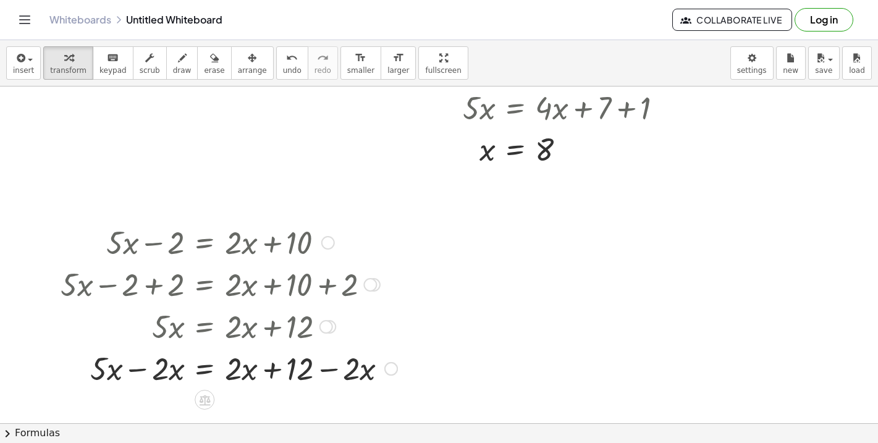
scroll to position [966, 0]
click at [143, 370] on div at bounding box center [228, 366] width 349 height 42
click at [328, 364] on div at bounding box center [228, 366] width 349 height 42
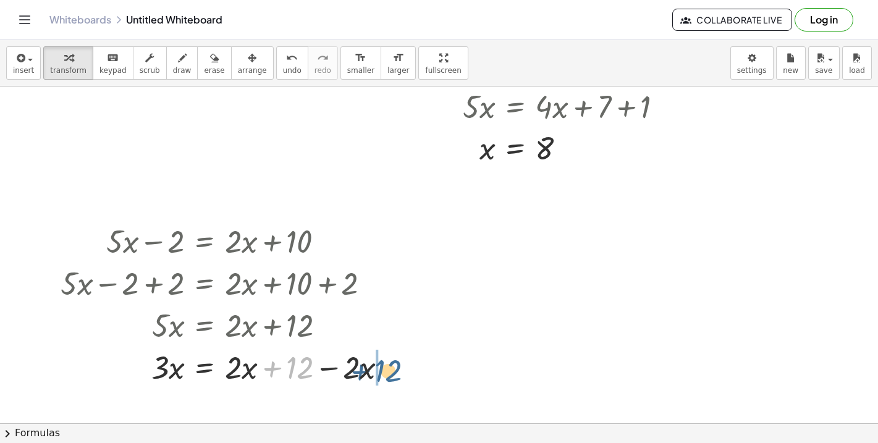
drag, startPoint x: 307, startPoint y: 367, endPoint x: 396, endPoint y: 370, distance: 89.0
click at [396, 370] on div at bounding box center [228, 366] width 349 height 42
click at [278, 370] on div at bounding box center [228, 366] width 349 height 42
click at [202, 392] on icon at bounding box center [204, 398] width 13 height 13
click at [232, 403] on span "÷" at bounding box center [229, 399] width 7 height 18
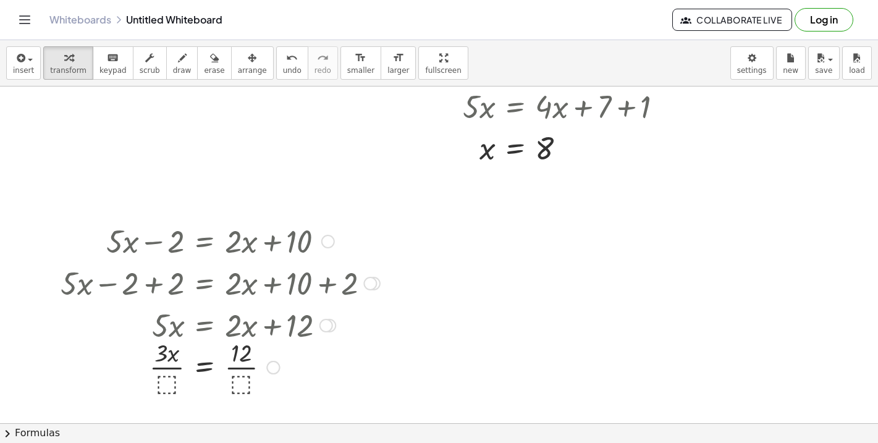
click at [171, 384] on div at bounding box center [220, 367] width 332 height 62
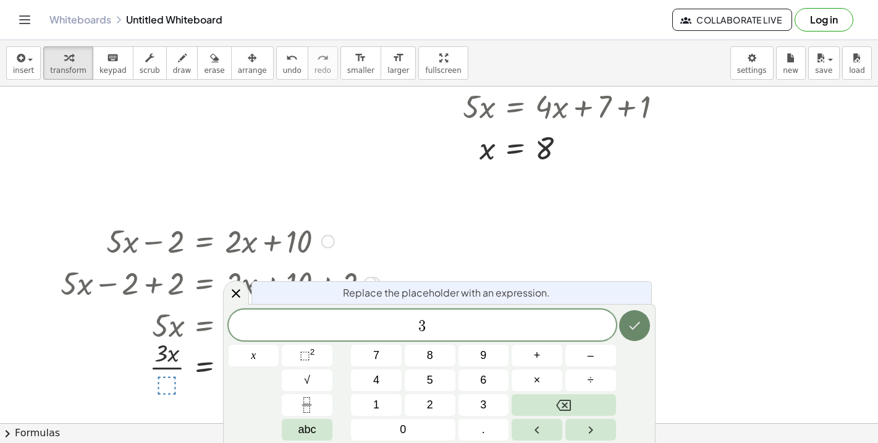
click at [637, 330] on icon "Done" at bounding box center [634, 325] width 15 height 15
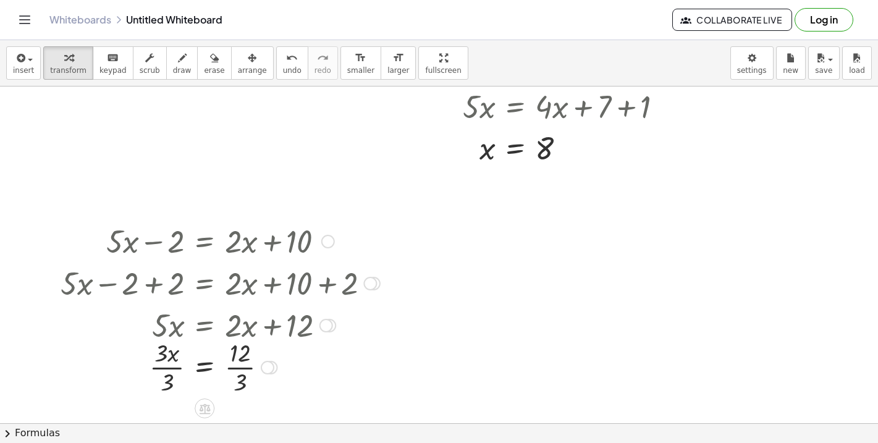
click at [166, 366] on div at bounding box center [220, 367] width 332 height 62
click at [245, 367] on div at bounding box center [220, 367] width 332 height 62
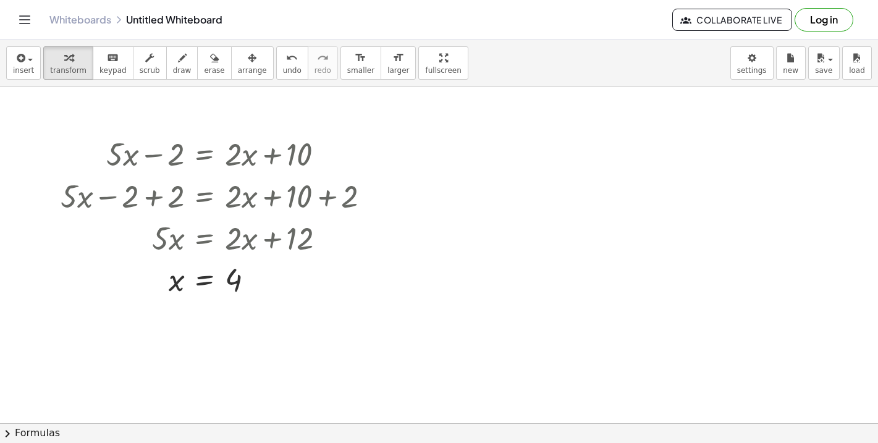
scroll to position [1072, 0]
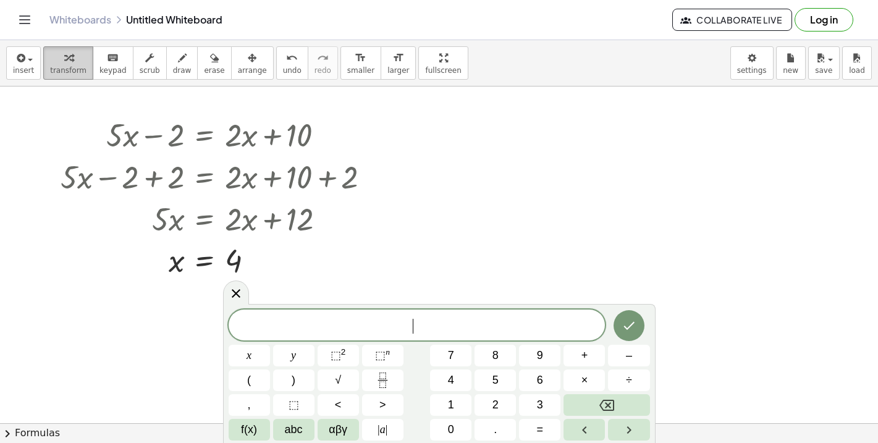
click at [74, 66] on span "transform" at bounding box center [68, 70] width 36 height 9
click at [15, 63] on icon "button" at bounding box center [19, 58] width 11 height 15
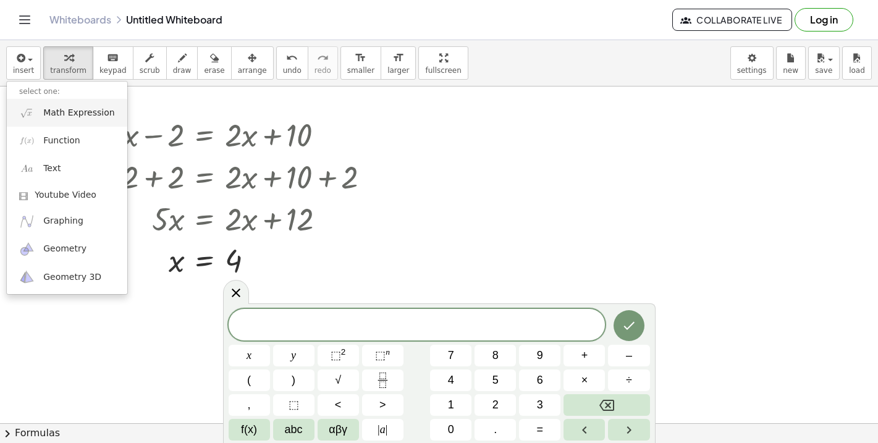
click at [100, 112] on span "Math Expression" at bounding box center [78, 113] width 71 height 12
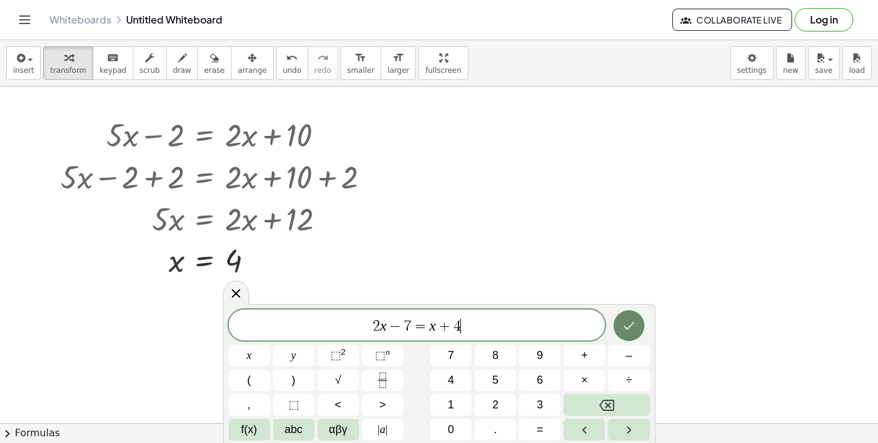
click at [629, 326] on icon "Done" at bounding box center [629, 325] width 15 height 15
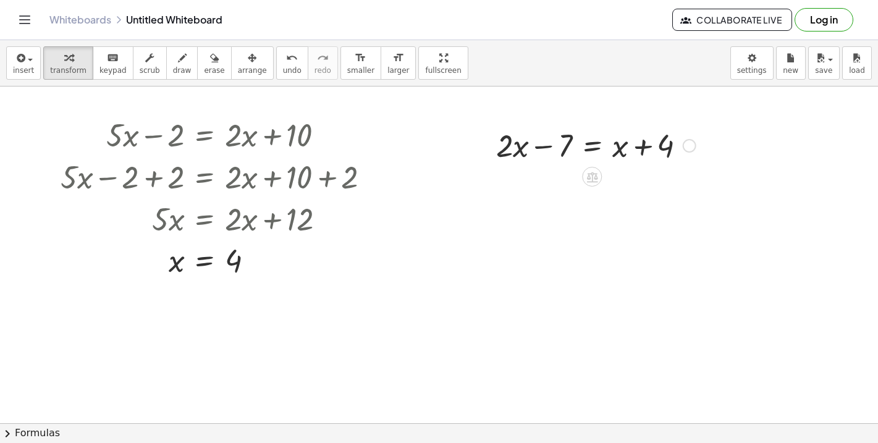
click at [590, 179] on icon at bounding box center [591, 177] width 11 height 11
click at [544, 184] on span "+" at bounding box center [542, 177] width 7 height 18
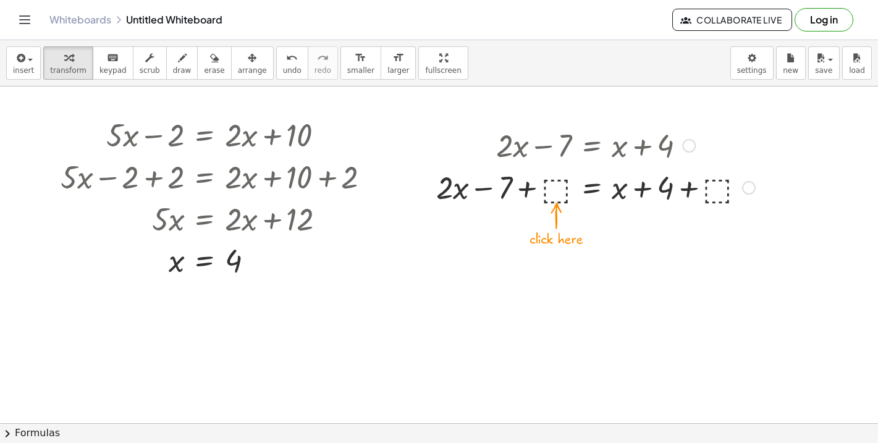
click at [555, 197] on div at bounding box center [595, 187] width 331 height 42
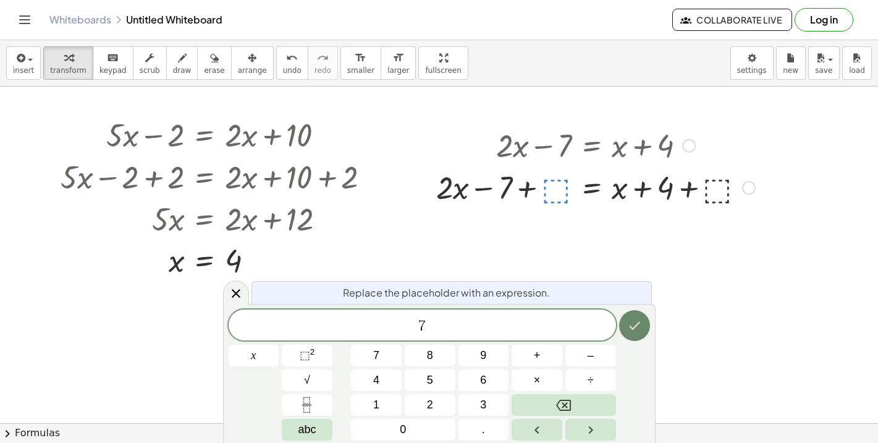
click at [641, 321] on icon "Done" at bounding box center [634, 325] width 15 height 15
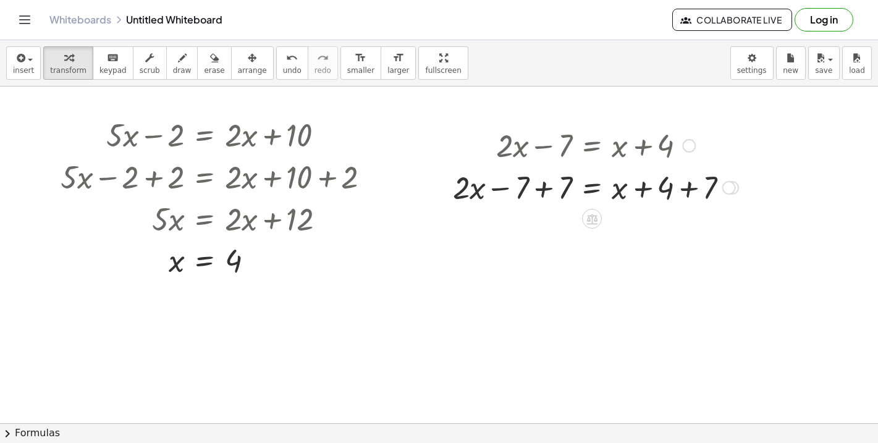
click at [541, 190] on div at bounding box center [596, 187] width 298 height 42
click at [685, 184] on div at bounding box center [596, 188] width 298 height 42
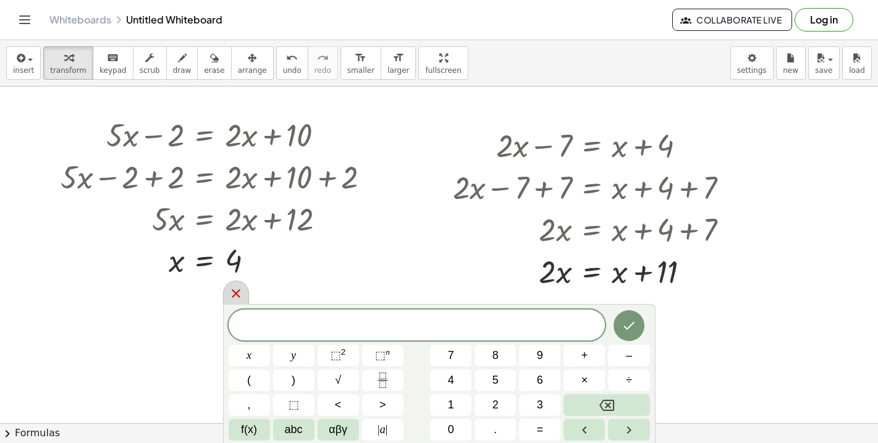
click at [238, 293] on icon at bounding box center [236, 293] width 15 height 15
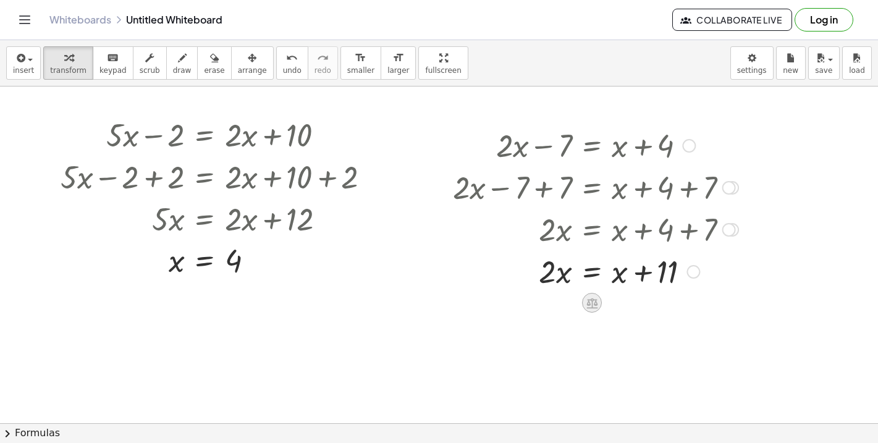
click at [590, 302] on icon at bounding box center [592, 303] width 13 height 13
click at [564, 303] on span "−" at bounding box center [567, 303] width 7 height 18
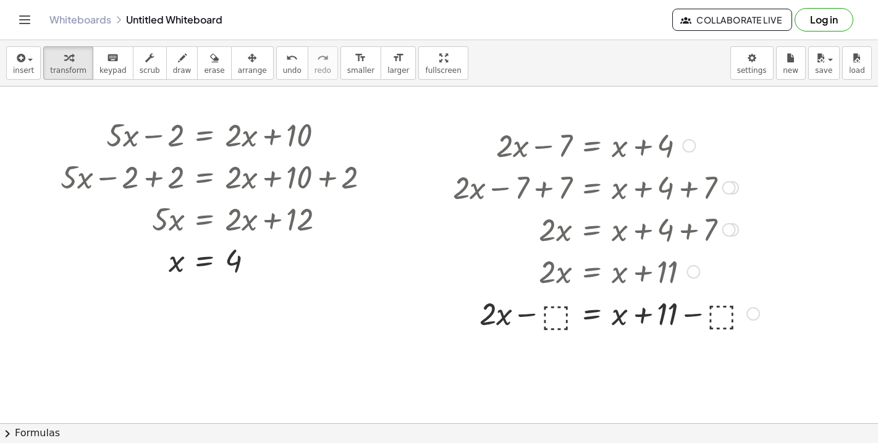
click at [554, 313] on div at bounding box center [606, 313] width 319 height 42
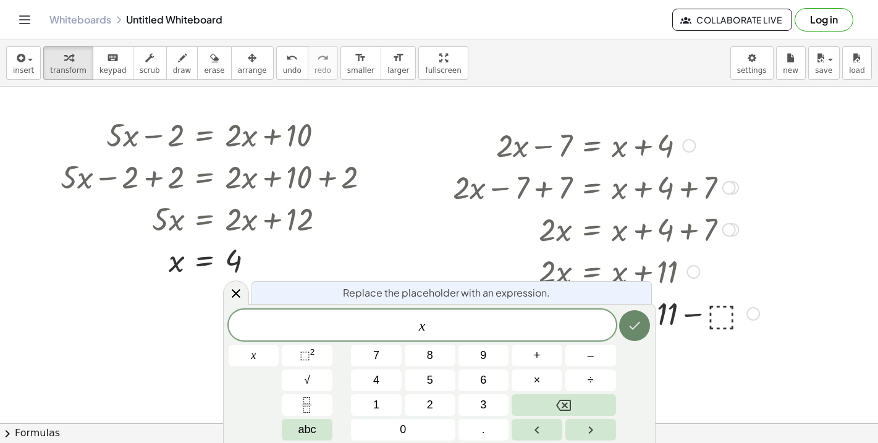
click at [628, 335] on button "Done" at bounding box center [634, 325] width 31 height 31
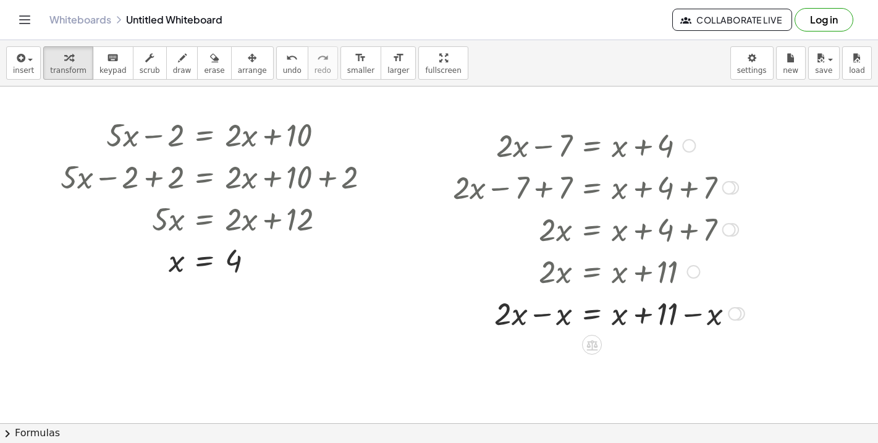
click at [540, 312] on div at bounding box center [599, 313] width 304 height 42
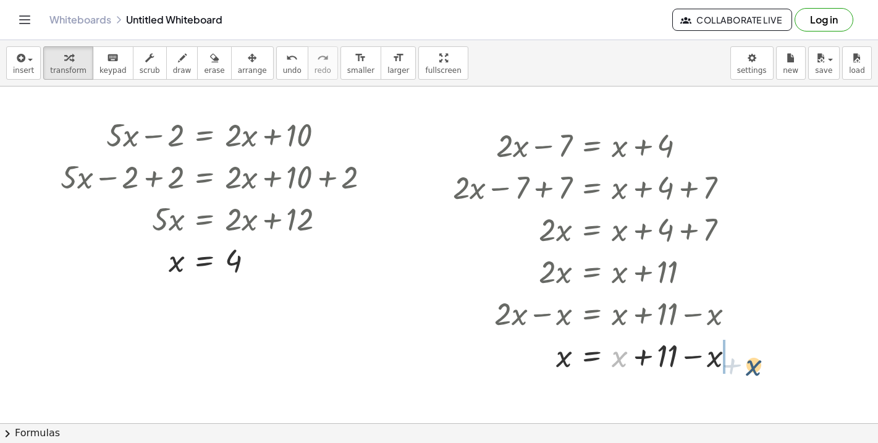
drag, startPoint x: 620, startPoint y: 355, endPoint x: 734, endPoint y: 358, distance: 114.4
click at [734, 358] on div at bounding box center [599, 355] width 304 height 42
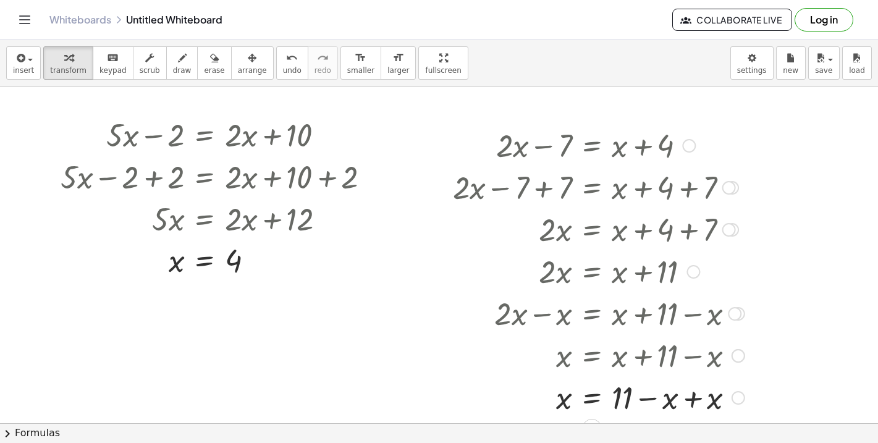
click at [694, 396] on div at bounding box center [599, 397] width 304 height 42
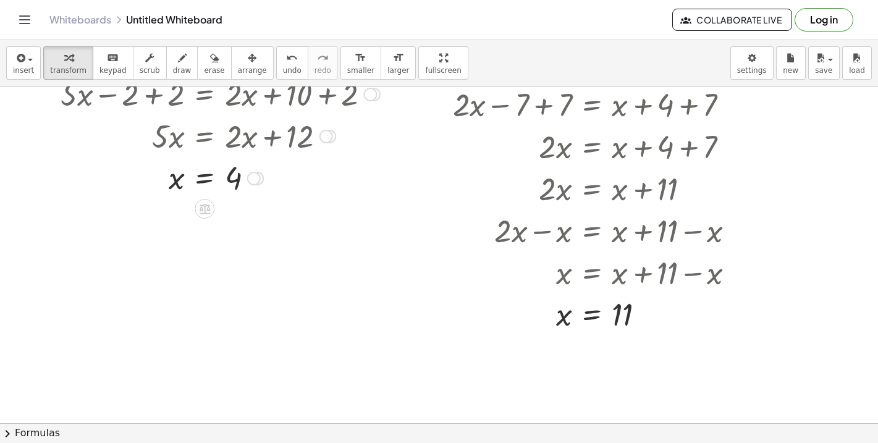
scroll to position [1177, 0]
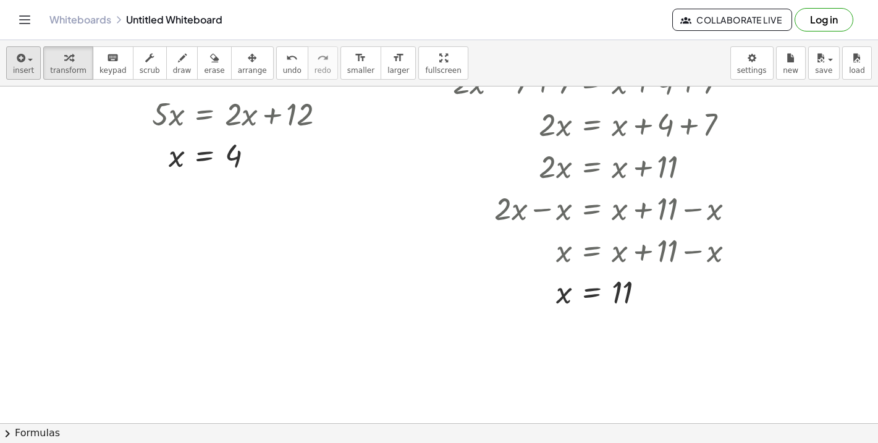
click at [15, 66] on span "insert" at bounding box center [23, 70] width 21 height 9
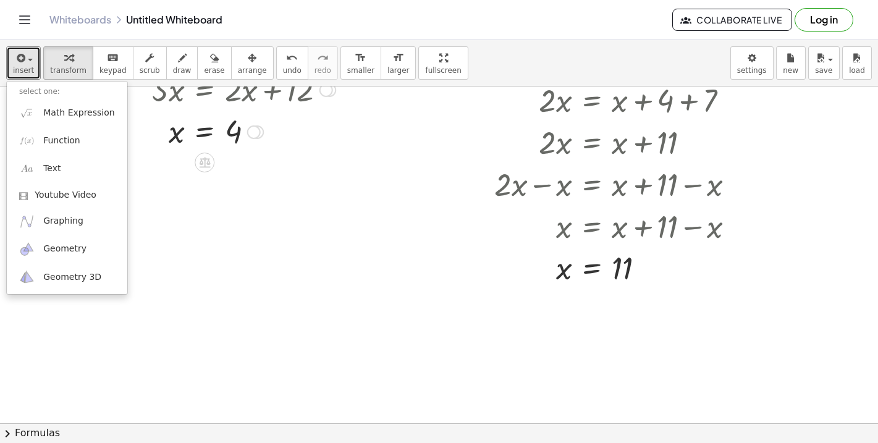
scroll to position [1202, 0]
click at [74, 112] on span "Math Expression" at bounding box center [78, 113] width 71 height 12
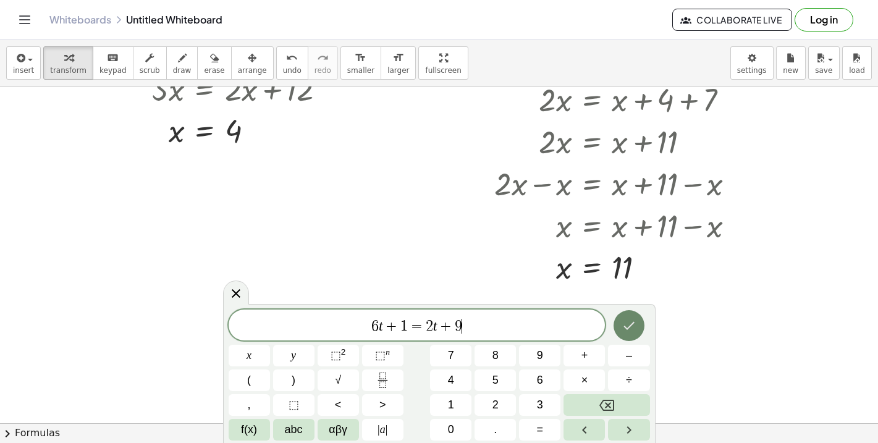
click at [636, 326] on icon "Done" at bounding box center [629, 325] width 15 height 15
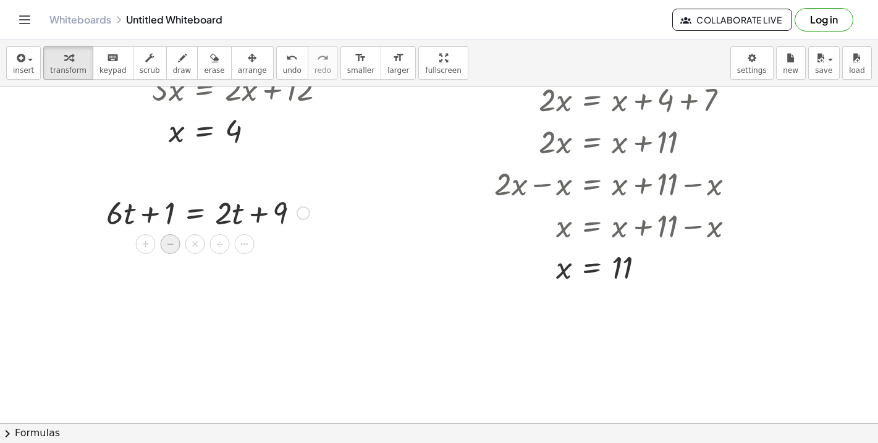
click at [177, 245] on div "−" at bounding box center [171, 244] width 20 height 20
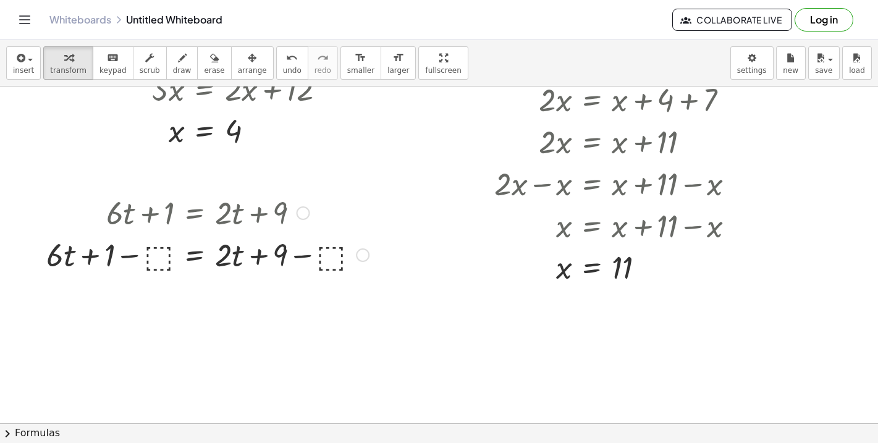
click at [164, 258] on div at bounding box center [207, 254] width 335 height 42
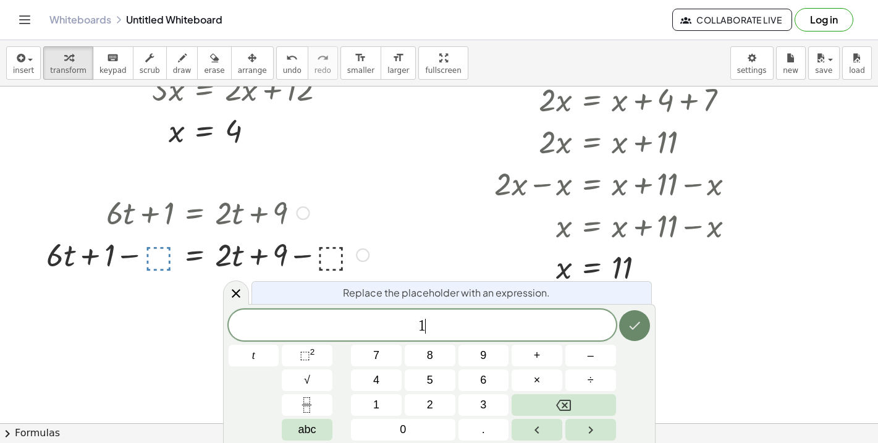
click at [630, 319] on icon "Done" at bounding box center [634, 325] width 15 height 15
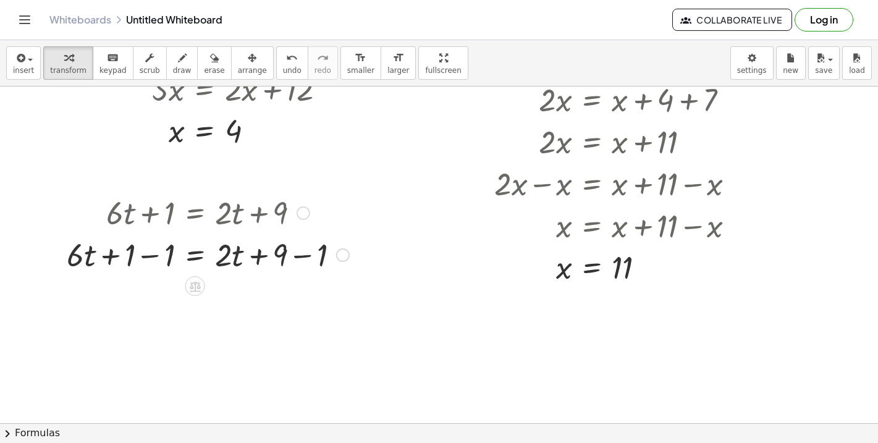
click at [301, 256] on div at bounding box center [208, 254] width 295 height 42
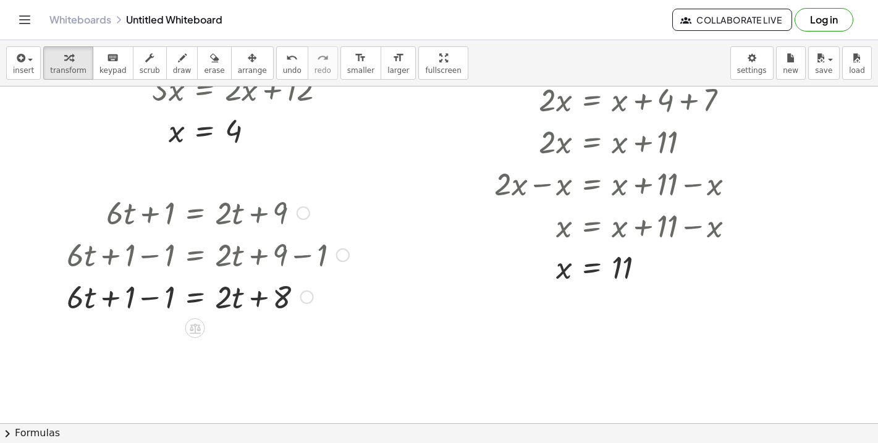
click at [148, 258] on div at bounding box center [208, 254] width 295 height 42
click at [149, 295] on div at bounding box center [208, 296] width 295 height 42
click at [142, 295] on div at bounding box center [208, 296] width 295 height 42
click at [140, 297] on div at bounding box center [208, 296] width 295 height 42
click at [142, 298] on div at bounding box center [208, 296] width 295 height 42
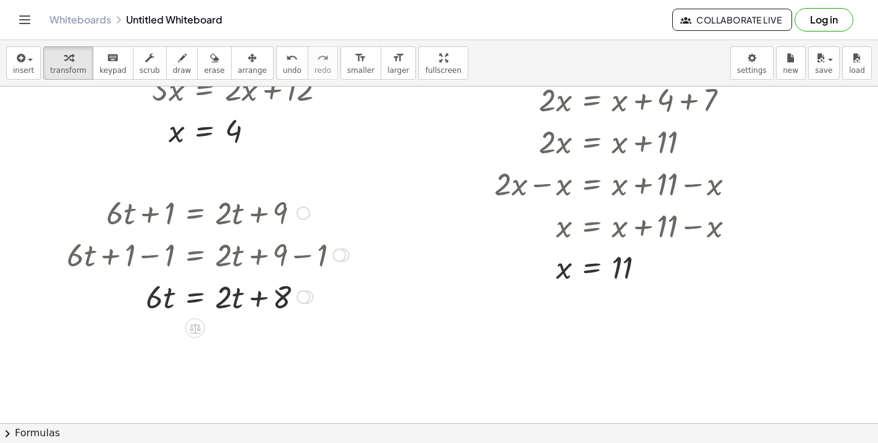
click at [142, 298] on div at bounding box center [208, 296] width 295 height 42
click at [130, 297] on div at bounding box center [208, 296] width 295 height 42
click at [143, 297] on div at bounding box center [208, 296] width 295 height 42
click at [157, 294] on div at bounding box center [208, 296] width 295 height 42
click at [163, 303] on div at bounding box center [208, 296] width 295 height 42
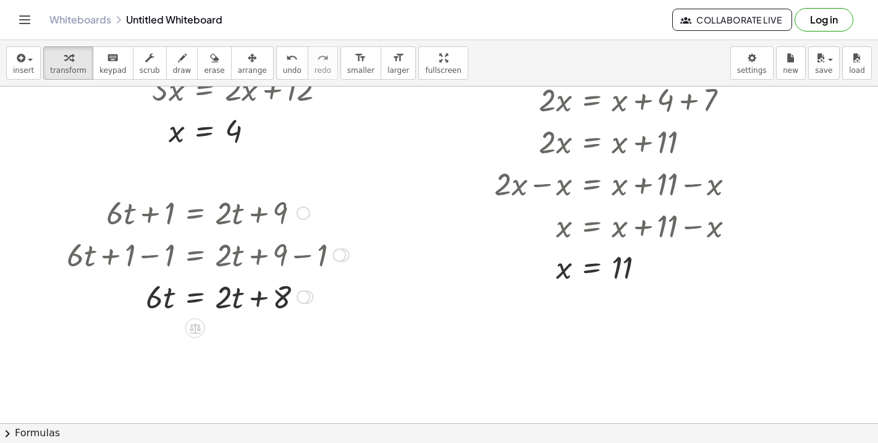
click at [195, 296] on div at bounding box center [208, 296] width 295 height 42
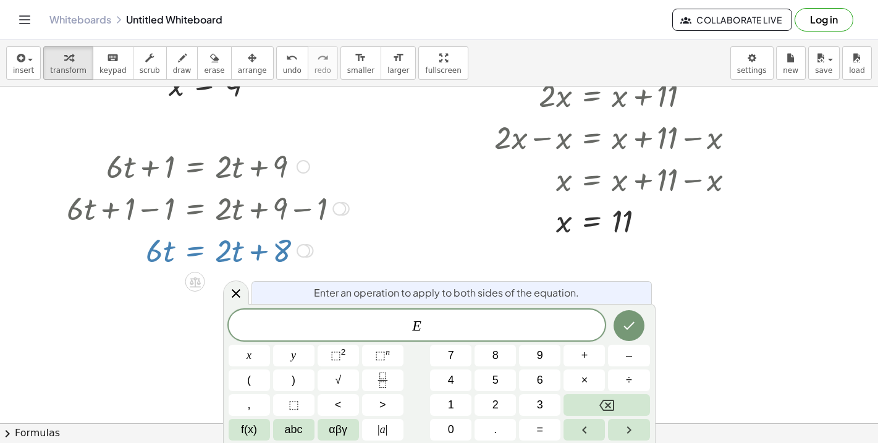
scroll to position [1249, 0]
click at [234, 292] on icon at bounding box center [236, 293] width 9 height 9
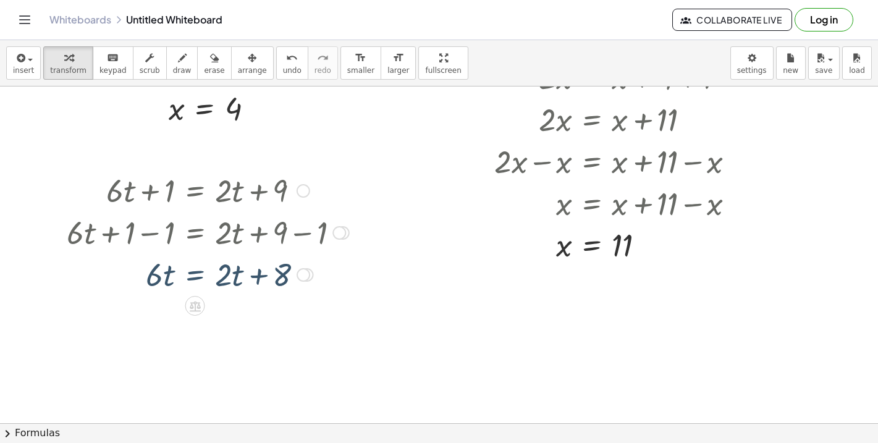
scroll to position [1202, 0]
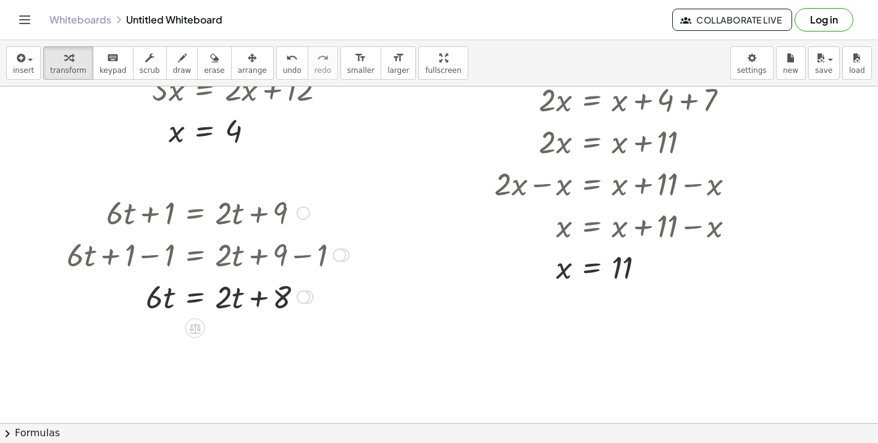
click at [140, 302] on div at bounding box center [208, 296] width 295 height 42
click at [133, 297] on div at bounding box center [208, 296] width 295 height 42
click at [145, 296] on div at bounding box center [208, 296] width 295 height 42
click at [197, 328] on icon at bounding box center [194, 328] width 13 height 13
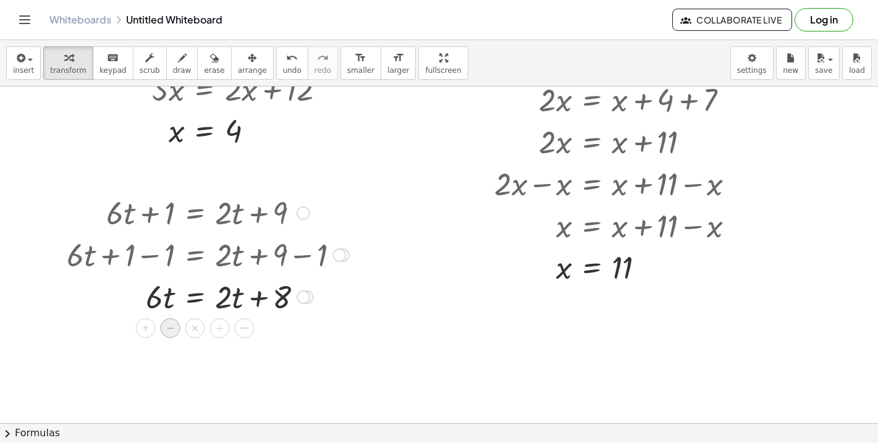
click at [166, 333] on div "−" at bounding box center [171, 328] width 20 height 20
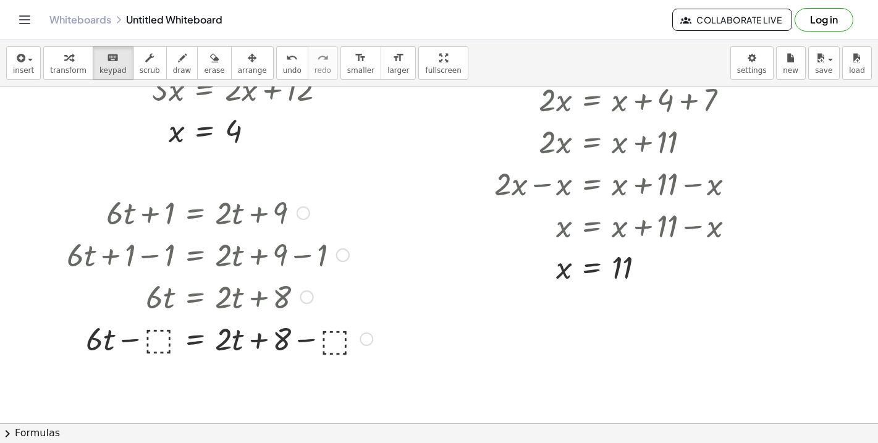
click at [161, 341] on div at bounding box center [220, 338] width 318 height 42
click at [68, 74] on span "transform" at bounding box center [68, 70] width 36 height 9
click at [162, 345] on div at bounding box center [220, 338] width 318 height 42
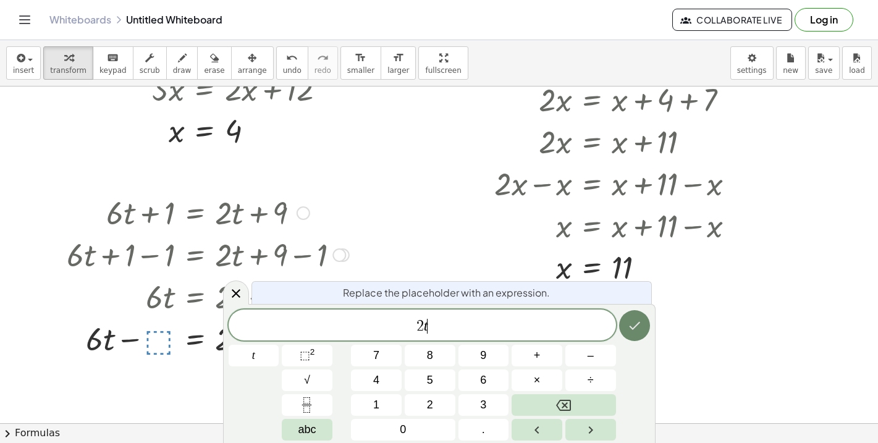
click at [638, 326] on icon "Done" at bounding box center [634, 325] width 15 height 15
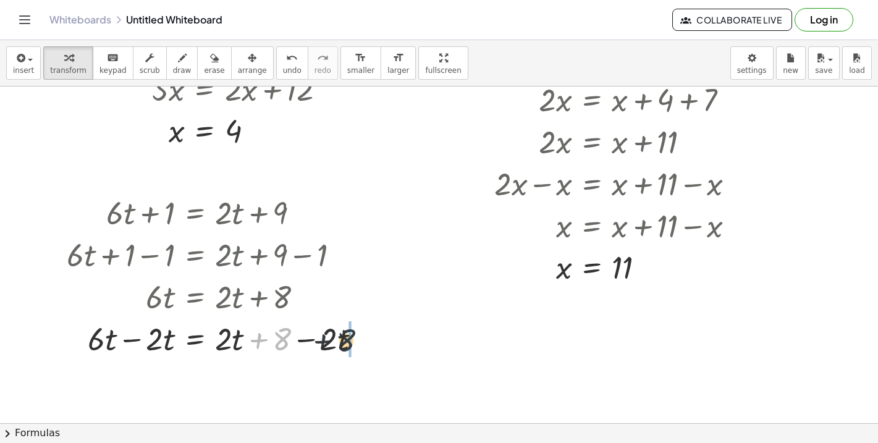
drag, startPoint x: 284, startPoint y: 345, endPoint x: 361, endPoint y: 344, distance: 77.3
click at [361, 344] on div at bounding box center [219, 338] width 316 height 42
click at [255, 342] on div at bounding box center [219, 338] width 316 height 42
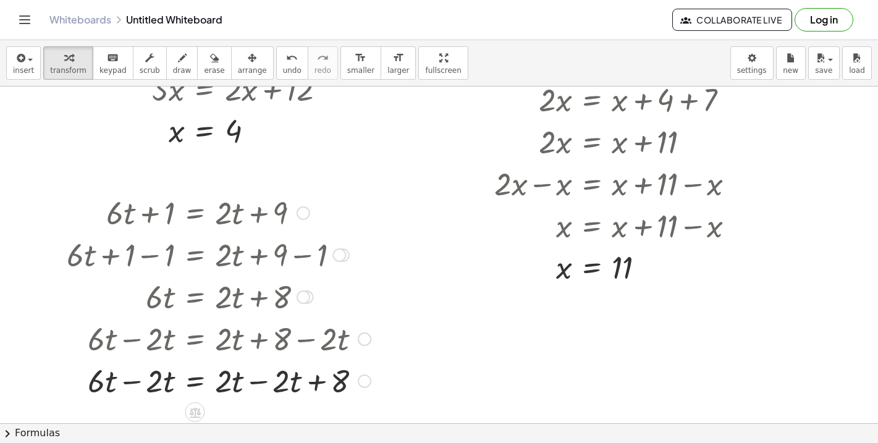
click at [259, 382] on div at bounding box center [219, 380] width 316 height 42
click at [133, 383] on div at bounding box center [219, 380] width 316 height 42
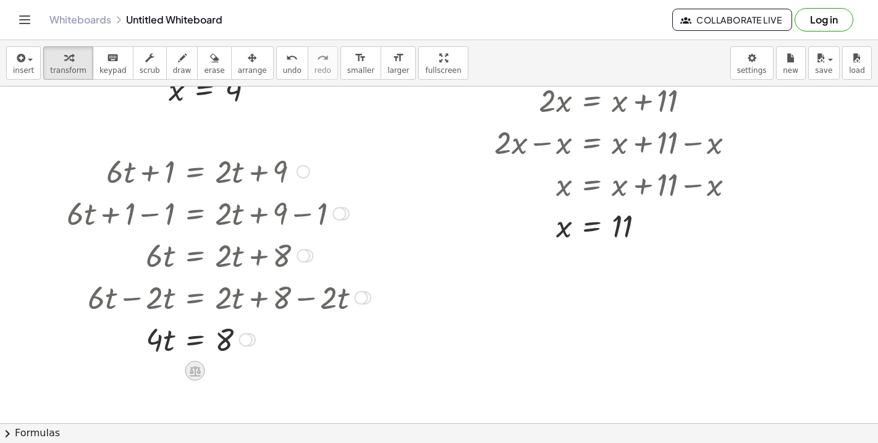
click at [199, 368] on icon at bounding box center [195, 371] width 11 height 11
click at [222, 374] on span "÷" at bounding box center [219, 371] width 7 height 18
click at [160, 397] on div at bounding box center [219, 391] width 316 height 62
click at [160, 405] on div at bounding box center [219, 391] width 316 height 62
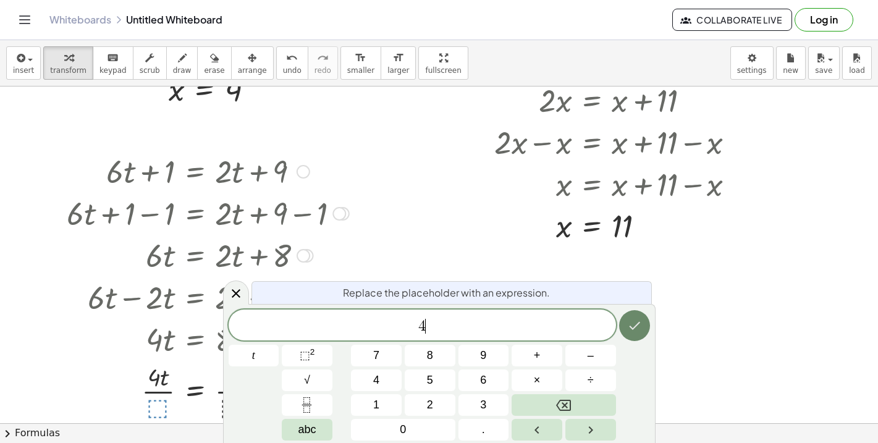
click at [635, 329] on icon "Done" at bounding box center [634, 325] width 15 height 15
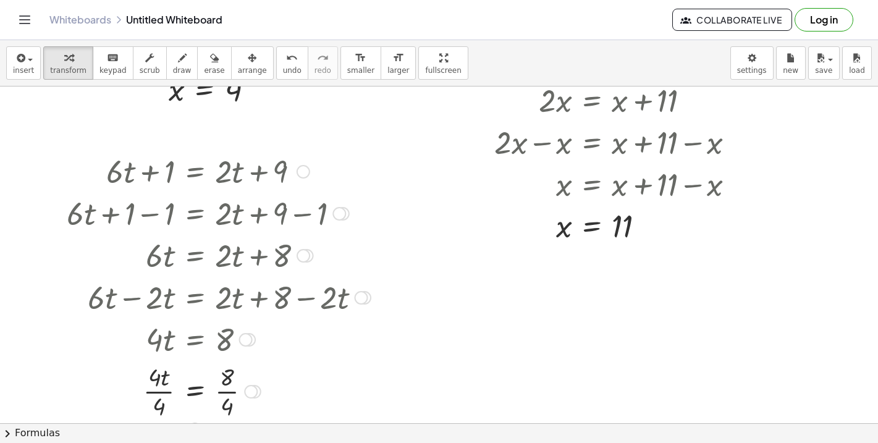
click at [224, 389] on div at bounding box center [219, 391] width 316 height 62
click at [162, 396] on div at bounding box center [219, 391] width 316 height 62
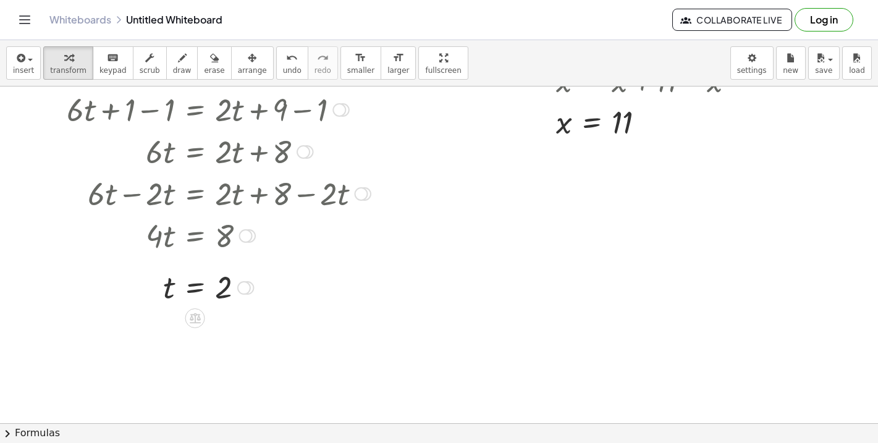
scroll to position [1386, 0]
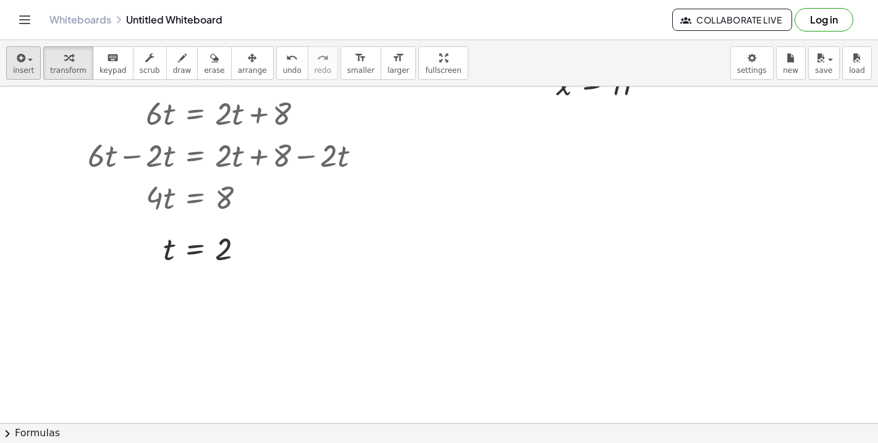
click at [29, 69] on span "insert" at bounding box center [23, 70] width 21 height 9
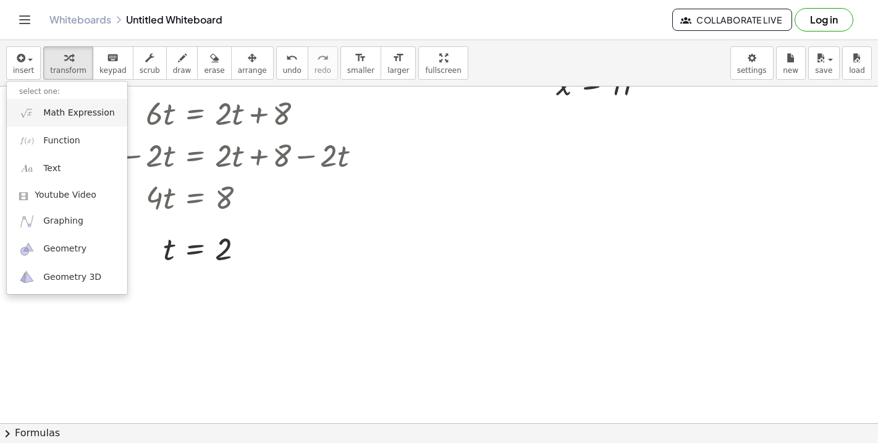
click at [80, 108] on span "Math Expression" at bounding box center [78, 113] width 71 height 12
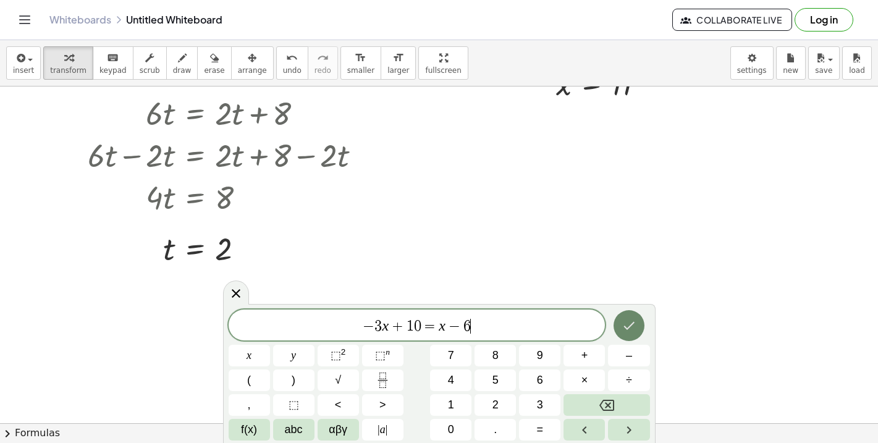
click at [628, 332] on icon "Done" at bounding box center [629, 325] width 15 height 15
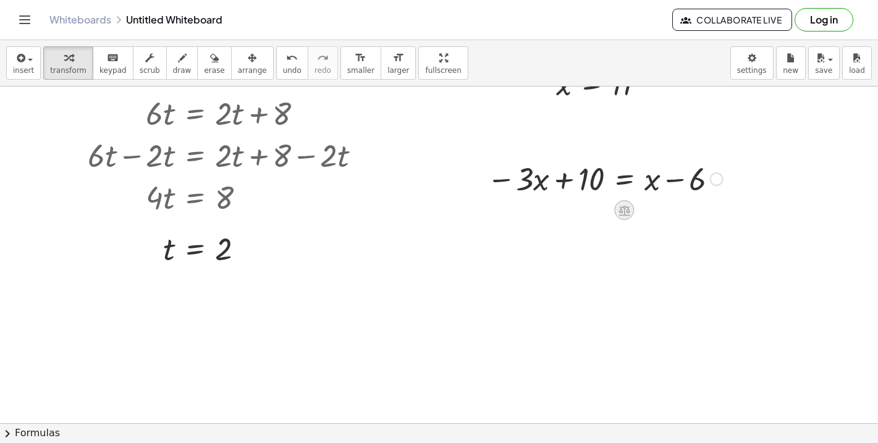
click at [622, 211] on icon at bounding box center [624, 210] width 11 height 11
click at [583, 209] on div "+" at bounding box center [575, 210] width 20 height 20
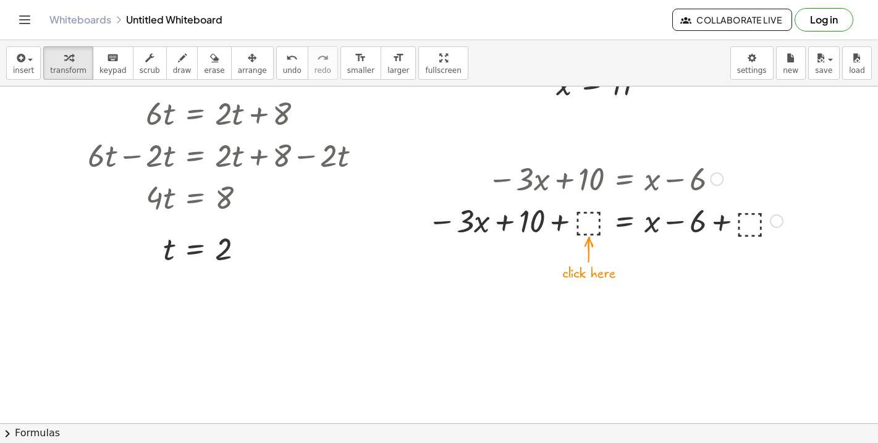
click at [586, 232] on div at bounding box center [605, 220] width 368 height 42
drag, startPoint x: 528, startPoint y: 219, endPoint x: 618, endPoint y: 219, distance: 90.2
click at [618, 219] on div at bounding box center [604, 220] width 373 height 42
click at [624, 179] on div "− · 3 · x + 10 = + x − 6 − · 3 · x + 10 + ⬚ = + x − 6 + ⬚ − · 3 · x + 10 + · 3 …" at bounding box center [624, 179] width 0 height 0
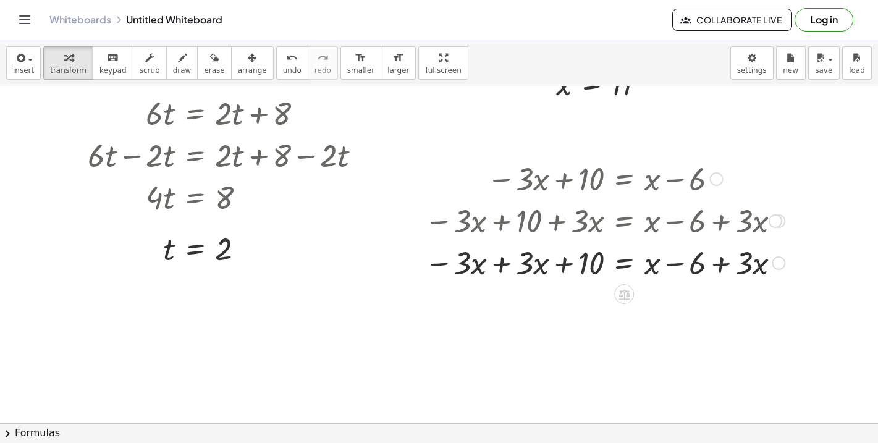
click at [505, 262] on div at bounding box center [604, 262] width 373 height 42
click at [286, 64] on icon "undo" at bounding box center [292, 58] width 12 height 15
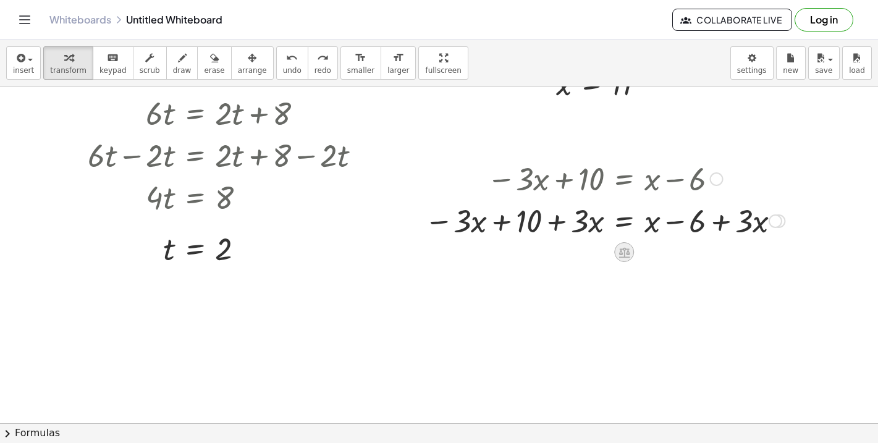
click at [630, 257] on icon at bounding box center [624, 252] width 11 height 11
drag, startPoint x: 474, startPoint y: 223, endPoint x: 604, endPoint y: 225, distance: 129.8
click at [604, 225] on div at bounding box center [604, 220] width 373 height 42
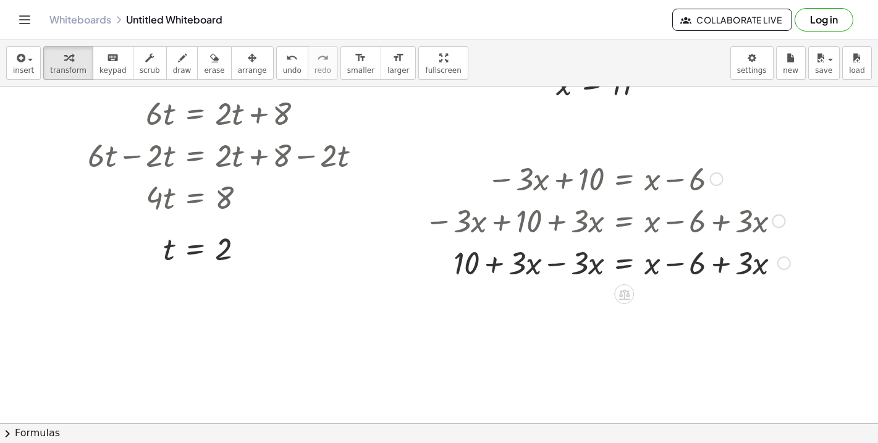
click at [555, 265] on div at bounding box center [607, 262] width 378 height 42
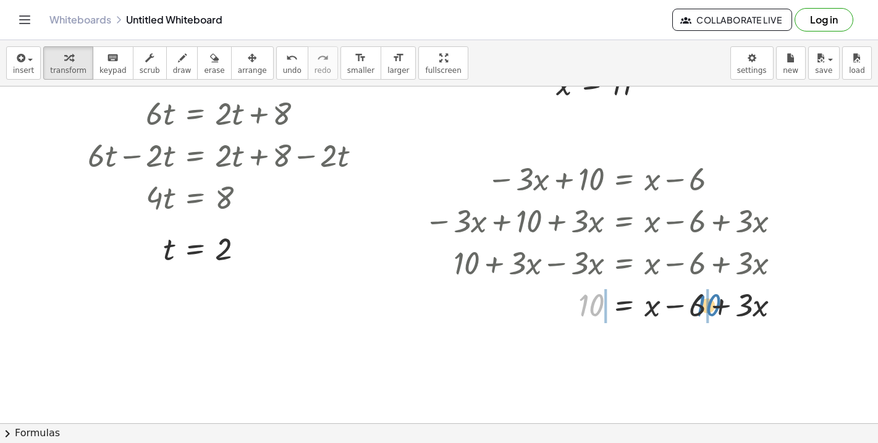
drag, startPoint x: 592, startPoint y: 305, endPoint x: 713, endPoint y: 305, distance: 120.5
click at [713, 305] on div at bounding box center [607, 304] width 378 height 42
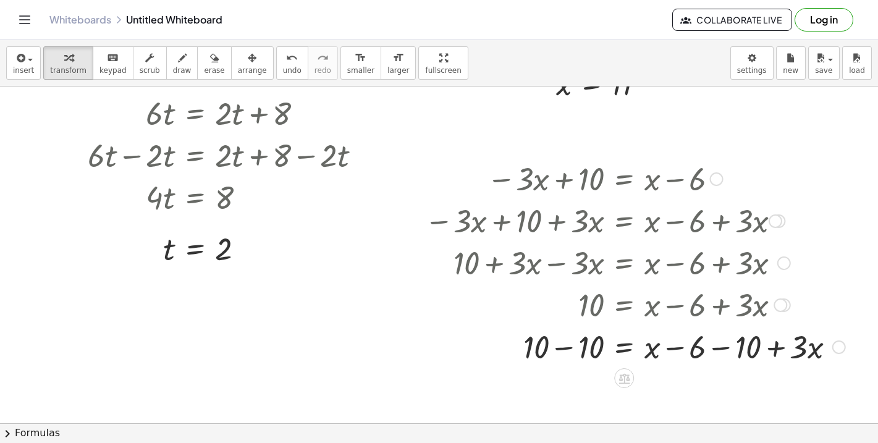
click at [675, 347] on div at bounding box center [634, 346] width 433 height 42
click at [717, 347] on div at bounding box center [634, 346] width 433 height 42
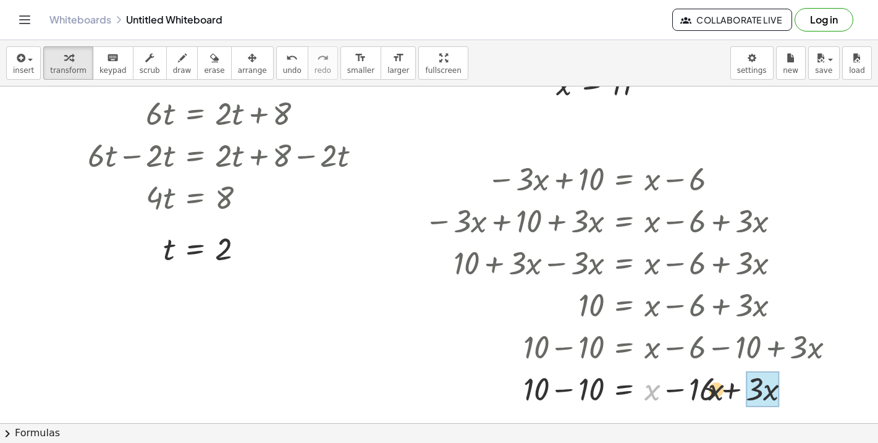
drag, startPoint x: 646, startPoint y: 387, endPoint x: 802, endPoint y: 394, distance: 155.3
click at [802, 394] on div at bounding box center [634, 388] width 433 height 42
click at [769, 388] on div at bounding box center [634, 388] width 433 height 42
click at [567, 390] on div at bounding box center [634, 388] width 433 height 42
drag, startPoint x: 681, startPoint y: 387, endPoint x: 583, endPoint y: 392, distance: 98.4
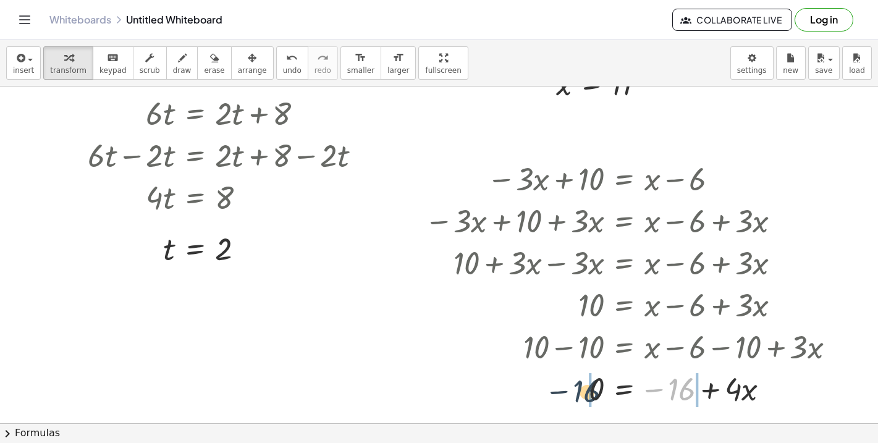
click at [583, 392] on div at bounding box center [634, 388] width 433 height 42
click at [700, 391] on div at bounding box center [634, 388] width 433 height 42
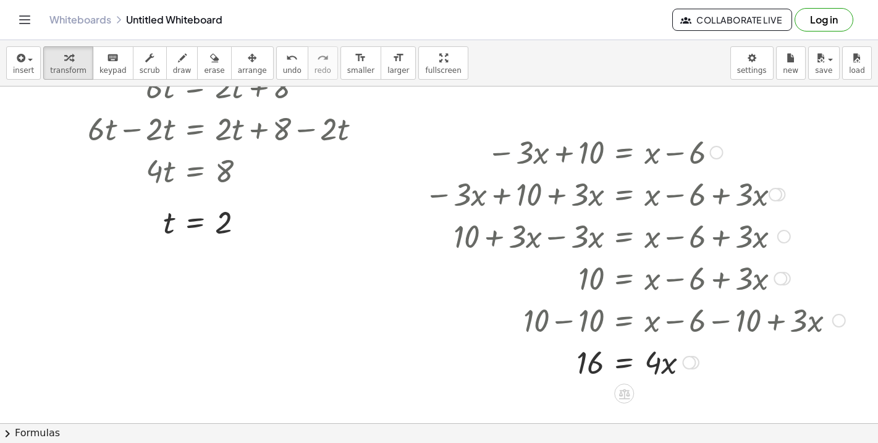
scroll to position [1413, 0]
click at [597, 366] on div at bounding box center [634, 360] width 433 height 42
click at [625, 391] on icon at bounding box center [624, 392] width 11 height 11
click at [656, 391] on div "÷" at bounding box center [649, 393] width 20 height 20
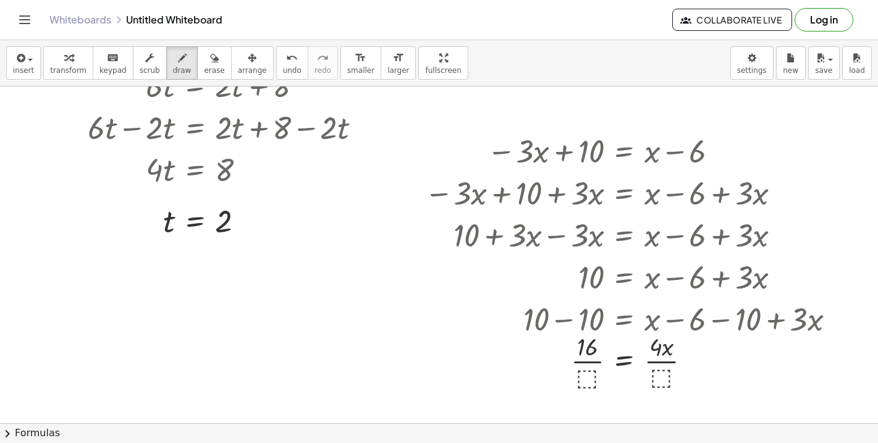
click at [283, 63] on div "undo" at bounding box center [292, 57] width 19 height 15
click at [77, 60] on div "button" at bounding box center [68, 57] width 36 height 15
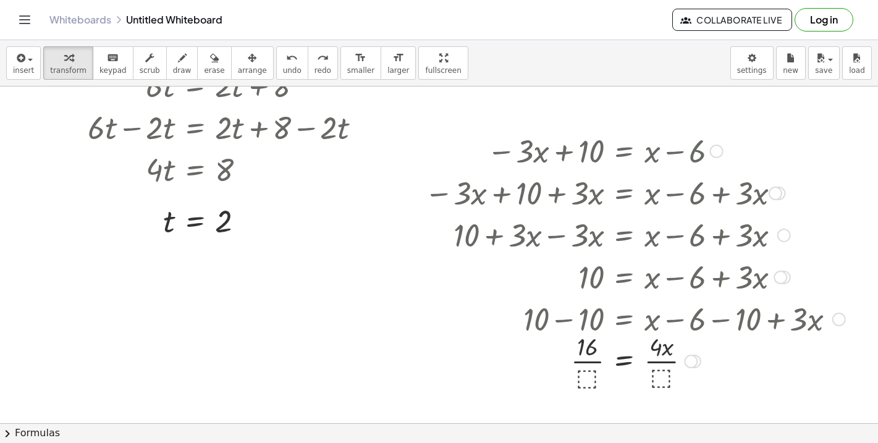
click at [590, 377] on div at bounding box center [634, 360] width 433 height 62
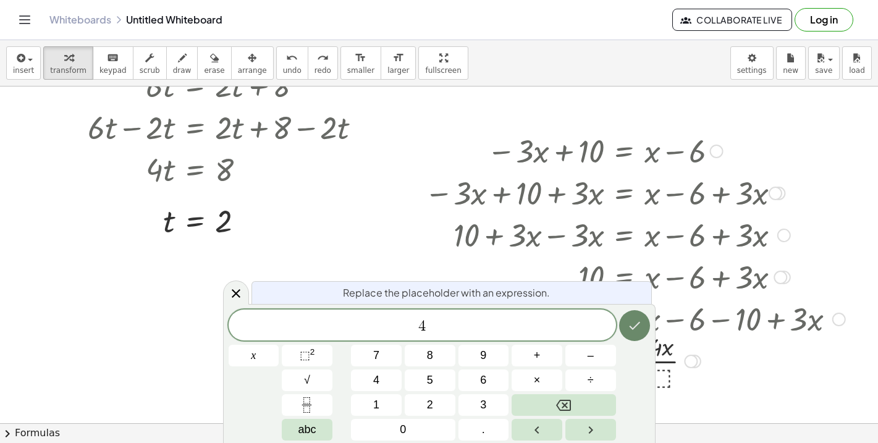
click at [628, 324] on icon "Done" at bounding box center [634, 325] width 15 height 15
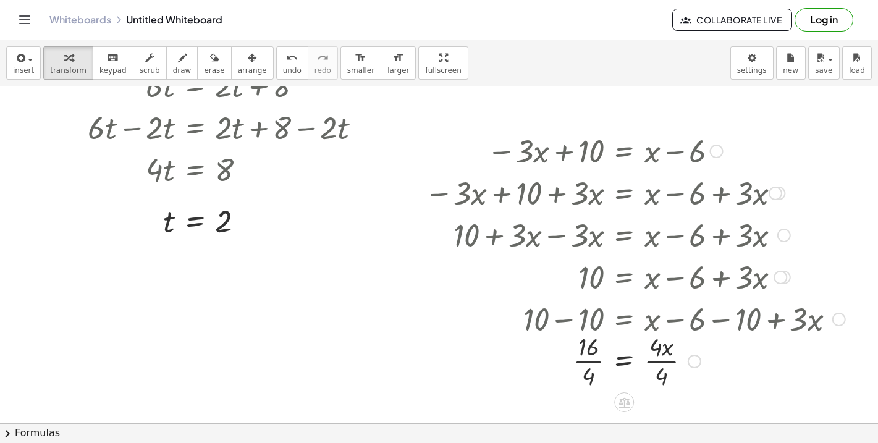
click at [588, 360] on div at bounding box center [634, 360] width 433 height 62
click at [662, 361] on div at bounding box center [634, 360] width 433 height 62
click at [625, 363] on div at bounding box center [634, 360] width 433 height 41
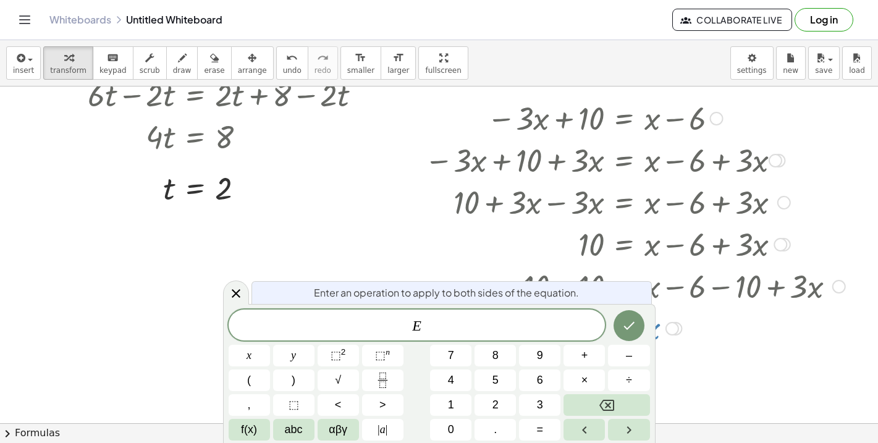
scroll to position [1447, 0]
click at [239, 288] on icon at bounding box center [236, 293] width 15 height 15
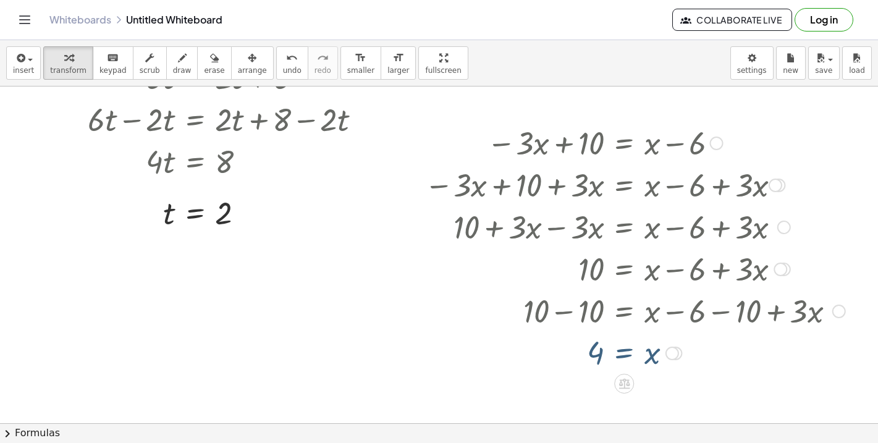
scroll to position [1413, 0]
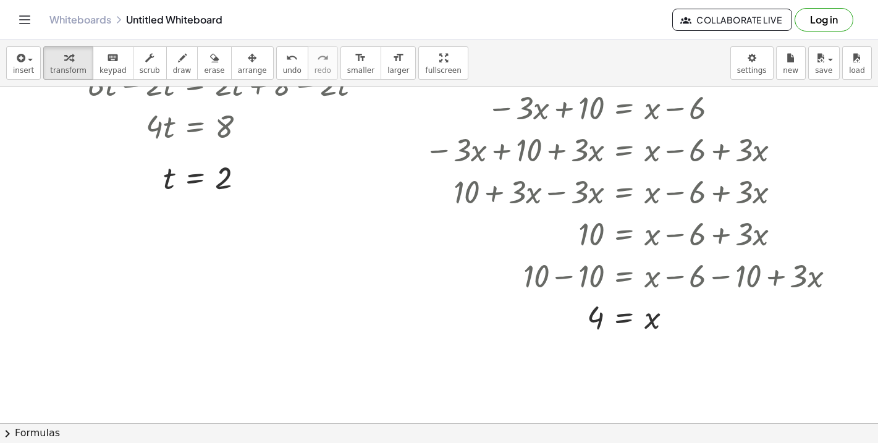
scroll to position [1457, 0]
click at [16, 62] on icon "button" at bounding box center [19, 58] width 11 height 15
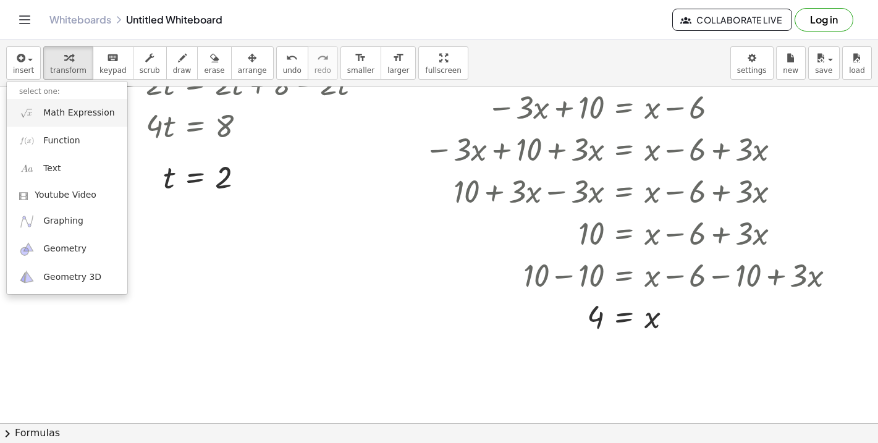
click at [50, 116] on span "Math Expression" at bounding box center [78, 113] width 71 height 12
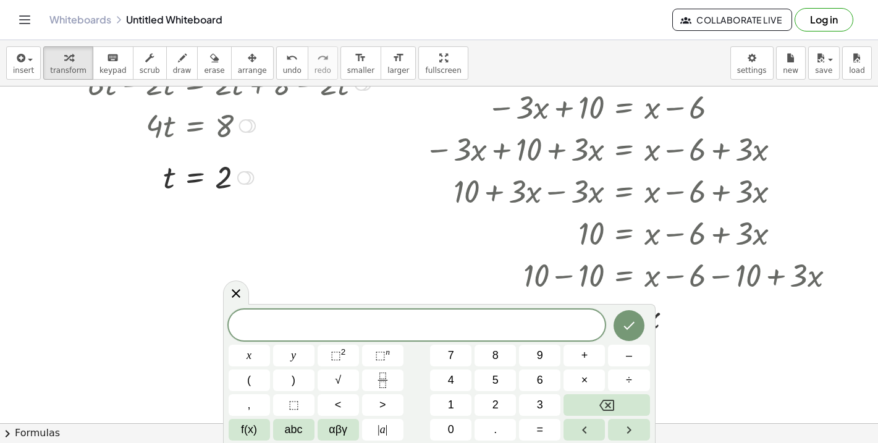
scroll to position [0, 0]
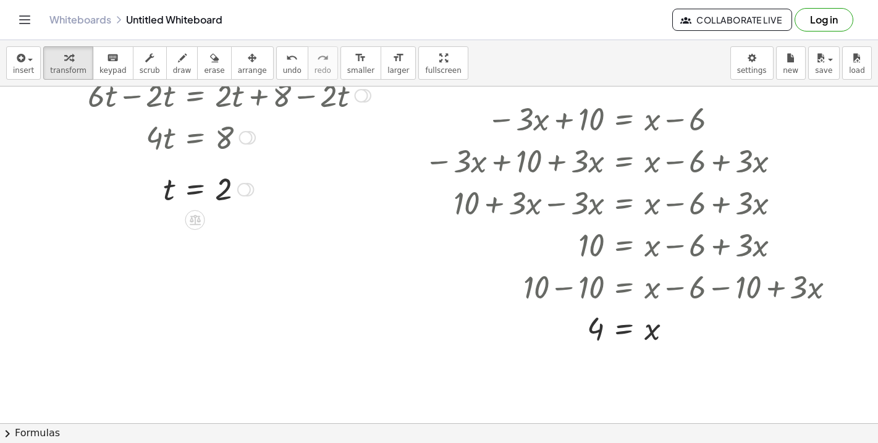
scroll to position [1450, 0]
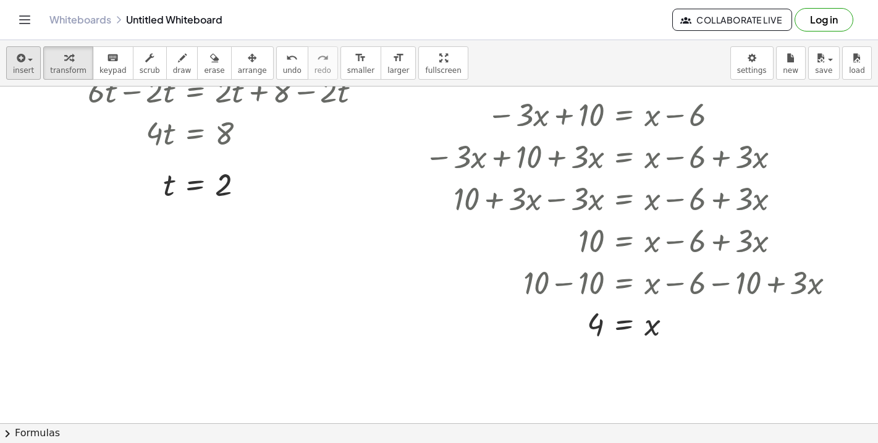
click at [27, 65] on button "insert" at bounding box center [23, 62] width 35 height 33
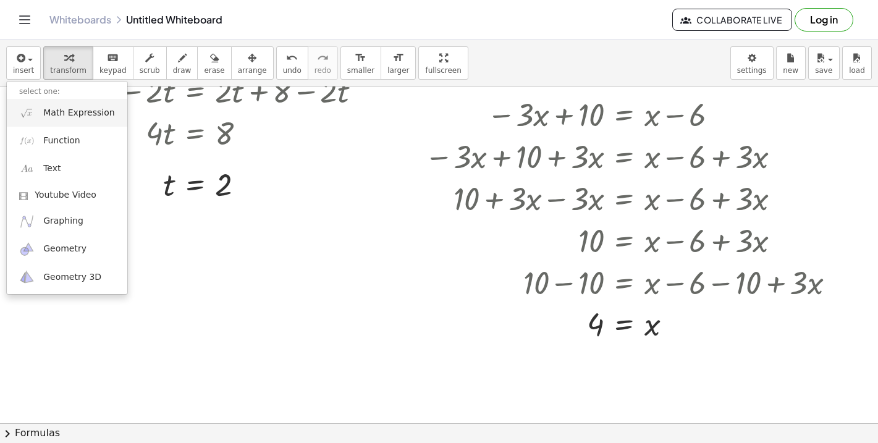
click at [79, 115] on span "Math Expression" at bounding box center [78, 113] width 71 height 12
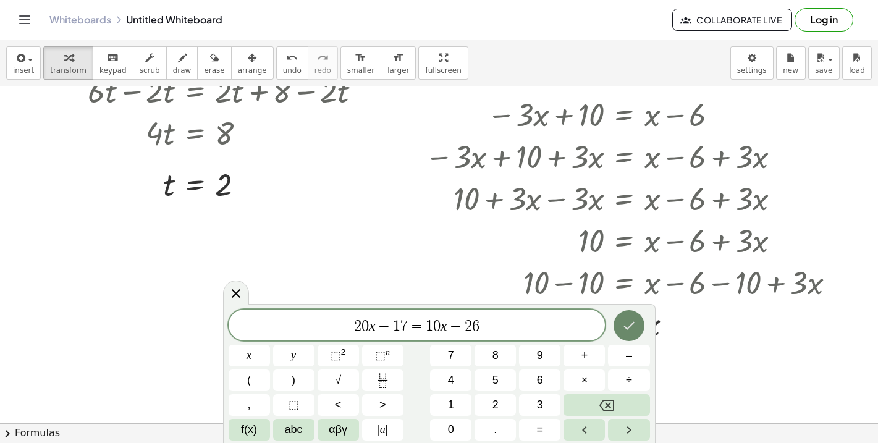
click at [630, 331] on icon "Done" at bounding box center [629, 325] width 15 height 15
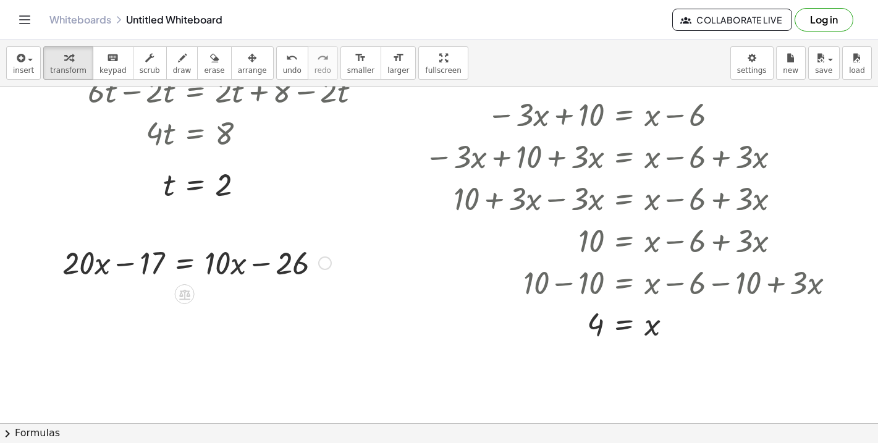
click at [219, 261] on div at bounding box center [196, 262] width 281 height 42
drag, startPoint x: 219, startPoint y: 261, endPoint x: 122, endPoint y: 261, distance: 97.0
click at [122, 261] on div at bounding box center [196, 262] width 281 height 42
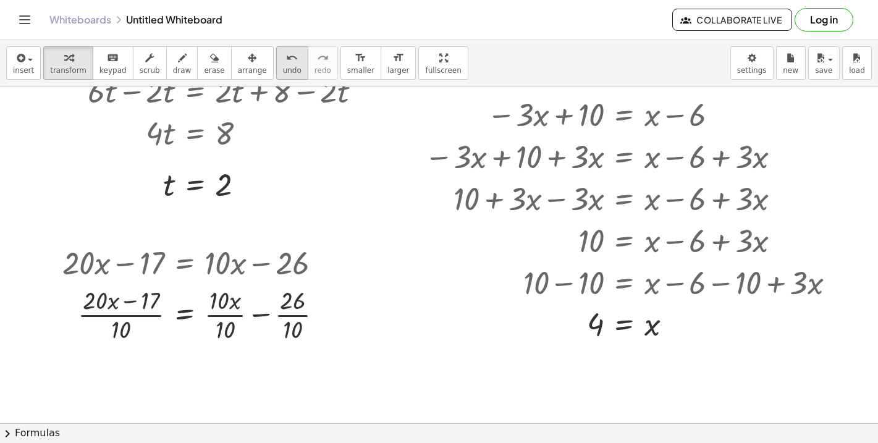
click at [276, 62] on button "undo undo" at bounding box center [292, 62] width 32 height 33
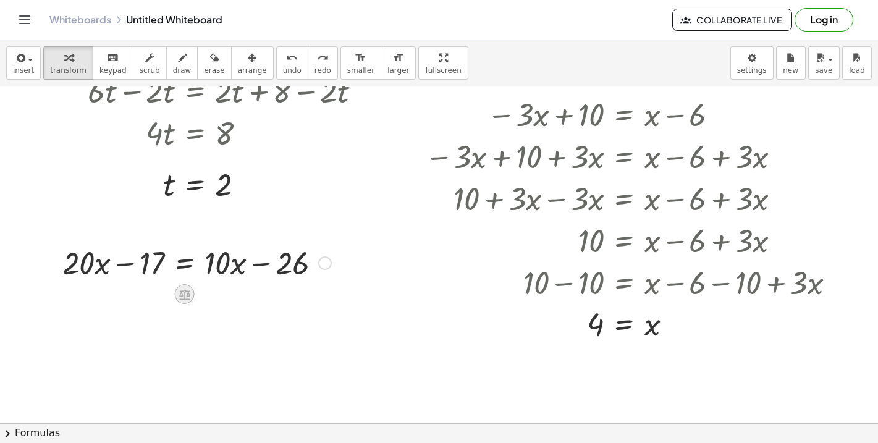
click at [180, 292] on icon at bounding box center [184, 294] width 13 height 13
click at [135, 295] on span "+" at bounding box center [135, 295] width 7 height 18
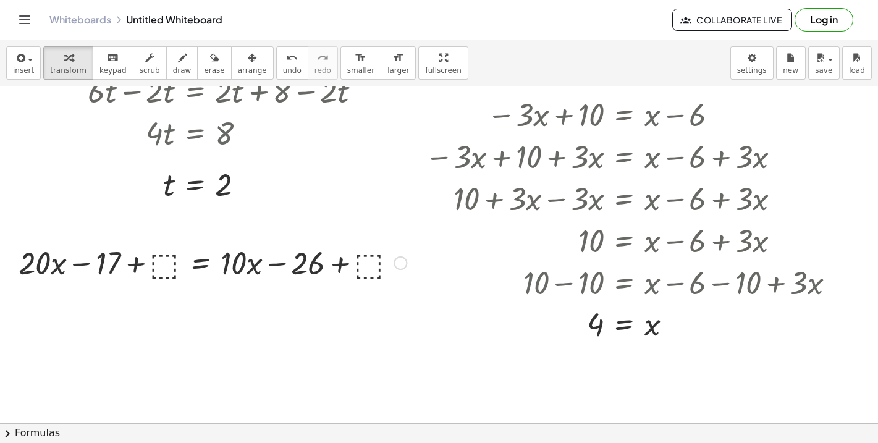
click at [161, 261] on div at bounding box center [212, 262] width 400 height 42
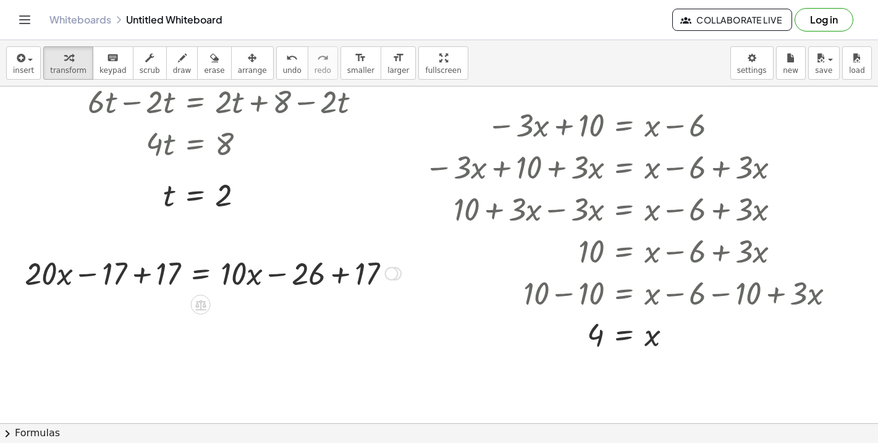
scroll to position [1434, 0]
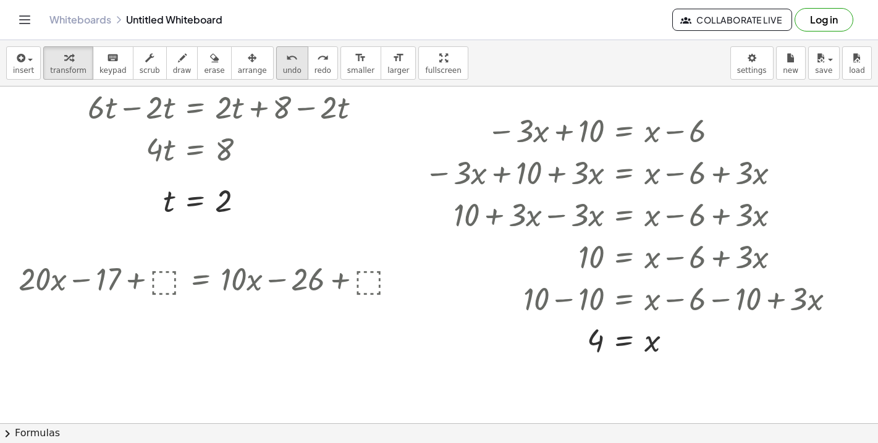
click at [276, 70] on button "undo undo" at bounding box center [292, 62] width 32 height 33
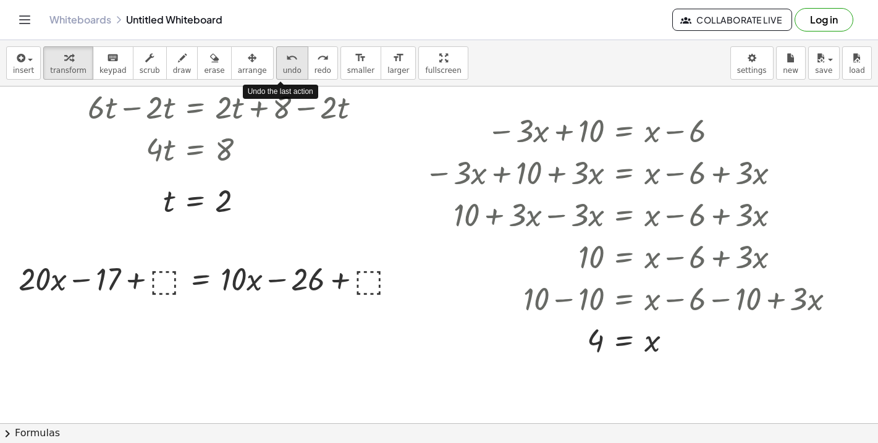
click at [276, 70] on button "undo undo" at bounding box center [292, 62] width 32 height 33
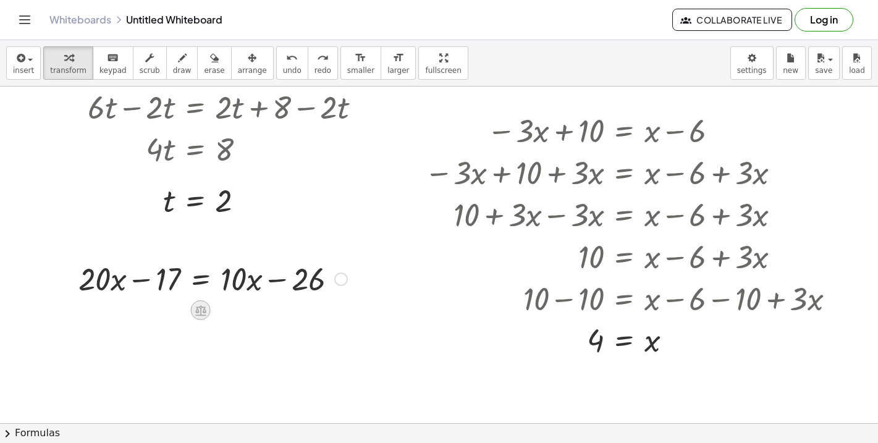
click at [196, 310] on icon at bounding box center [200, 310] width 11 height 11
click at [153, 310] on span "+" at bounding box center [151, 311] width 7 height 18
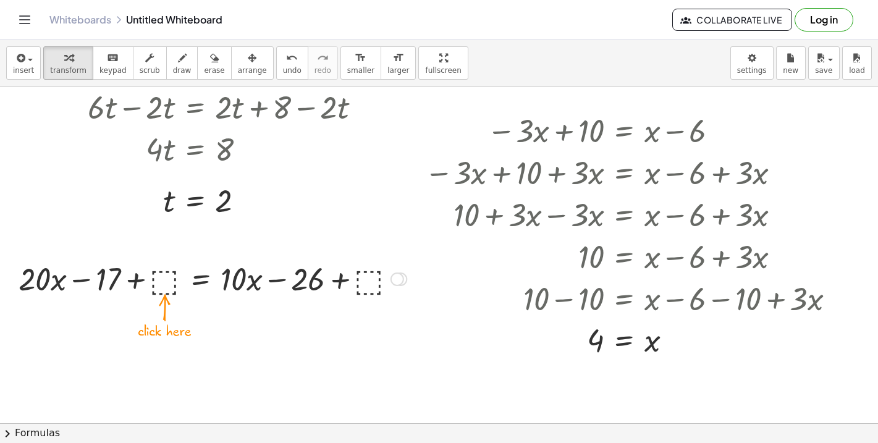
click at [157, 277] on div at bounding box center [212, 278] width 400 height 42
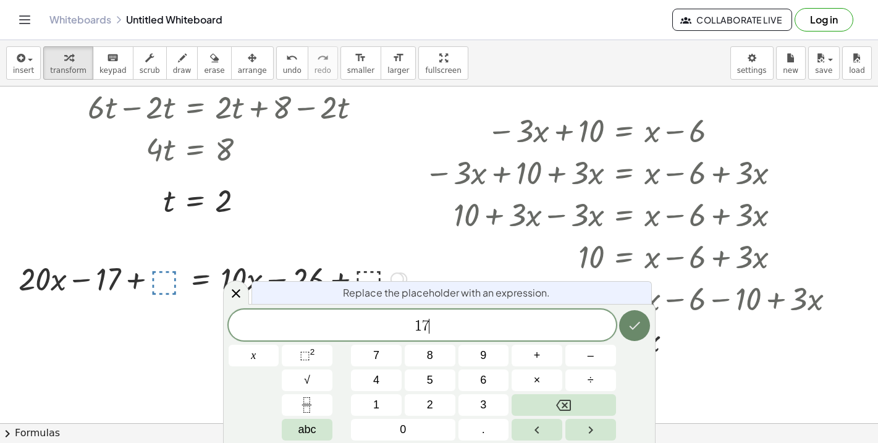
click at [637, 337] on button "Done" at bounding box center [634, 325] width 31 height 31
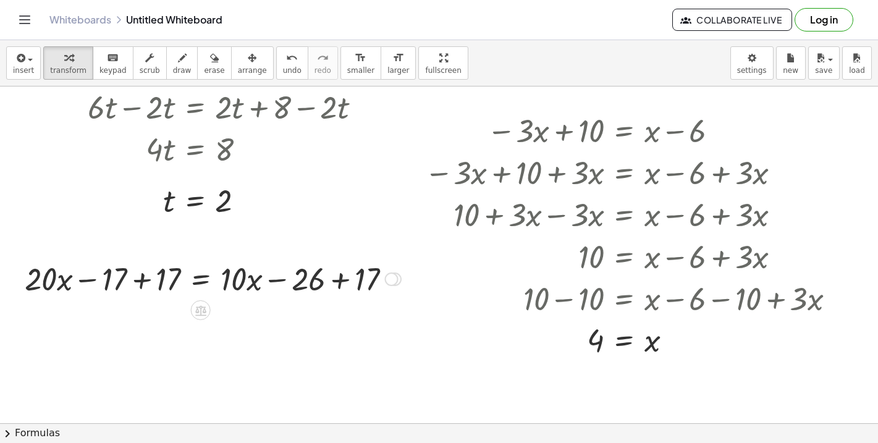
click at [146, 281] on div at bounding box center [213, 278] width 389 height 42
click at [341, 282] on div at bounding box center [266, 278] width 281 height 42
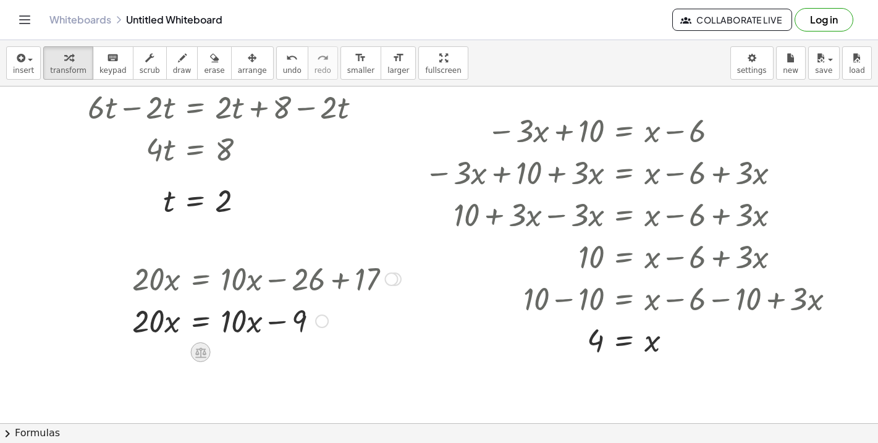
click at [199, 349] on icon at bounding box center [200, 352] width 11 height 11
click at [178, 353] on span "−" at bounding box center [175, 353] width 7 height 18
click at [171, 319] on div at bounding box center [236, 320] width 341 height 42
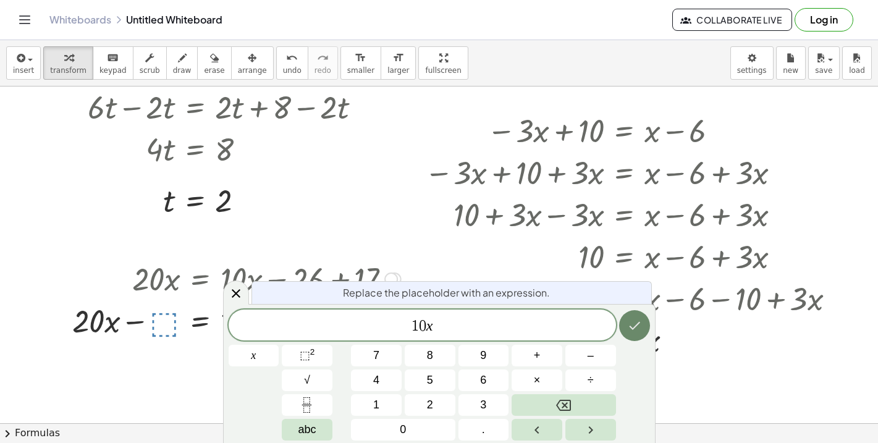
click at [648, 331] on button "Done" at bounding box center [634, 325] width 31 height 31
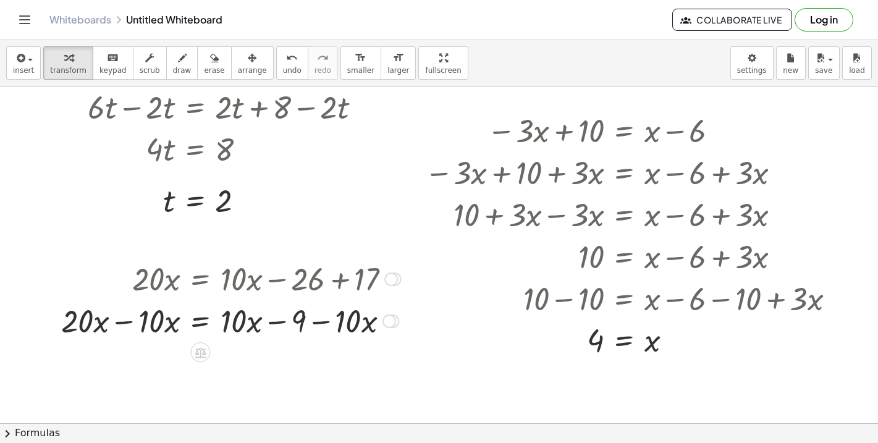
click at [125, 320] on div at bounding box center [231, 320] width 352 height 42
drag, startPoint x: 344, startPoint y: 321, endPoint x: 269, endPoint y: 323, distance: 74.8
click at [269, 323] on div at bounding box center [266, 320] width 281 height 42
click at [274, 326] on div at bounding box center [266, 320] width 281 height 42
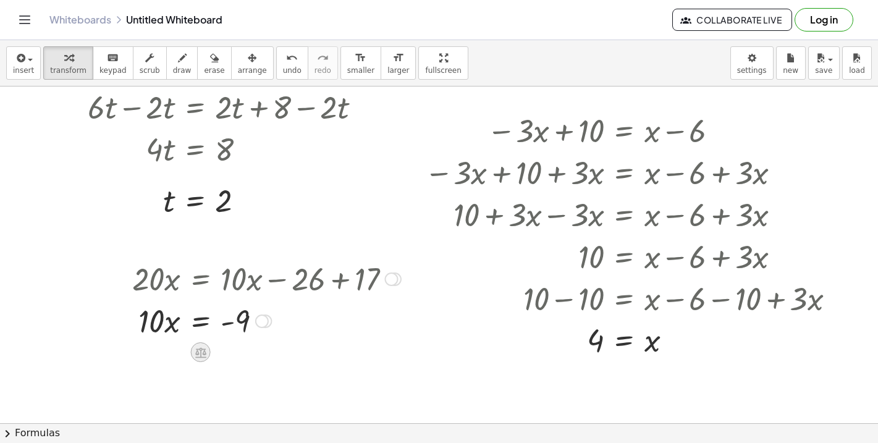
click at [201, 357] on icon at bounding box center [200, 352] width 11 height 11
click at [230, 352] on div "÷" at bounding box center [226, 352] width 20 height 20
click at [161, 341] on div at bounding box center [266, 320] width 281 height 62
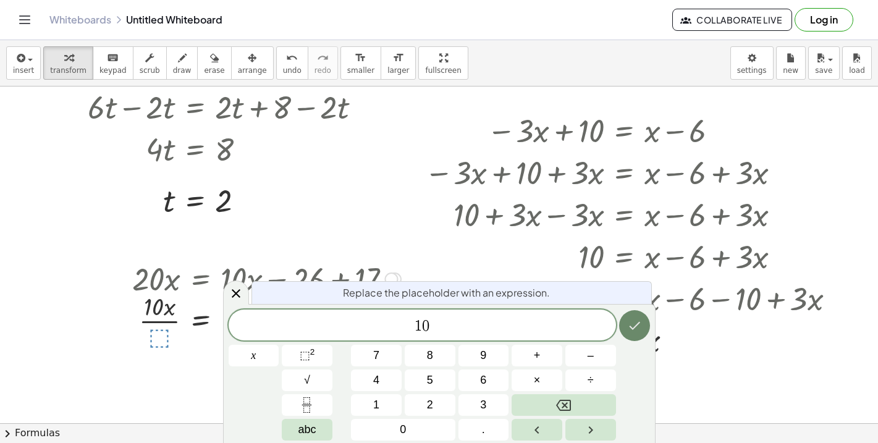
click at [627, 331] on button "Done" at bounding box center [634, 325] width 31 height 31
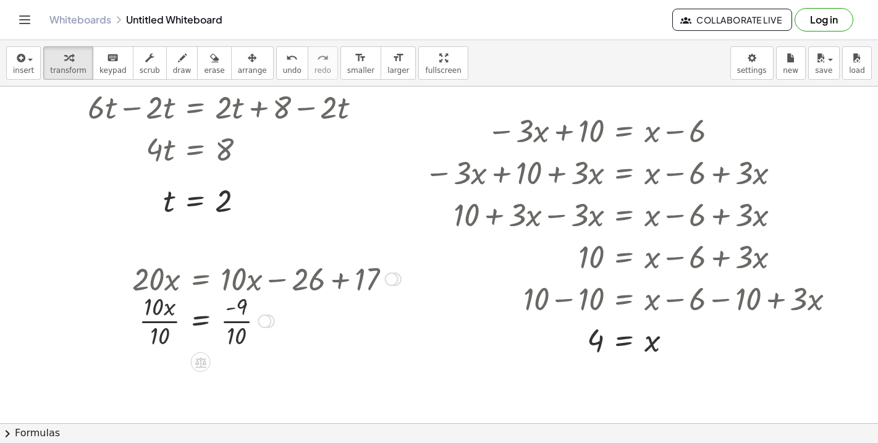
click at [171, 323] on div at bounding box center [266, 320] width 281 height 62
click at [237, 324] on div at bounding box center [266, 320] width 281 height 62
